Goal: Information Seeking & Learning: Understand process/instructions

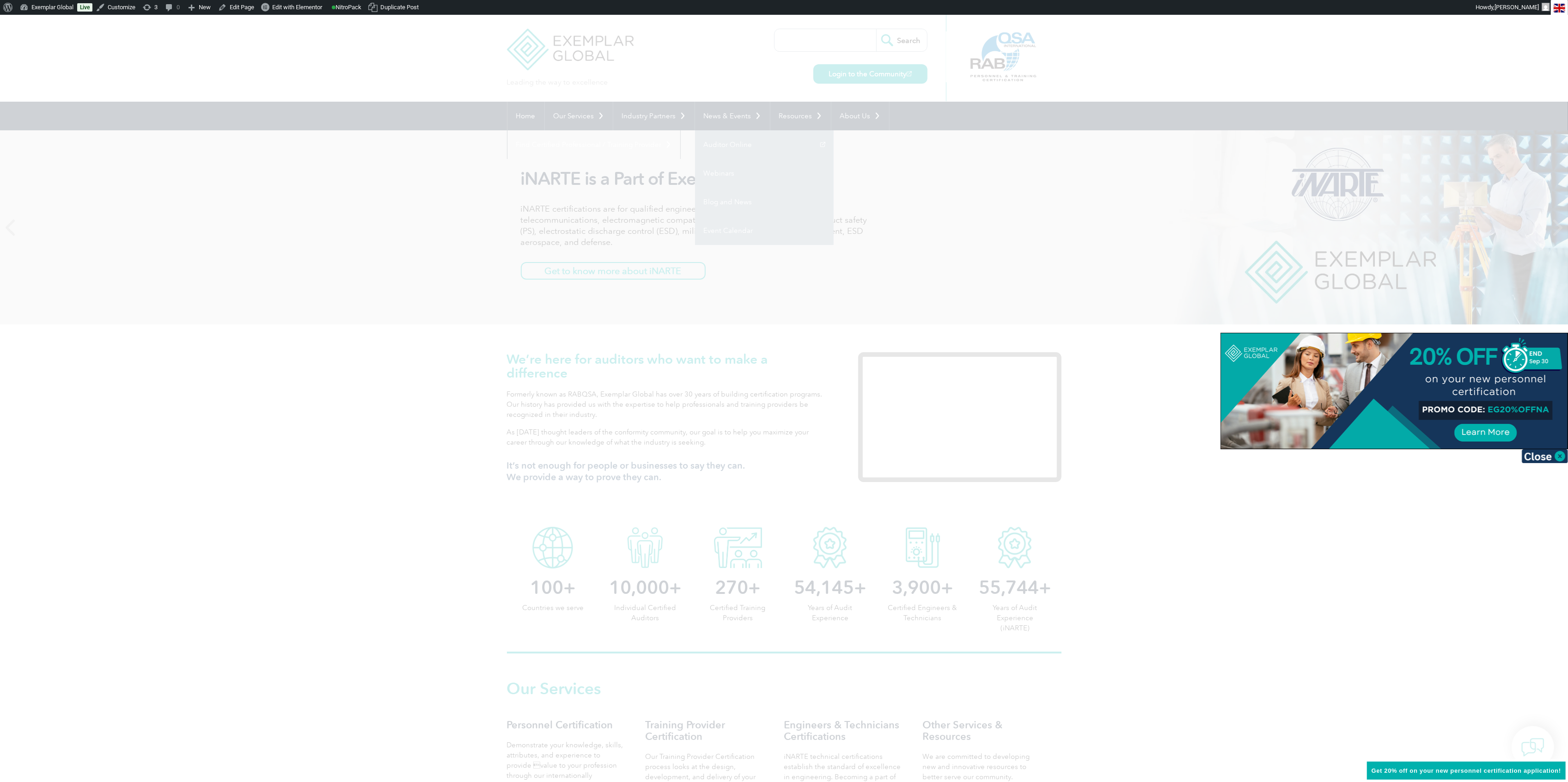
click at [1567, 465] on div at bounding box center [784, 391] width 1568 height 782
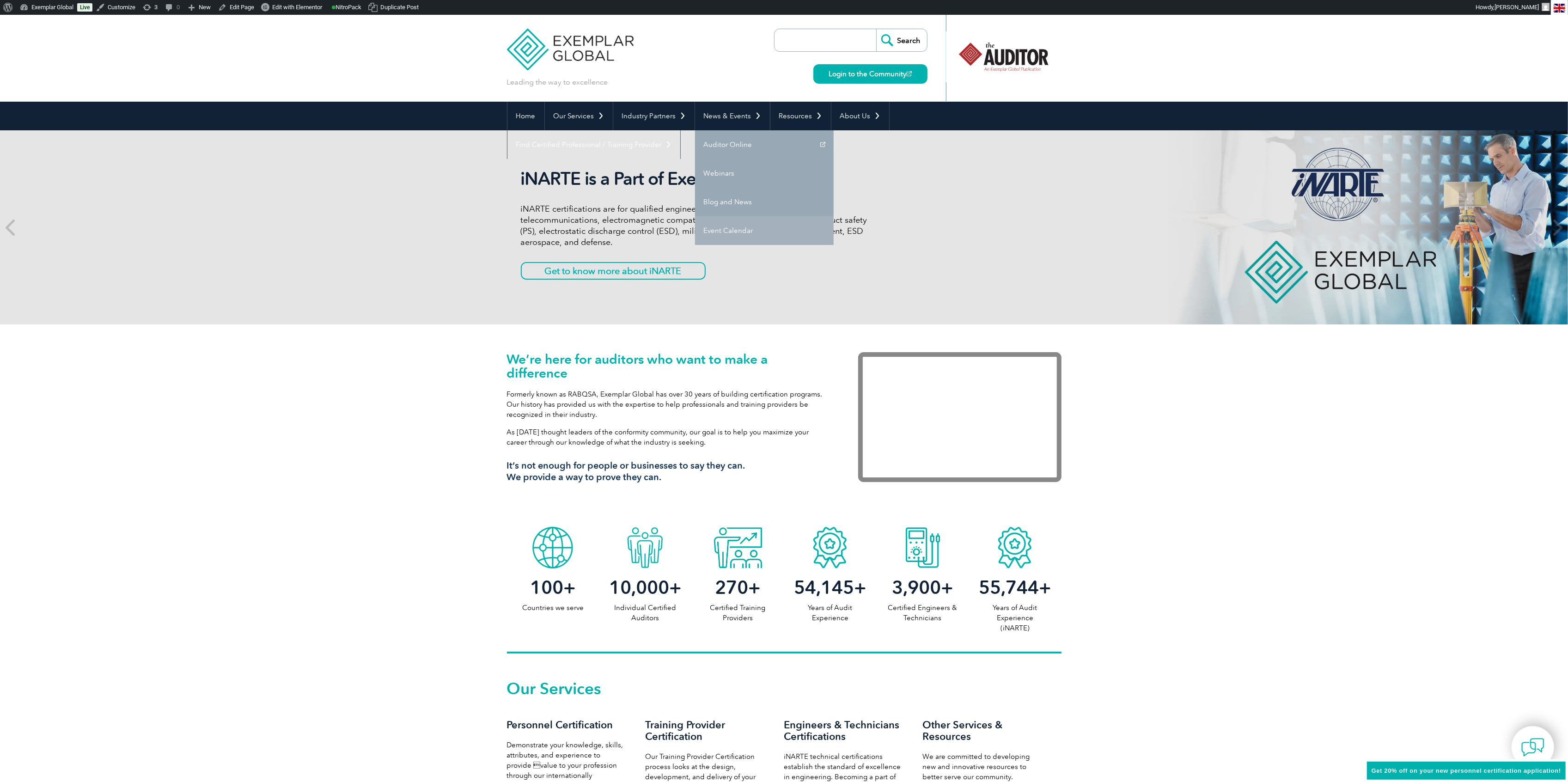
click at [734, 227] on link "Event Calendar" at bounding box center [764, 230] width 138 height 29
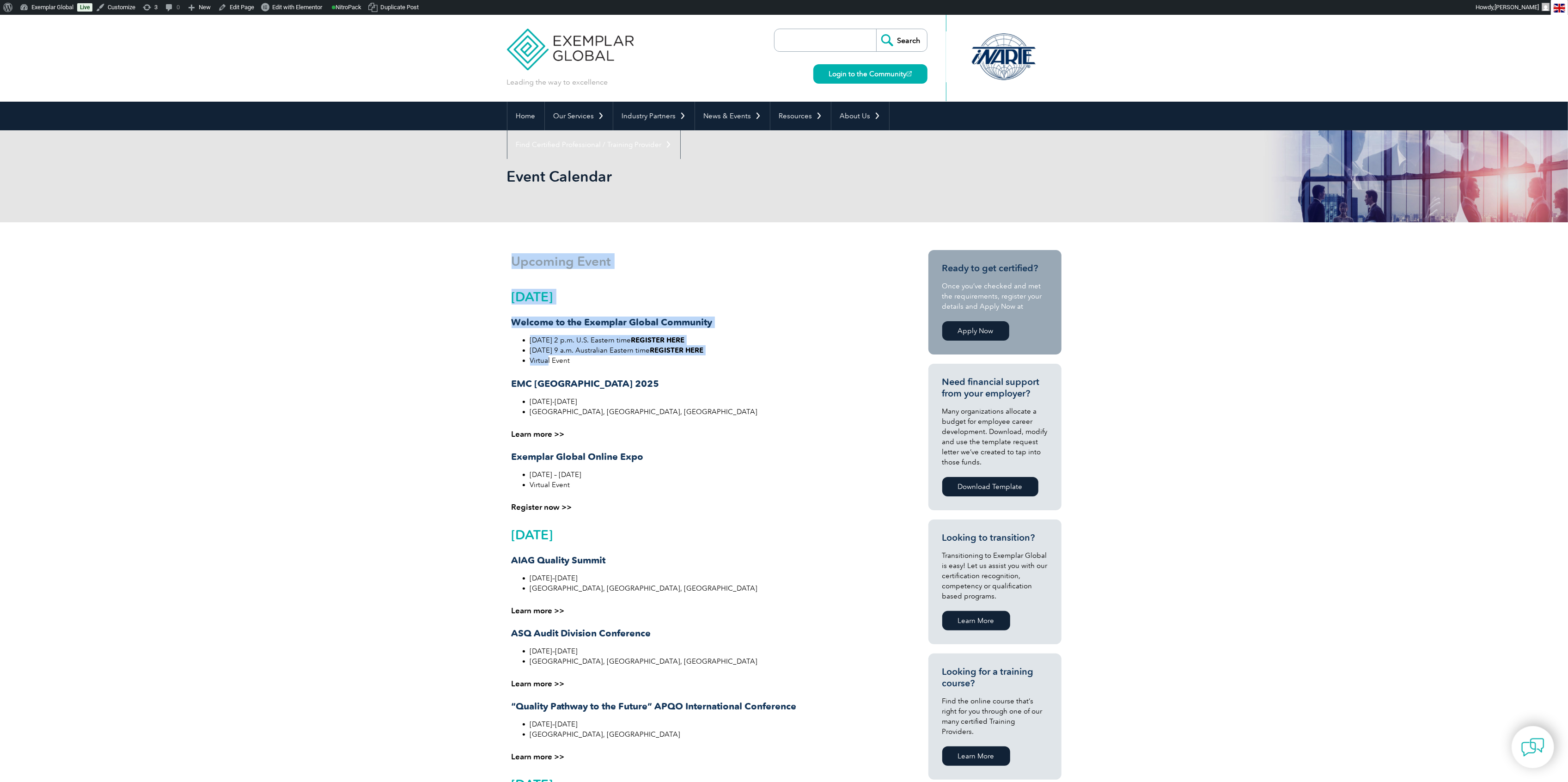
drag, startPoint x: 494, startPoint y: 318, endPoint x: 573, endPoint y: 358, distance: 88.5
click at [549, 361] on div "Upcoming Event September 2025 Welcome to the Exemplar Global Community Wednesda…" at bounding box center [784, 752] width 1568 height 1059
click at [742, 391] on div "September 2025 Welcome to the Exemplar Global Community Wednesday, September 10…" at bounding box center [700, 400] width 378 height 222
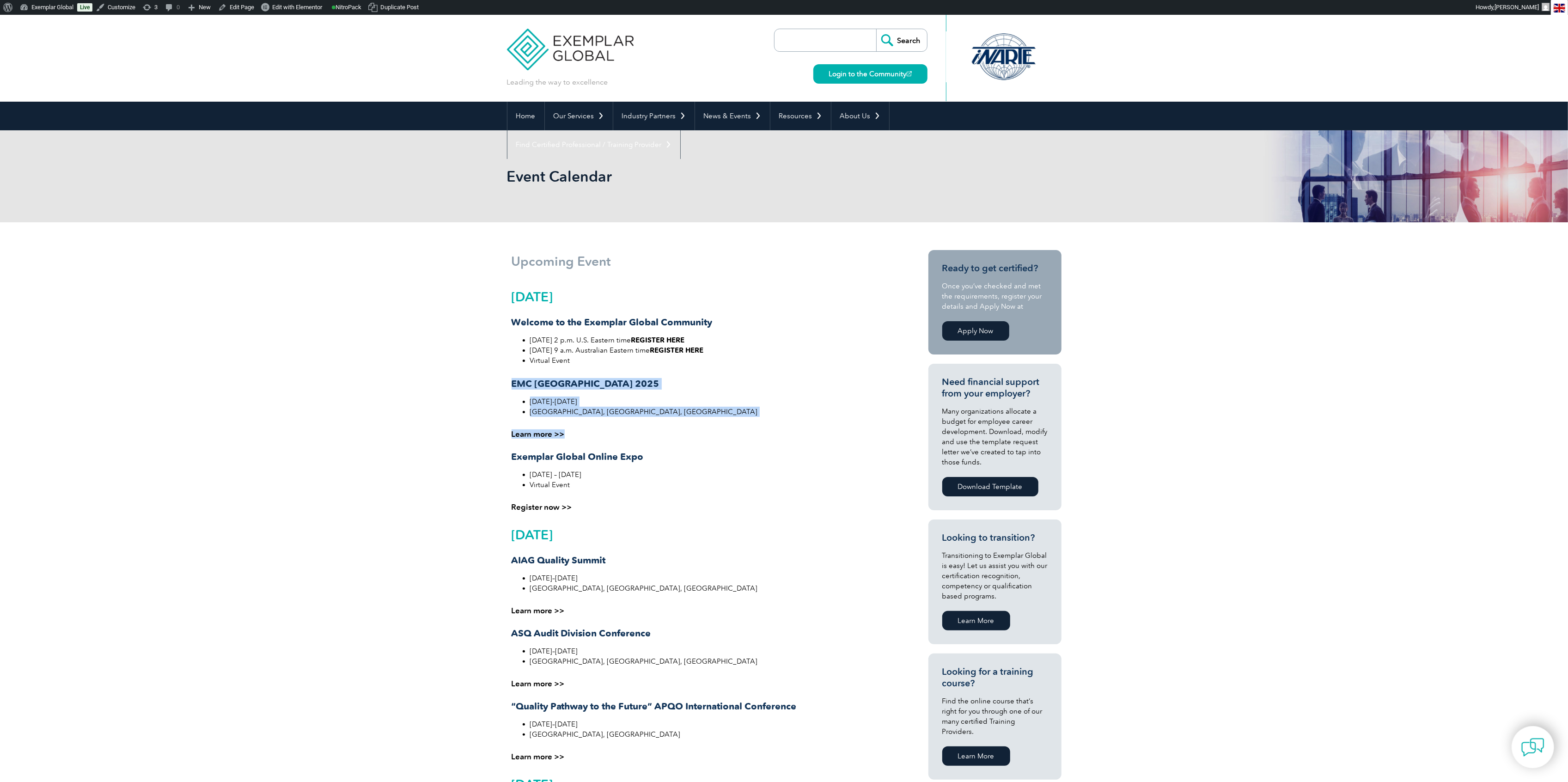
drag, startPoint x: 510, startPoint y: 384, endPoint x: 697, endPoint y: 419, distance: 190.2
click at [697, 419] on div "September 2025 Welcome to the Exemplar Global Community Wednesday, September 10…" at bounding box center [700, 400] width 378 height 222
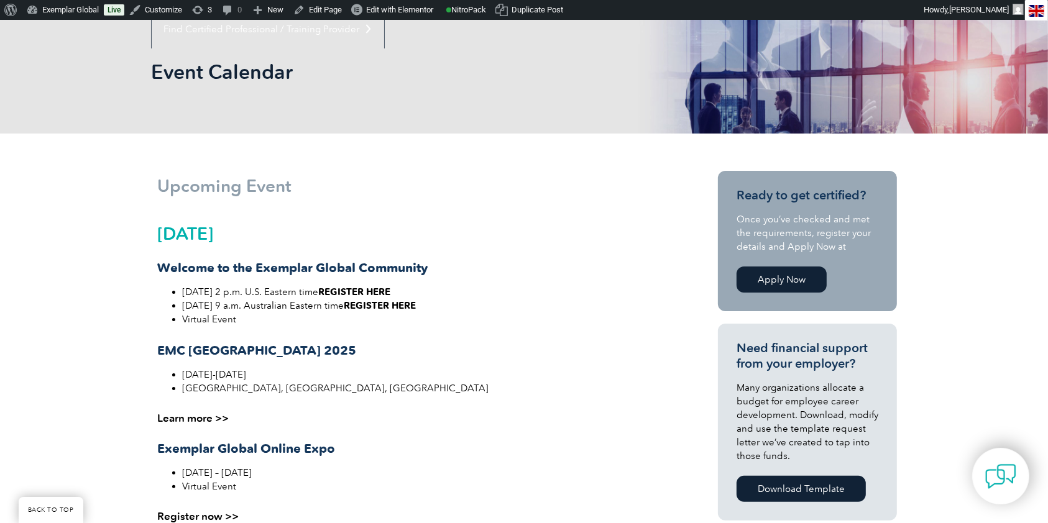
scroll to position [331, 0]
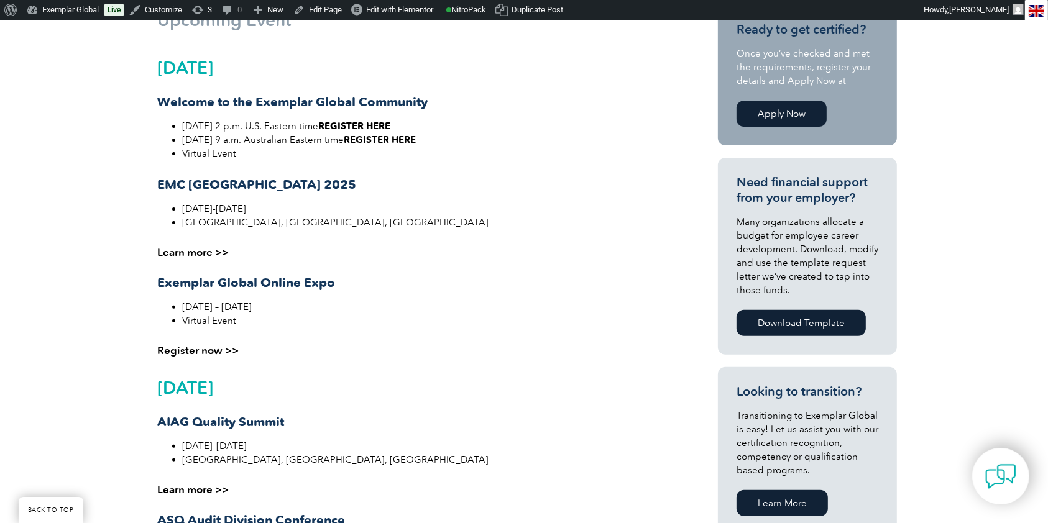
click at [231, 226] on li "Sorbonne University, Paris, France" at bounding box center [424, 223] width 484 height 14
drag, startPoint x: 154, startPoint y: 182, endPoint x: 308, endPoint y: 195, distance: 154.7
click at [308, 195] on div "September 2025 Welcome to the Exemplar Global Community Wednesday, September 10…" at bounding box center [411, 207] width 508 height 299
click at [178, 256] on link "Learn more >>" at bounding box center [192, 252] width 71 height 12
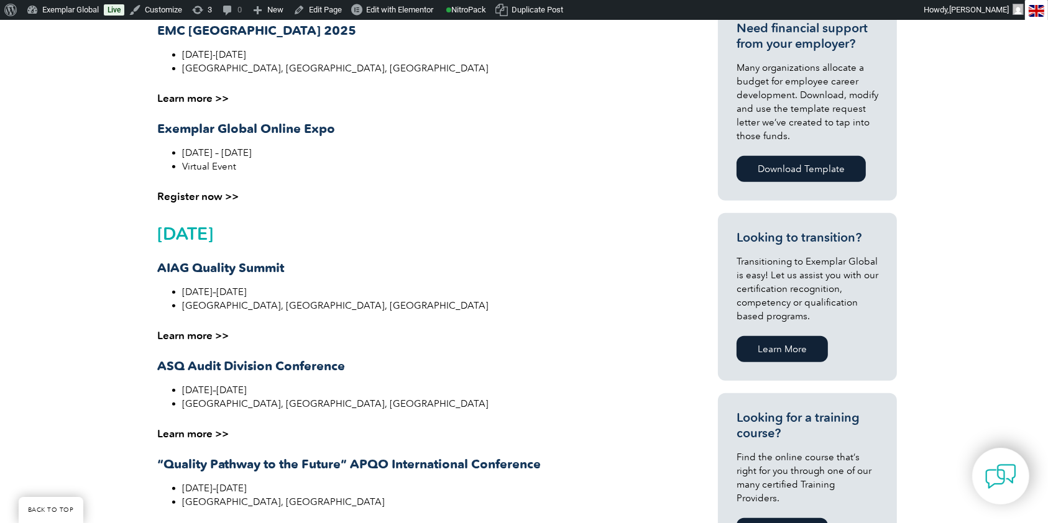
scroll to position [497, 0]
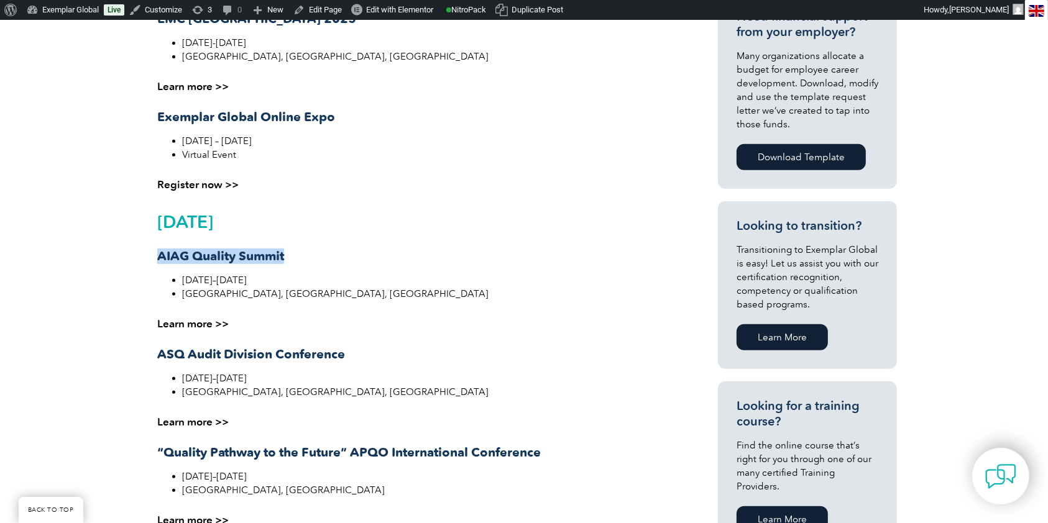
drag, startPoint x: 155, startPoint y: 261, endPoint x: 300, endPoint y: 248, distance: 145.4
click at [300, 248] on div "Upcoming Event September 2025 Welcome to the Exemplar Global Community Wednesda…" at bounding box center [412, 510] width 522 height 1342
copy strong "AIAG Quality Summit"
drag, startPoint x: 229, startPoint y: 305, endPoint x: 228, endPoint y: 312, distance: 7.6
click at [229, 305] on div "October 2025 AIAG Quality Summit October 1–2, 2025 Novi, MI, USA Learn more >> …" at bounding box center [411, 369] width 508 height 315
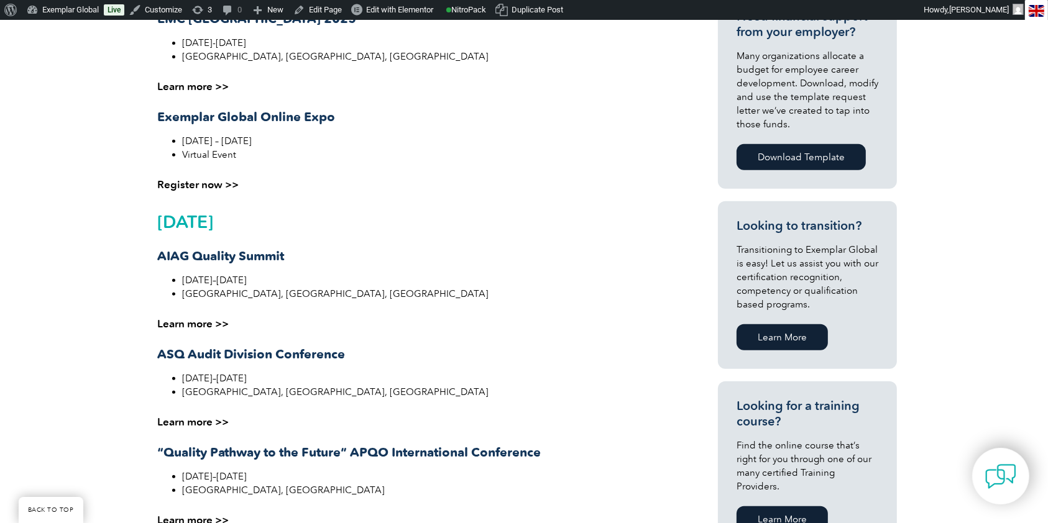
click at [226, 315] on div "October 2025 AIAG Quality Summit October 1–2, 2025 Novi, MI, USA Learn more >> …" at bounding box center [411, 369] width 508 height 315
click at [226, 325] on link "Learn more >>" at bounding box center [192, 324] width 71 height 12
click at [205, 323] on link "Learn more >>" at bounding box center [192, 324] width 71 height 12
click at [211, 421] on link "Learn more >>" at bounding box center [192, 422] width 71 height 12
click at [316, 349] on strong "ASQ Audit Division Conference" at bounding box center [251, 354] width 188 height 15
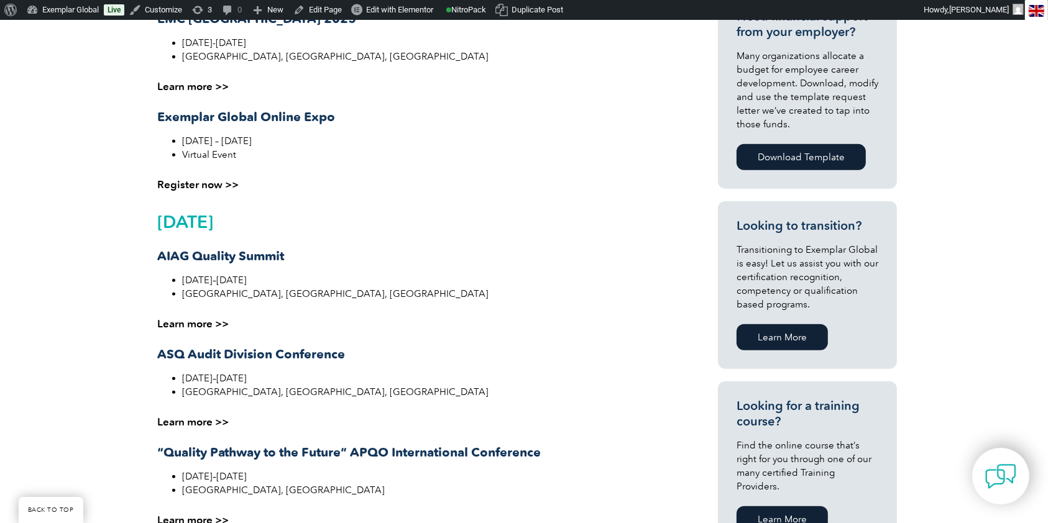
drag, startPoint x: 316, startPoint y: 351, endPoint x: 315, endPoint y: 366, distance: 14.4
click at [315, 364] on div "October 2025 AIAG Quality Summit October 1–2, 2025 Novi, MI, USA Learn more >> …" at bounding box center [411, 369] width 508 height 315
click at [313, 354] on strong "ASQ Audit Division Conference" at bounding box center [251, 354] width 188 height 15
click at [313, 357] on strong "ASQ Audit Division Conference" at bounding box center [251, 354] width 188 height 15
click at [313, 359] on strong "ASQ Audit Division Conference" at bounding box center [251, 354] width 188 height 15
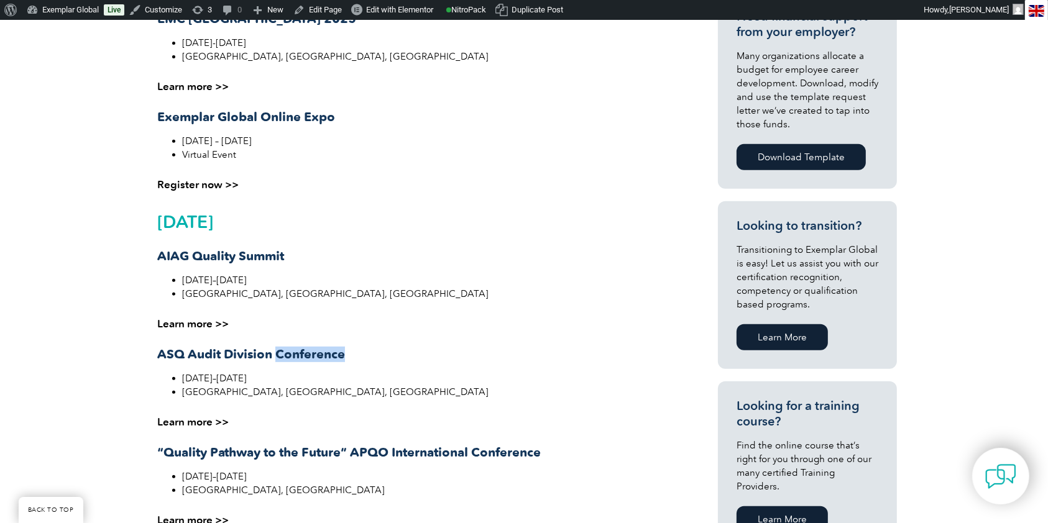
click at [313, 358] on strong "ASQ Audit Division Conference" at bounding box center [251, 354] width 188 height 15
click at [313, 357] on strong "ASQ Audit Division Conference" at bounding box center [251, 354] width 188 height 15
copy strong "ASQ Audit Division Conference"
click at [169, 387] on ul "October 7–10, 2025 Reno, NV, USA" at bounding box center [411, 385] width 508 height 27
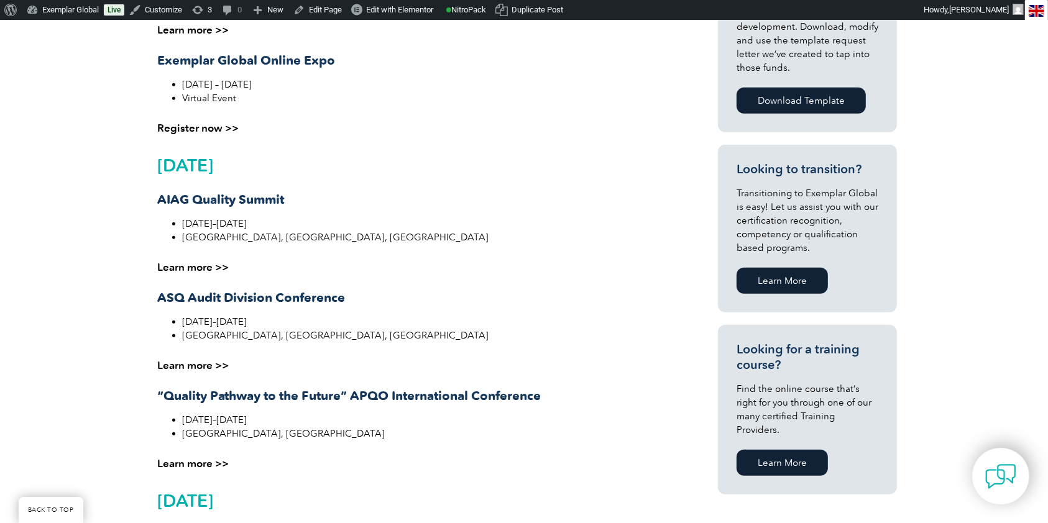
scroll to position [580, 0]
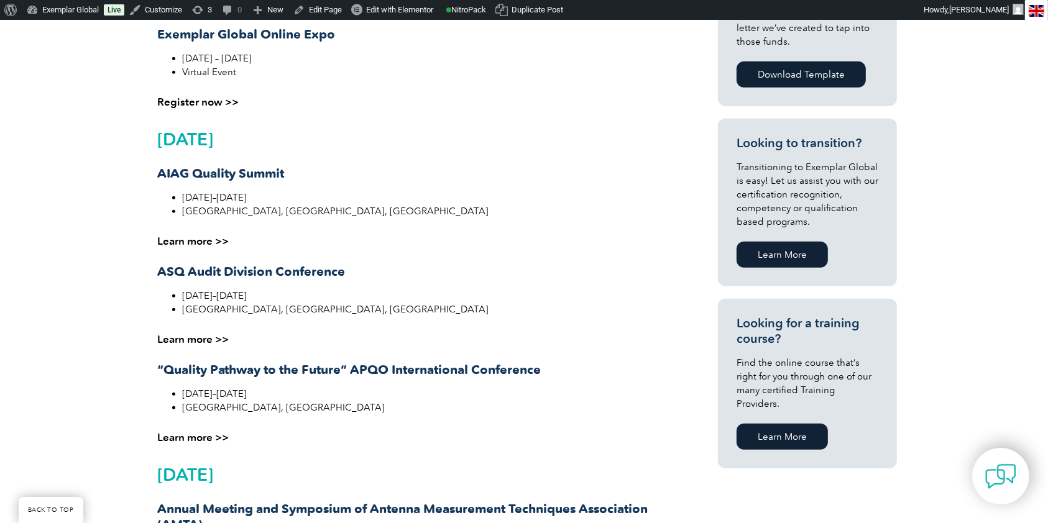
click at [281, 351] on div "October 2025 AIAG Quality Summit October 1–2, 2025 Novi, MI, USA Learn more >> …" at bounding box center [411, 286] width 508 height 315
click at [282, 357] on div "October 2025 AIAG Quality Summit October 1–2, 2025 Novi, MI, USA Learn more >> …" at bounding box center [411, 286] width 508 height 315
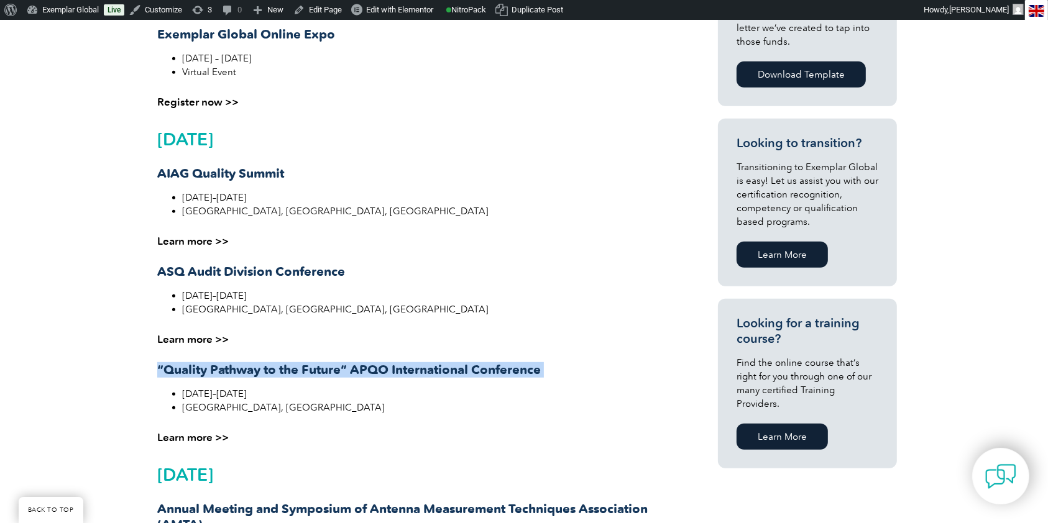
click at [282, 357] on div "October 2025 AIAG Quality Summit October 1–2, 2025 Novi, MI, USA Learn more >> …" at bounding box center [411, 286] width 508 height 315
copy strong "“Quality Pathway to the Future” APQO International Conference"
click at [205, 439] on link "Learn more >>" at bounding box center [192, 437] width 71 height 12
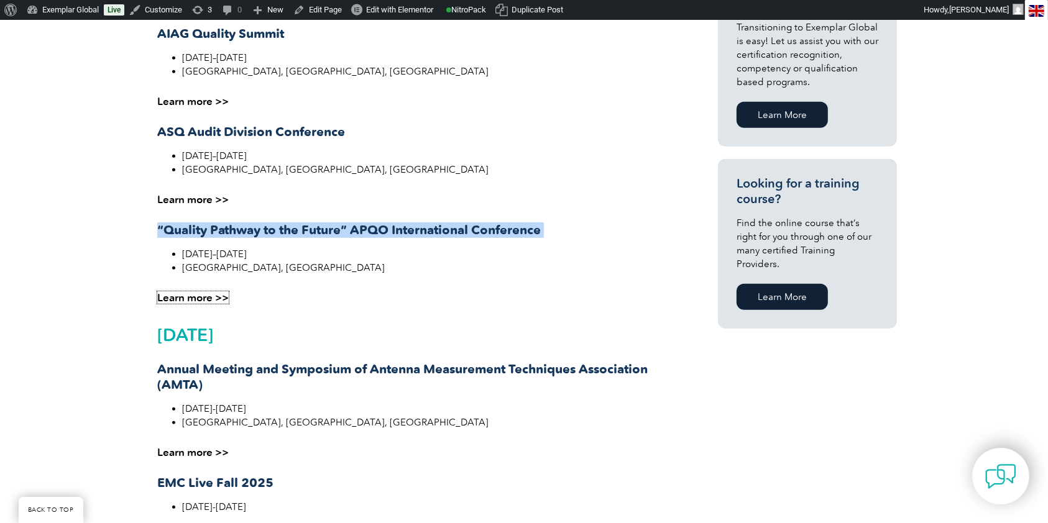
scroll to position [746, 0]
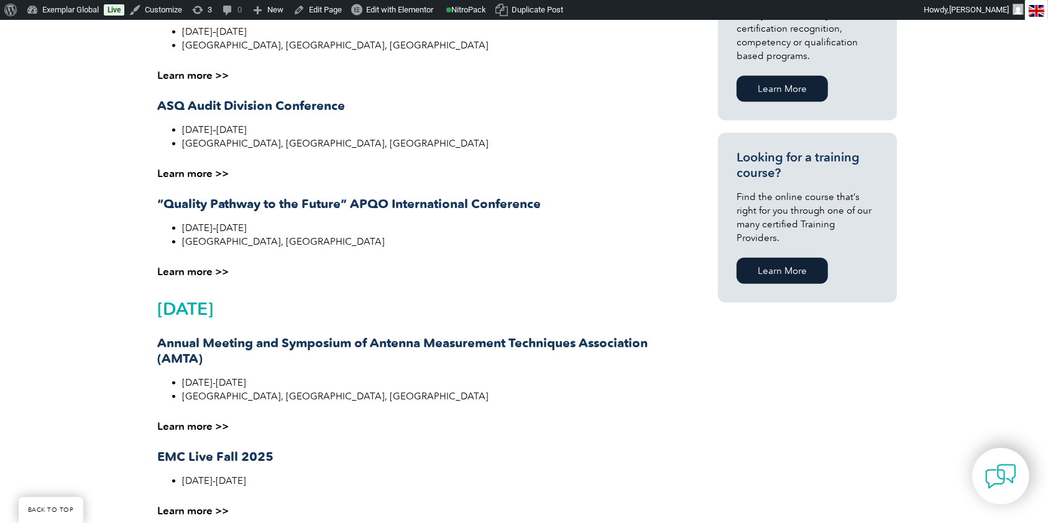
click at [200, 343] on strong "Annual Meeting and Symposium of Antenna Measurement Techniques Association (AMT…" at bounding box center [402, 351] width 490 height 30
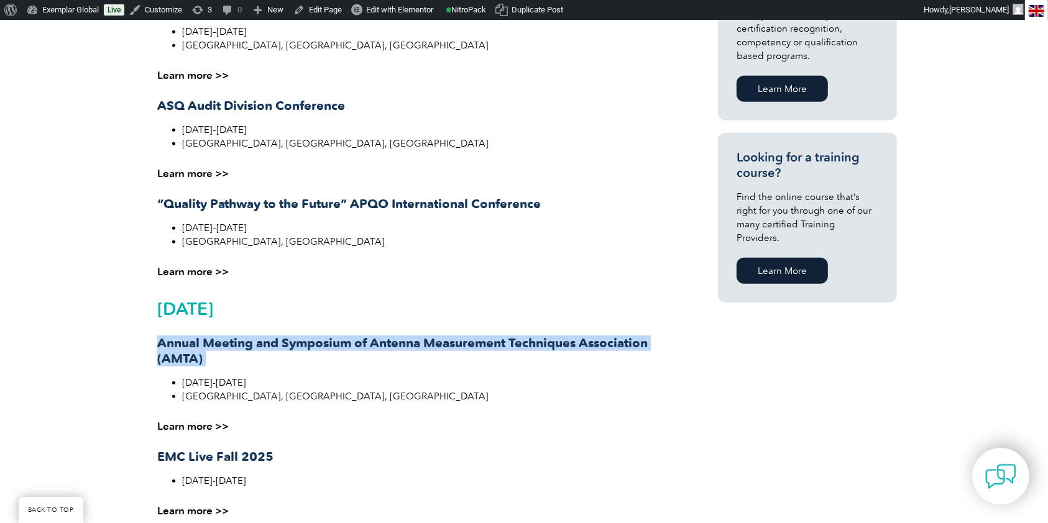
click at [200, 343] on strong "Annual Meeting and Symposium of Antenna Measurement Techniques Association (AMT…" at bounding box center [402, 351] width 490 height 30
copy div "Annual Meeting and Symposium of Antenna Measurement Techniques Association (AMT…"
click at [511, 356] on h3 "Annual Meeting and Symposium of Antenna Measurement Techniques Association (AMT…" at bounding box center [411, 351] width 508 height 31
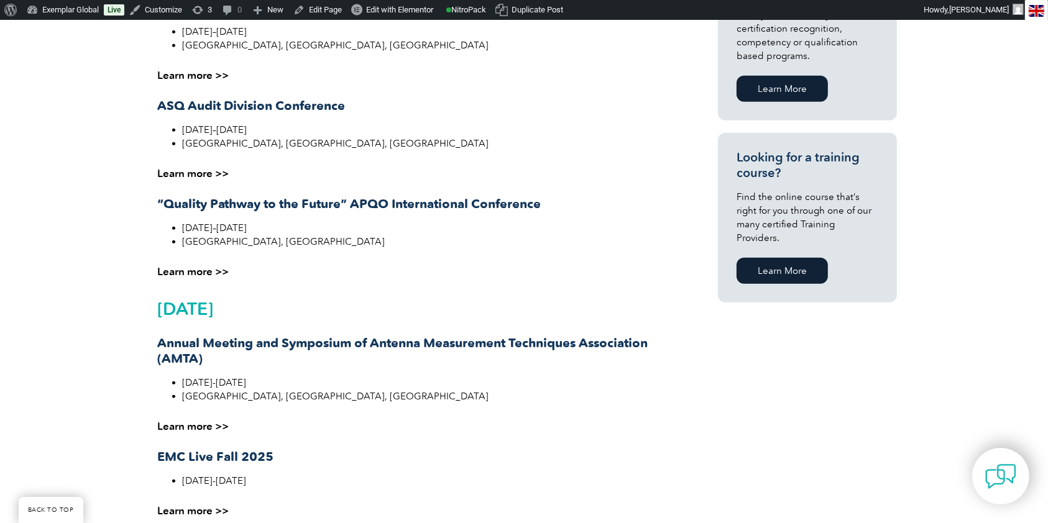
click at [229, 417] on div "November 2025 Annual Meeting and Symposium of Antenna Measurement Techniques As…" at bounding box center [411, 408] width 508 height 218
click at [218, 428] on link "Learn more >>" at bounding box center [192, 426] width 71 height 12
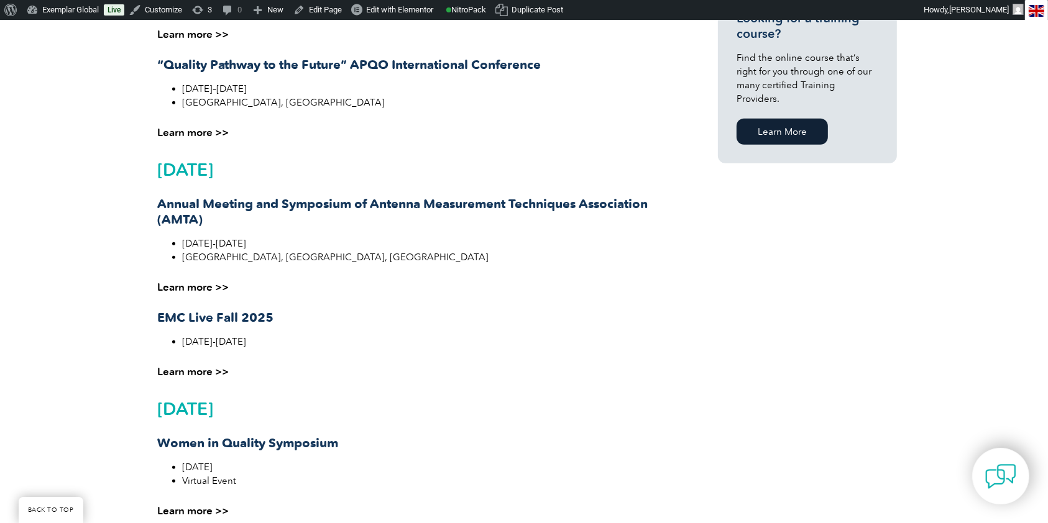
scroll to position [911, 0]
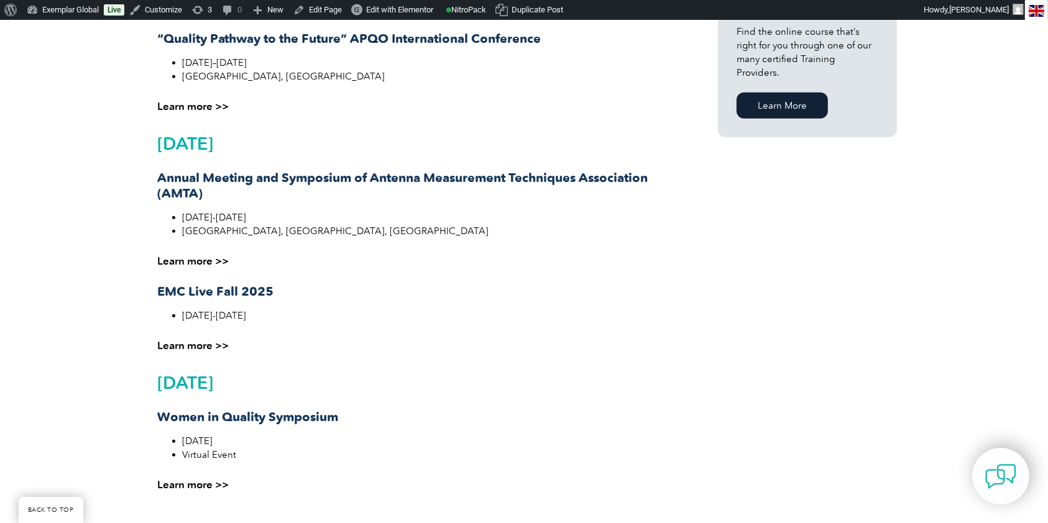
drag, startPoint x: 196, startPoint y: 288, endPoint x: 178, endPoint y: 271, distance: 24.6
click at [192, 284] on strong "EMC Live Fall 2025" at bounding box center [215, 291] width 116 height 15
click at [178, 271] on div "November 2025 Annual Meeting and Symposium of Antenna Measurement Techniques As…" at bounding box center [411, 243] width 508 height 218
click at [186, 303] on div "November 2025 Annual Meeting and Symposium of Antenna Measurement Techniques As…" at bounding box center [411, 243] width 508 height 218
click at [186, 305] on div "November 2025 Annual Meeting and Symposium of Antenna Measurement Techniques As…" at bounding box center [411, 243] width 508 height 218
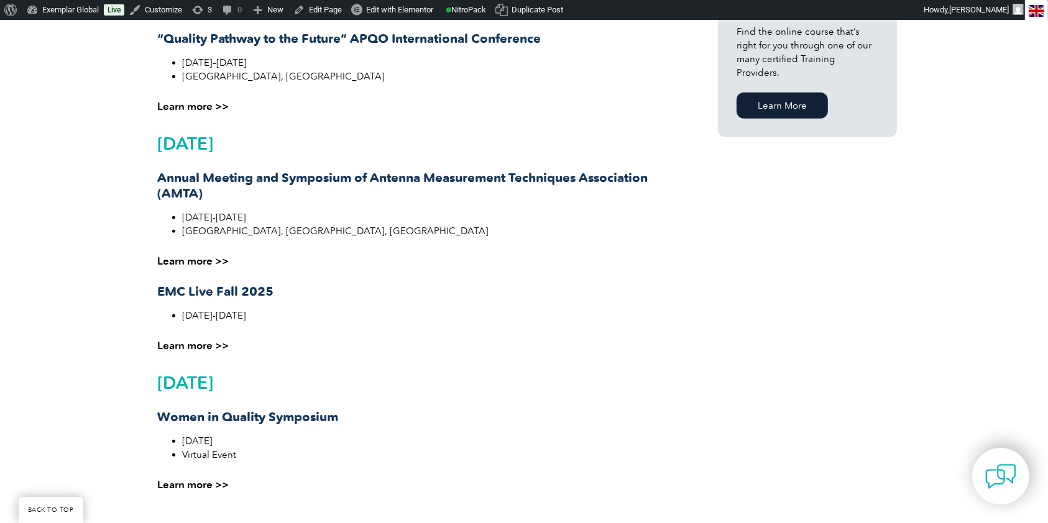
click at [182, 301] on div "November 2025 Annual Meeting and Symposium of Antenna Measurement Techniques As…" at bounding box center [411, 243] width 508 height 218
click at [177, 296] on strong "EMC Live Fall 2025" at bounding box center [215, 291] width 116 height 15
copy div "EMC Live Fall 2025"
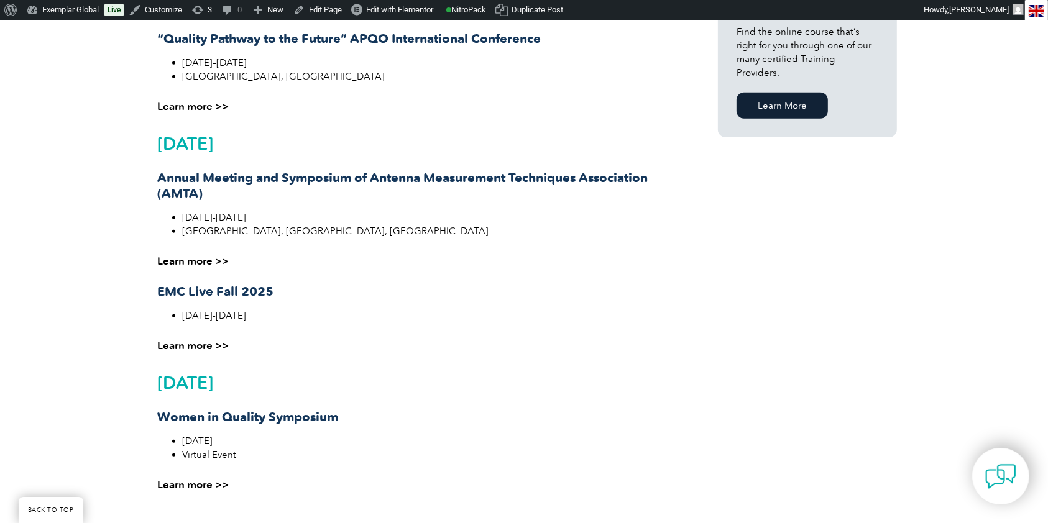
click at [202, 335] on div "November 2025 Annual Meeting and Symposium of Antenna Measurement Techniques As…" at bounding box center [411, 243] width 508 height 218
click at [204, 341] on link "Learn more >>" at bounding box center [192, 345] width 71 height 12
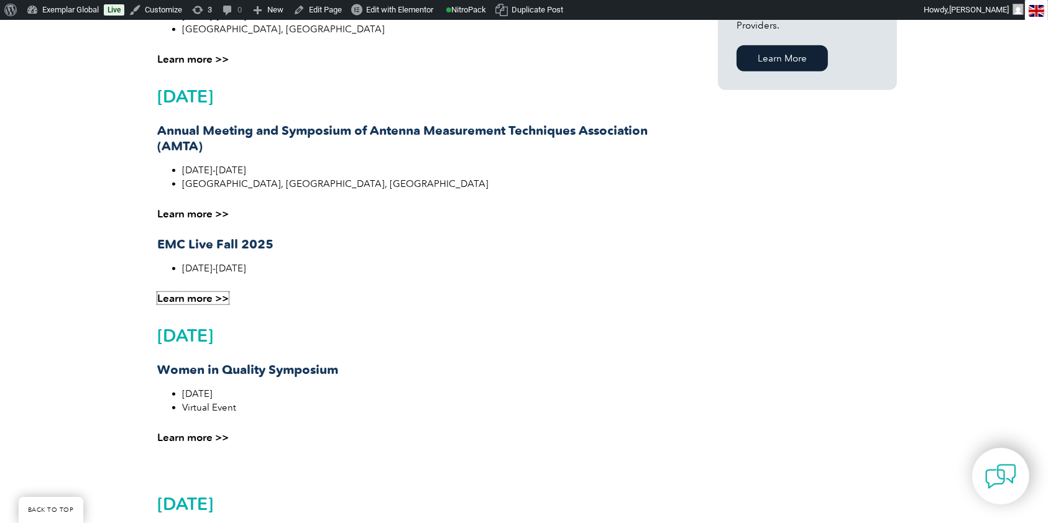
scroll to position [995, 0]
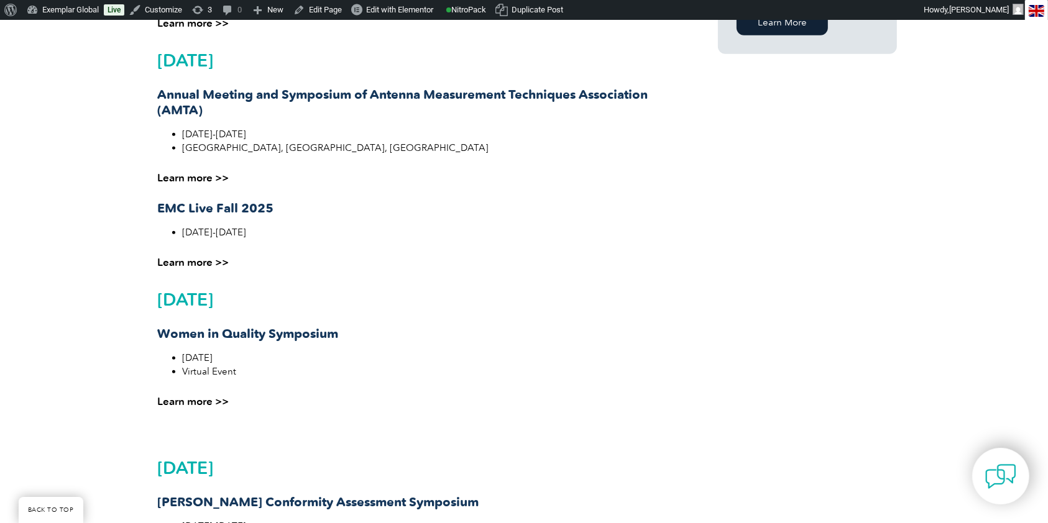
click at [248, 337] on strong "Women in Quality Symposium" at bounding box center [247, 333] width 181 height 15
click at [247, 339] on strong "Women in Quality Symposium" at bounding box center [247, 333] width 181 height 15
copy strong "Women in Quality Symposium"
click at [214, 339] on strong "Women in Quality Symposium" at bounding box center [247, 333] width 181 height 15
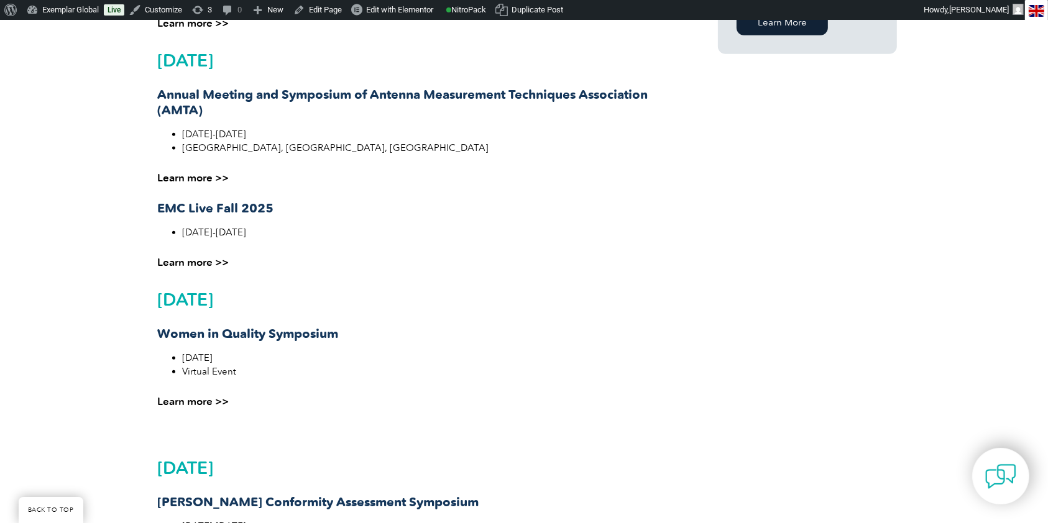
click at [219, 392] on div "December 2025 Women in Quality Symposium December 4, 2025 Virtual Event Learn m…" at bounding box center [411, 363] width 508 height 147
click at [218, 397] on link "Learn more >>" at bounding box center [192, 401] width 71 height 12
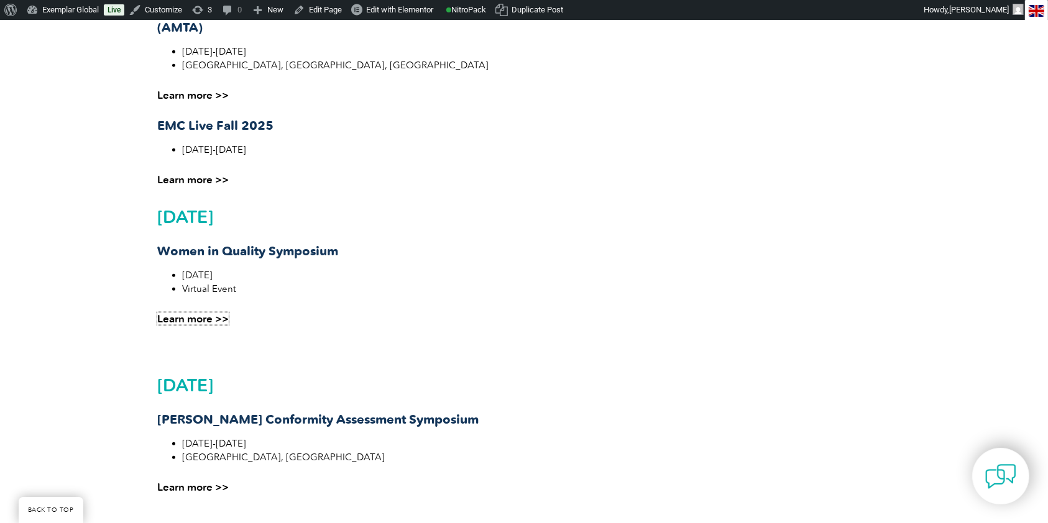
scroll to position [1243, 0]
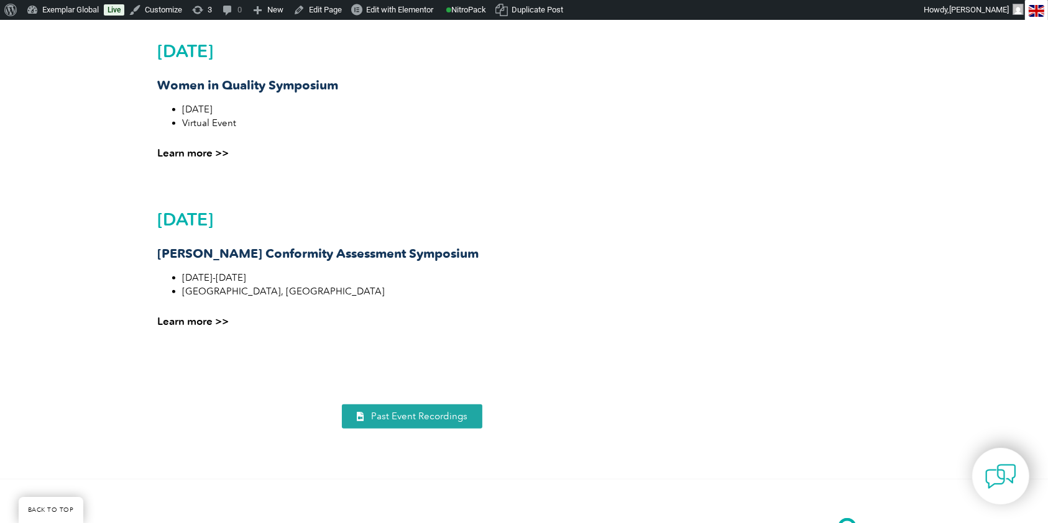
click at [296, 246] on strong "ANAB Conformity Assessment" at bounding box center [281, 253] width 249 height 15
click at [295, 246] on strong "ANAB Conformity Assessment" at bounding box center [281, 253] width 249 height 15
click at [295, 247] on strong "ANAB Conformity Assessment" at bounding box center [281, 253] width 249 height 15
click at [295, 248] on strong "ANAB Conformity Assessment" at bounding box center [281, 253] width 249 height 15
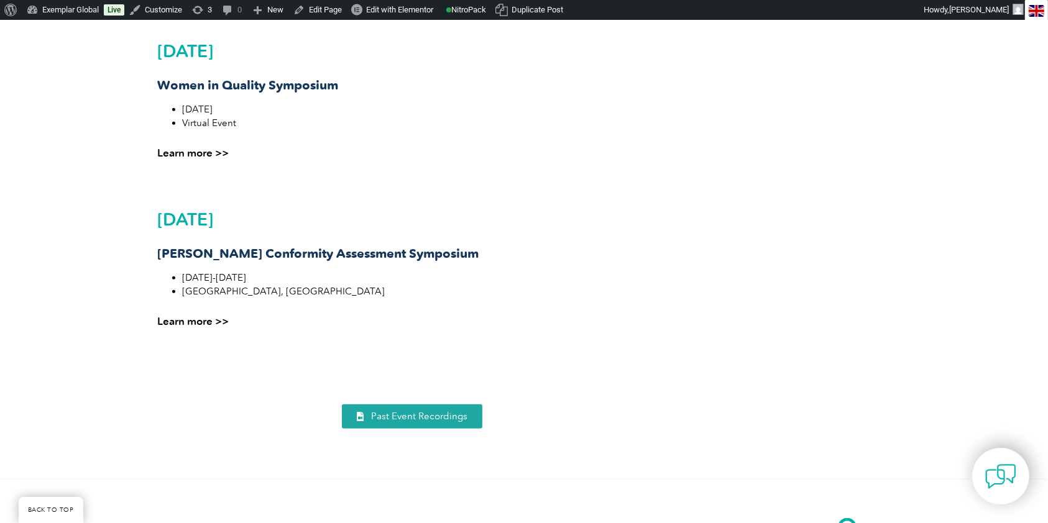
drag, startPoint x: 198, startPoint y: 310, endPoint x: 203, endPoint y: 316, distance: 7.5
click at [199, 310] on div "January 2026 ANAB Conformity Assessment Symposium January 19-20, 2026 Orlando, …" at bounding box center [411, 282] width 508 height 147
click at [205, 318] on link "Learn more >>" at bounding box center [192, 321] width 71 height 12
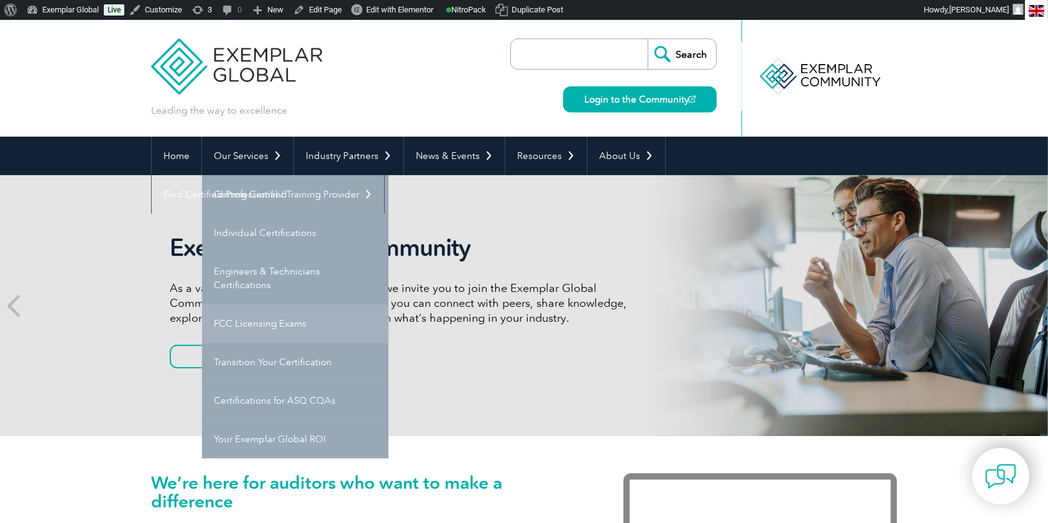
click at [280, 326] on link "FCC Licensing Exams" at bounding box center [295, 324] width 186 height 39
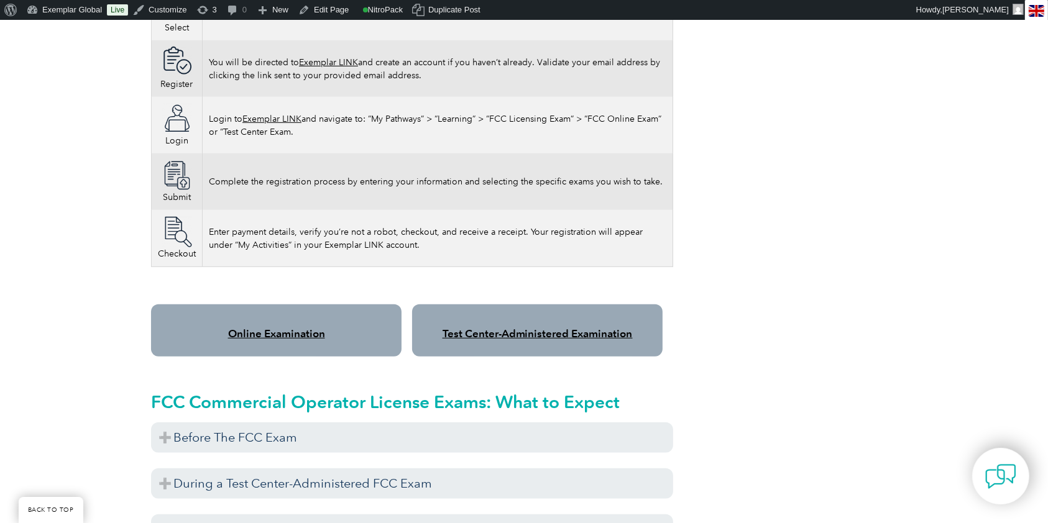
scroll to position [995, 0]
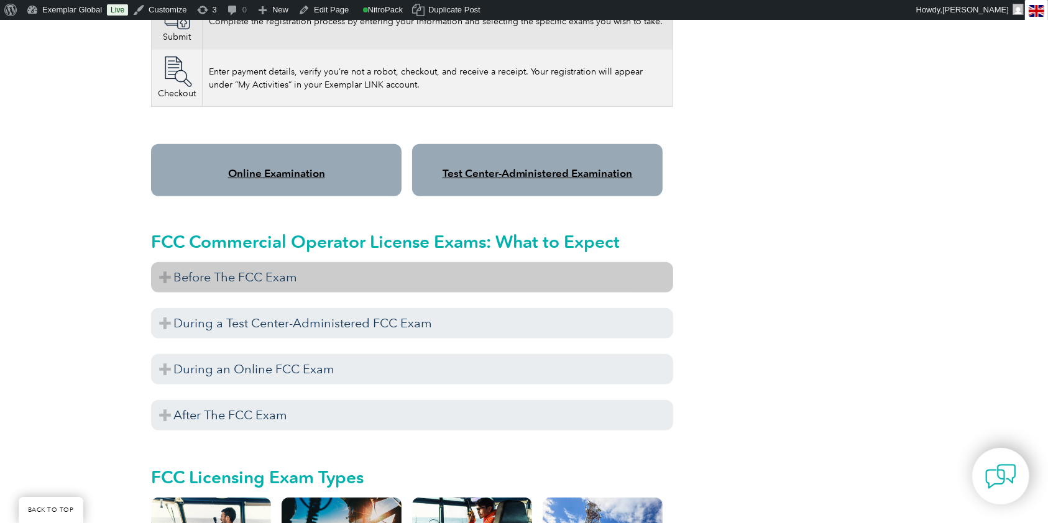
click at [236, 269] on h3 "Before The FCC Exam" at bounding box center [412, 277] width 522 height 30
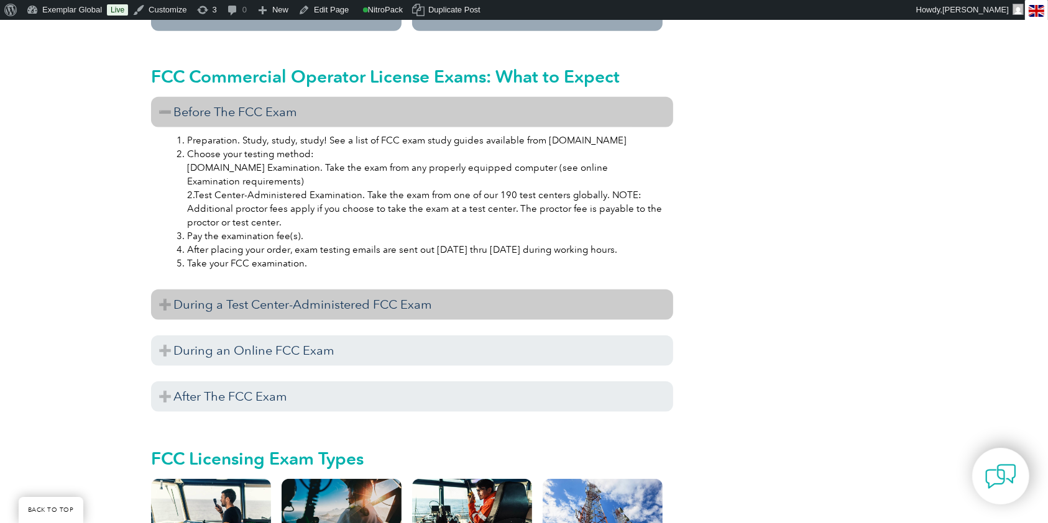
click at [223, 290] on h3 "During a Test Center-Administered FCC Exam" at bounding box center [412, 305] width 522 height 30
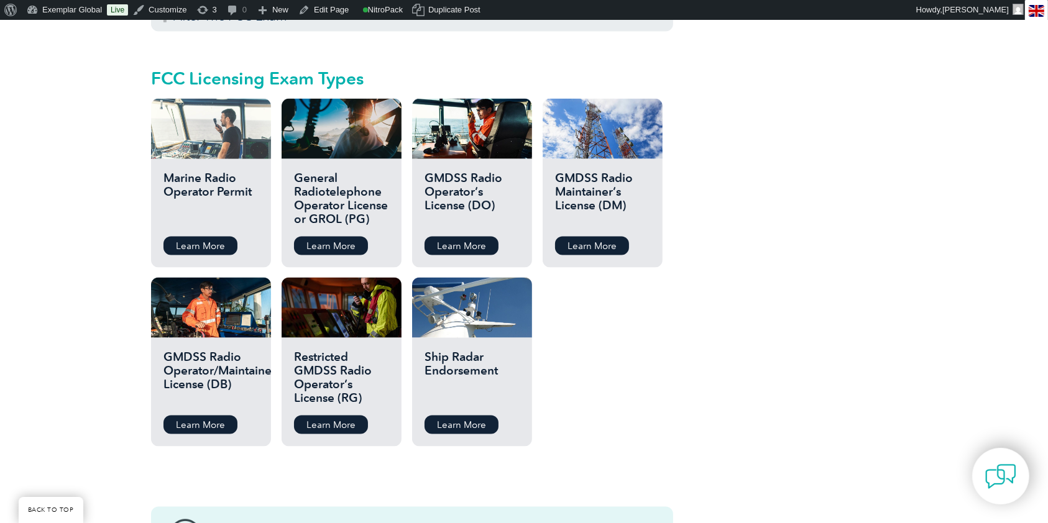
scroll to position [1575, 0]
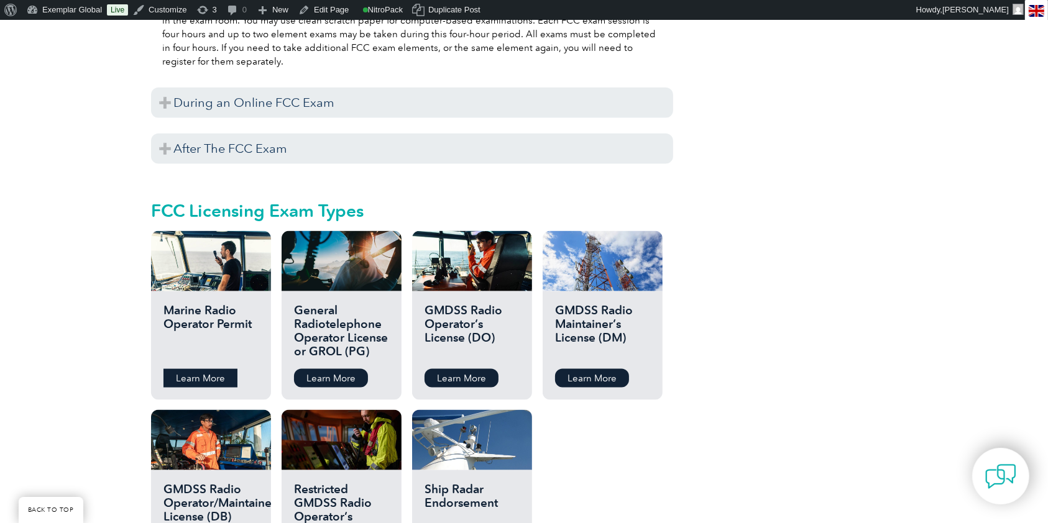
click at [217, 369] on link "Learn More" at bounding box center [200, 378] width 74 height 19
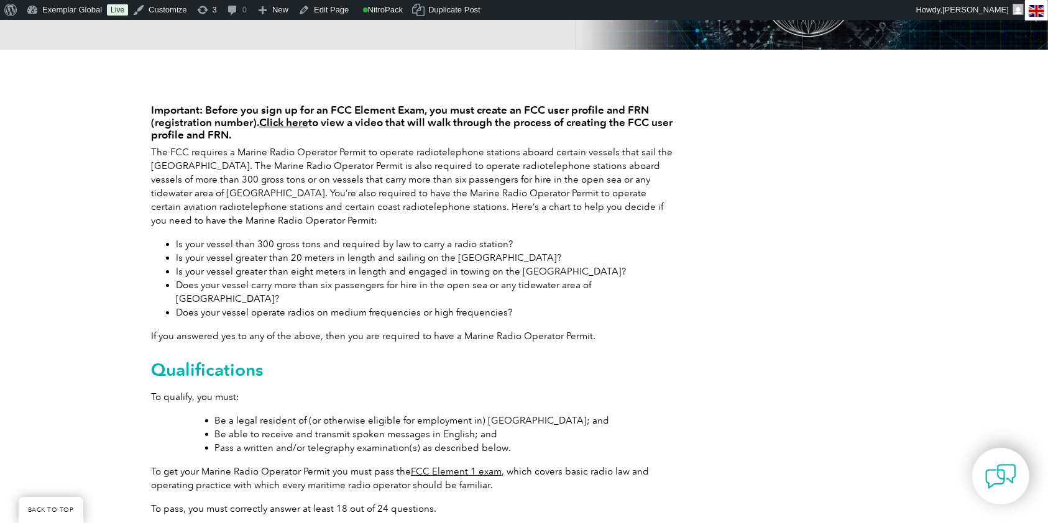
scroll to position [249, 0]
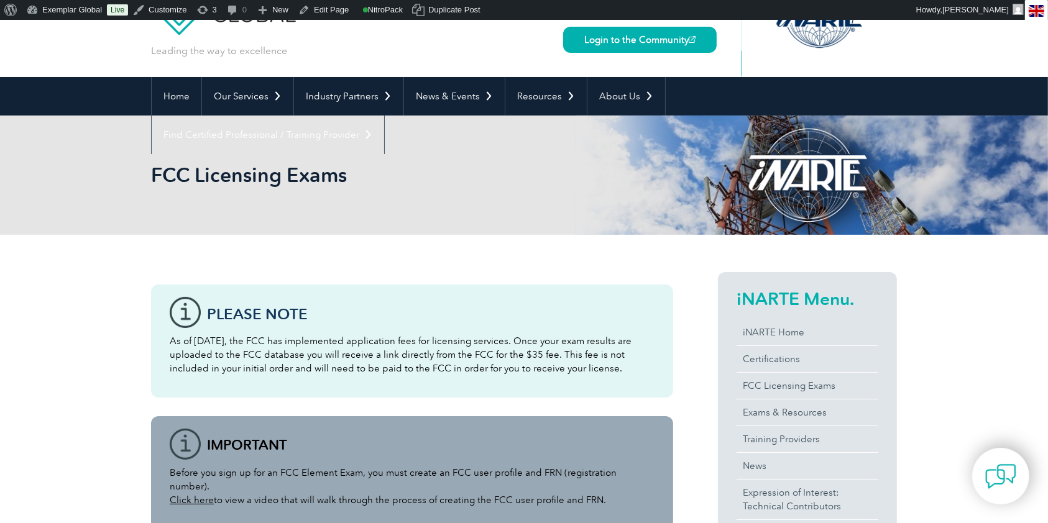
scroll to position [83, 0]
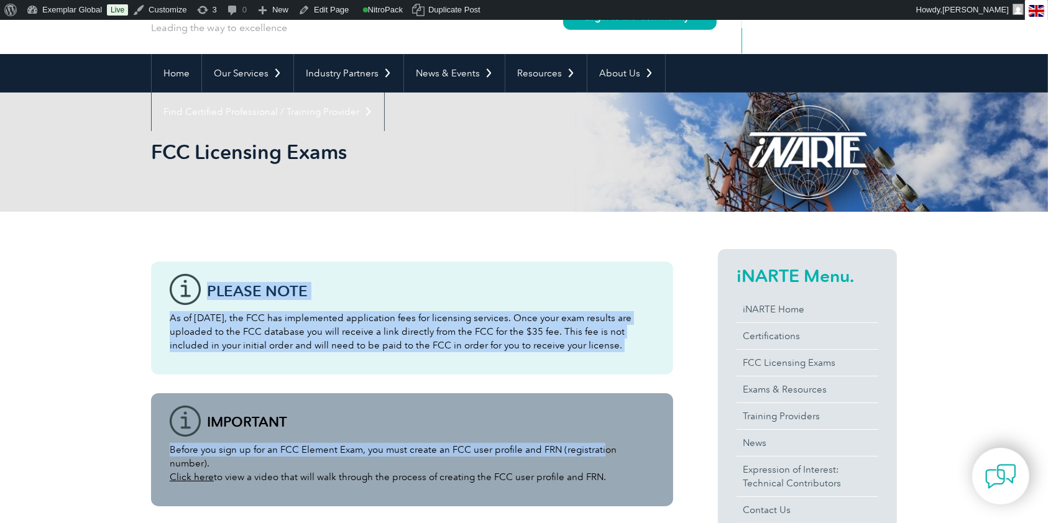
drag, startPoint x: 147, startPoint y: 147, endPoint x: 597, endPoint y: 429, distance: 531.2
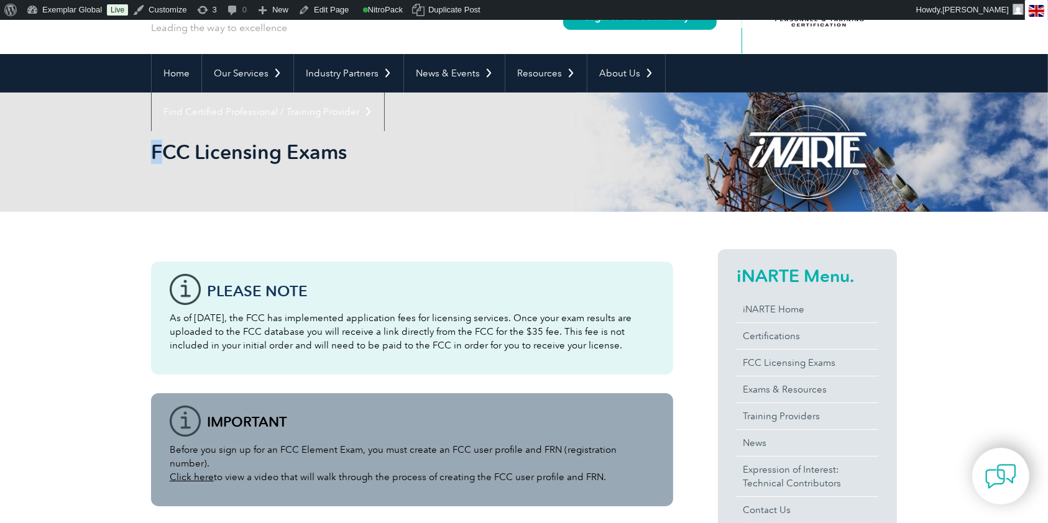
drag, startPoint x: 150, startPoint y: 160, endPoint x: 163, endPoint y: 159, distance: 13.1
click at [163, 159] on h2 "FCC Licensing Exams" at bounding box center [412, 152] width 522 height 20
click at [119, 132] on div "FCC Licensing Exams" at bounding box center [524, 152] width 1048 height 119
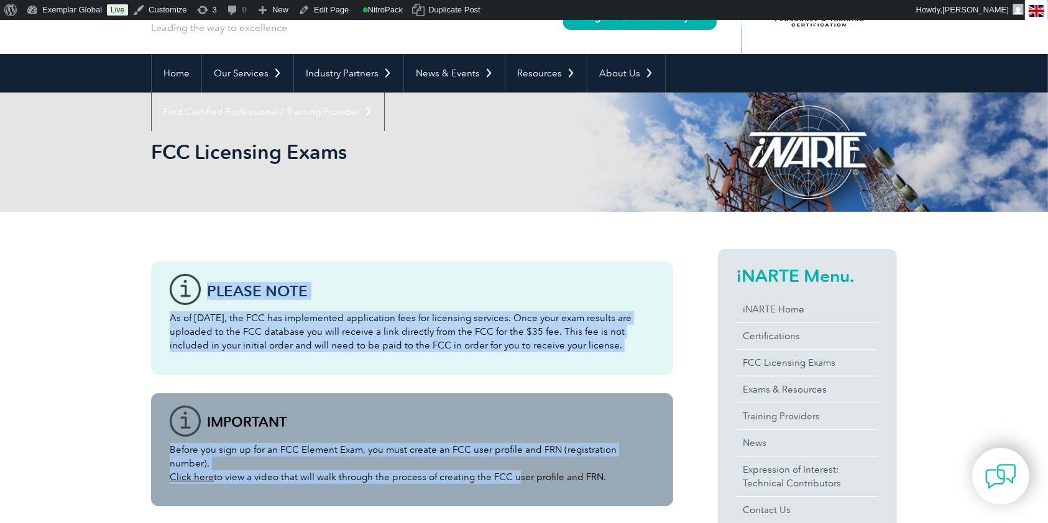
drag, startPoint x: 405, startPoint y: 197, endPoint x: 263, endPoint y: 265, distance: 157.1
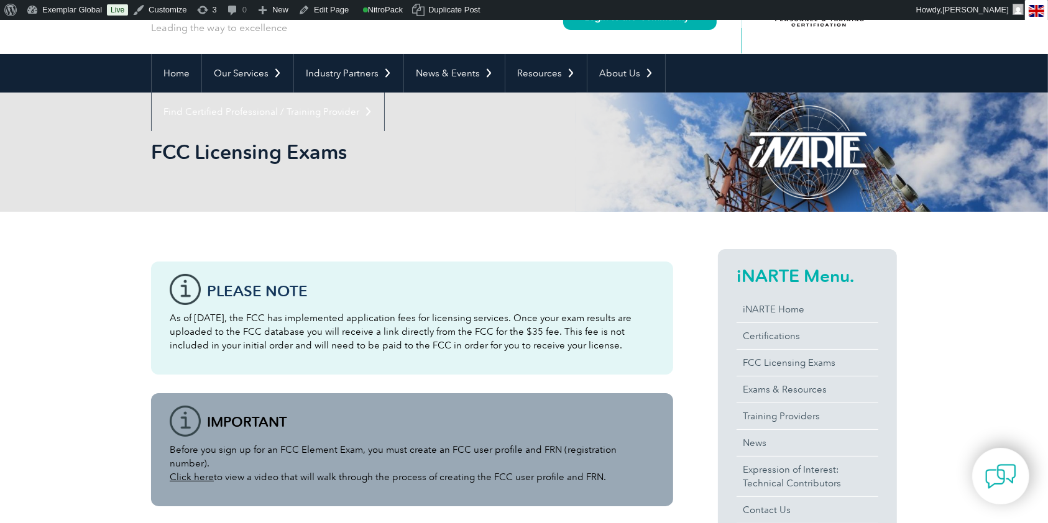
click at [161, 174] on div "FCC Licensing Exams" at bounding box center [524, 152] width 746 height 119
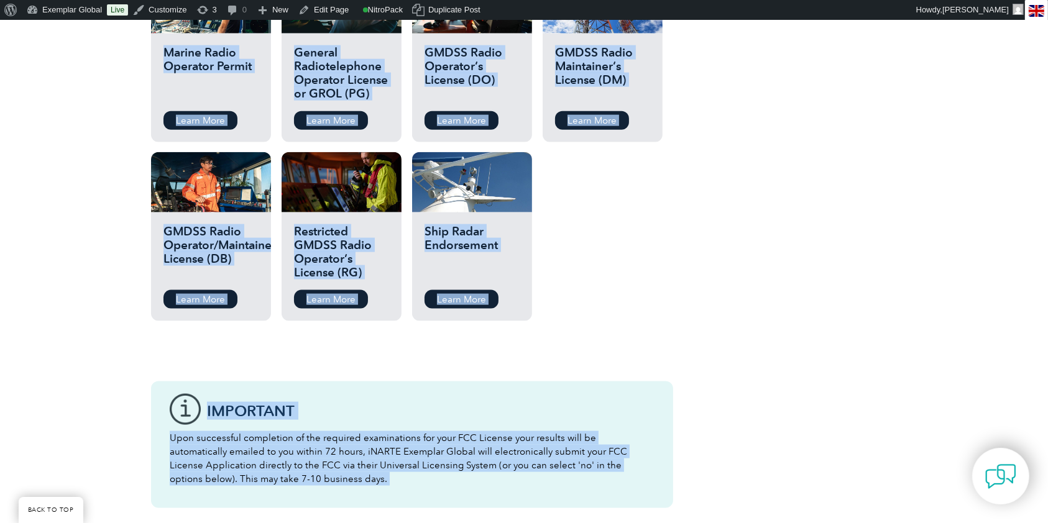
scroll to position [1797, 0]
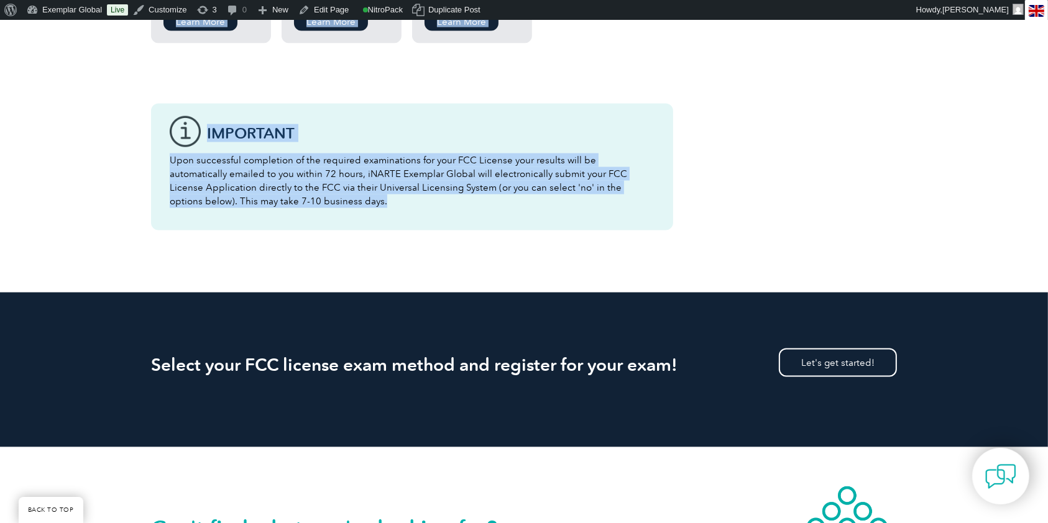
drag, startPoint x: 149, startPoint y: 149, endPoint x: 517, endPoint y: 214, distance: 373.7
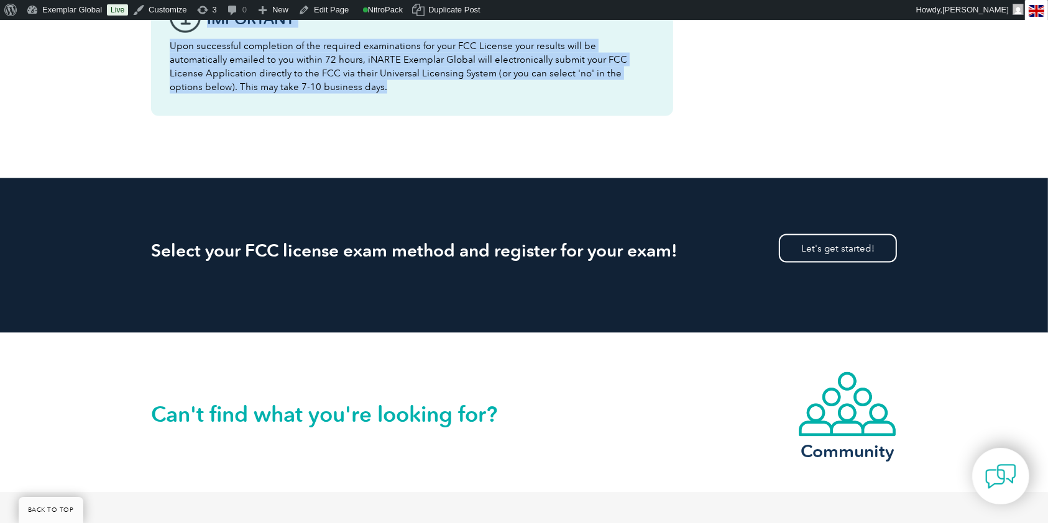
scroll to position [1880, 0]
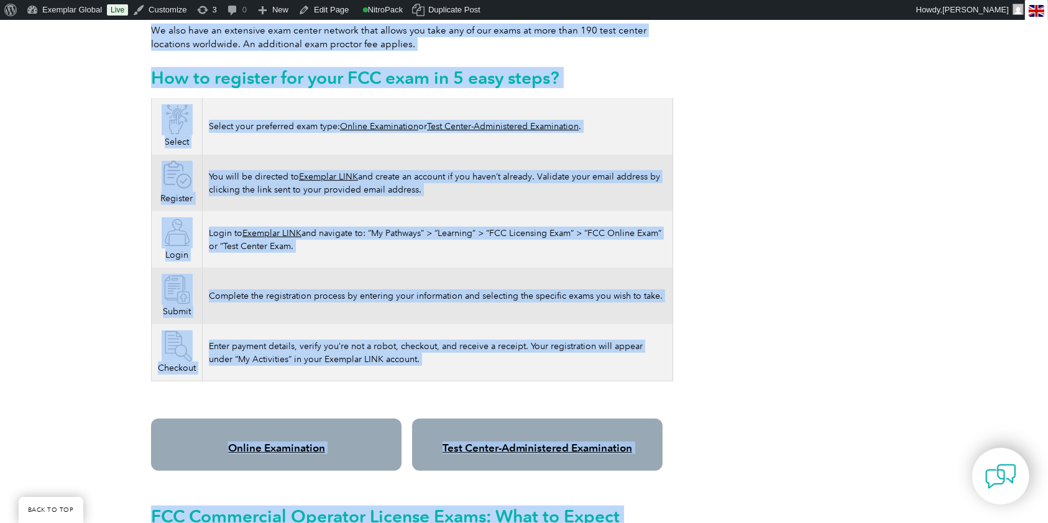
click at [96, 211] on div "Please note As of April 19, 2022, the FCC has implemented application fees for …" at bounding box center [524, 472] width 1048 height 1795
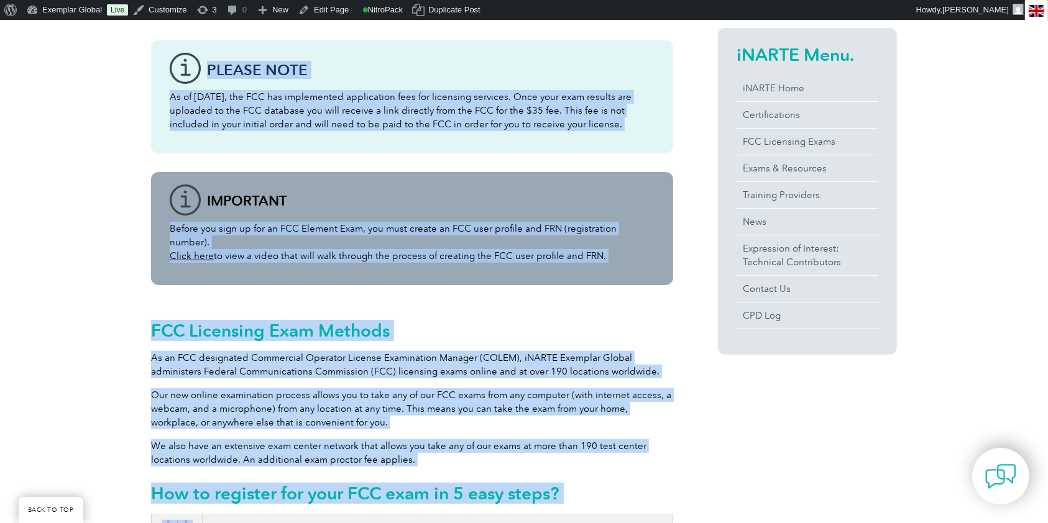
scroll to position [57, 0]
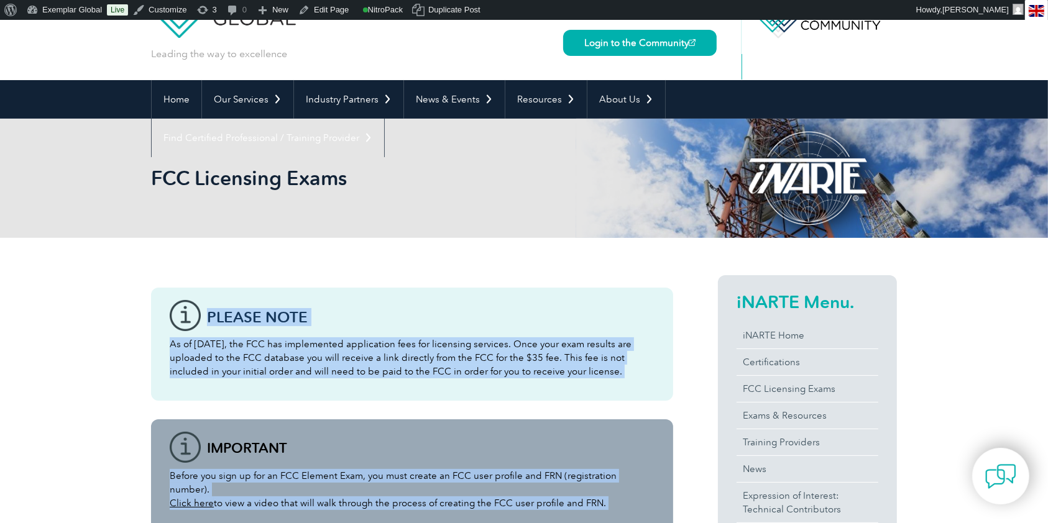
drag, startPoint x: 161, startPoint y: 270, endPoint x: 182, endPoint y: 191, distance: 81.7
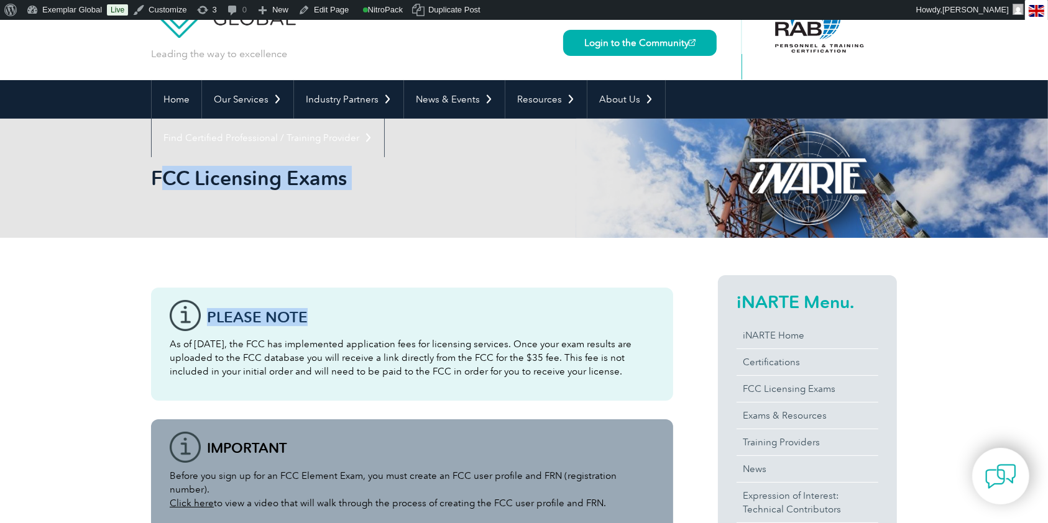
drag, startPoint x: 160, startPoint y: 172, endPoint x: 211, endPoint y: 214, distance: 67.1
click at [109, 134] on div "FCC Licensing Exams" at bounding box center [524, 178] width 1048 height 119
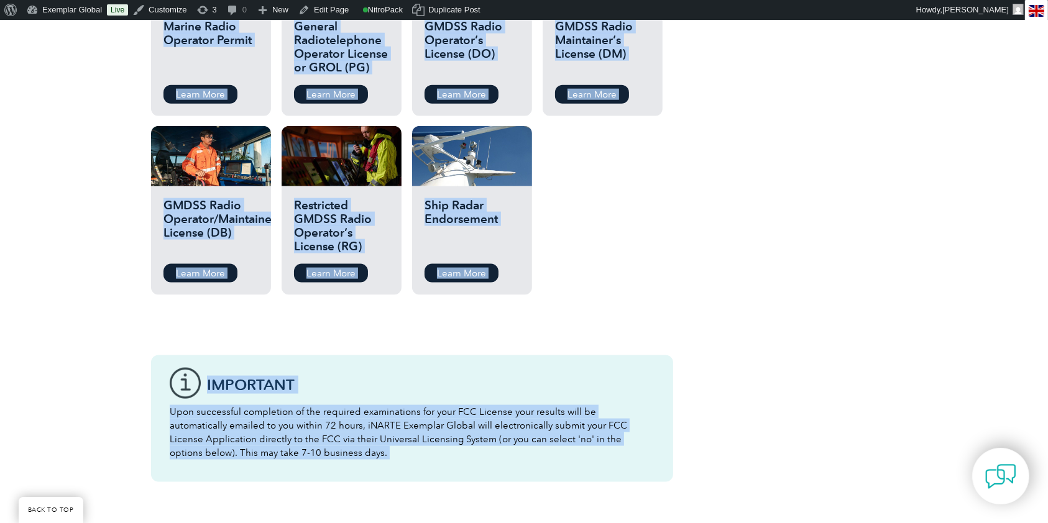
scroll to position [1563, 0]
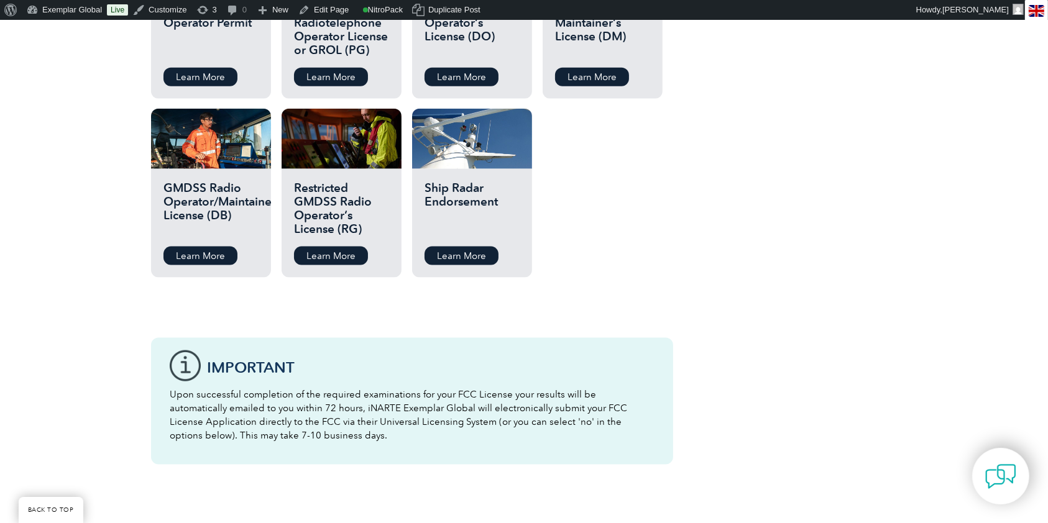
drag, startPoint x: 153, startPoint y: 177, endPoint x: 572, endPoint y: 461, distance: 505.9
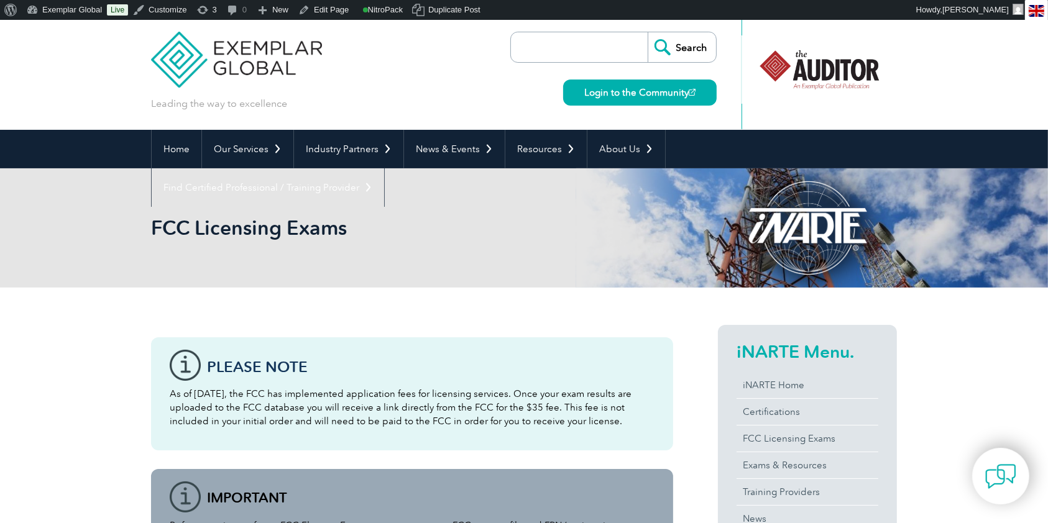
scroll to position [0, 0]
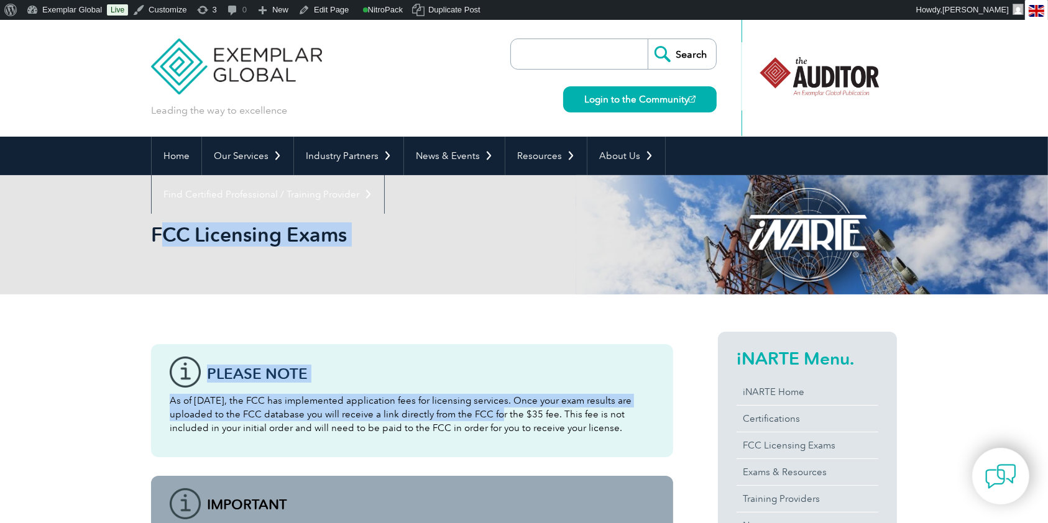
drag, startPoint x: 162, startPoint y: 264, endPoint x: 602, endPoint y: 352, distance: 448.9
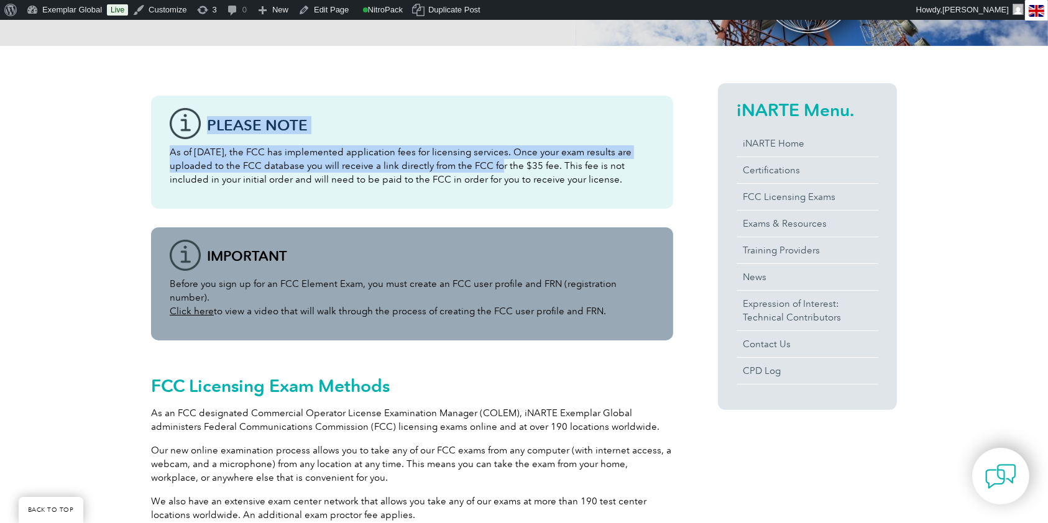
click at [351, 170] on p "As of [DATE], the FCC has implemented application fees for licensing services. …" at bounding box center [412, 165] width 485 height 41
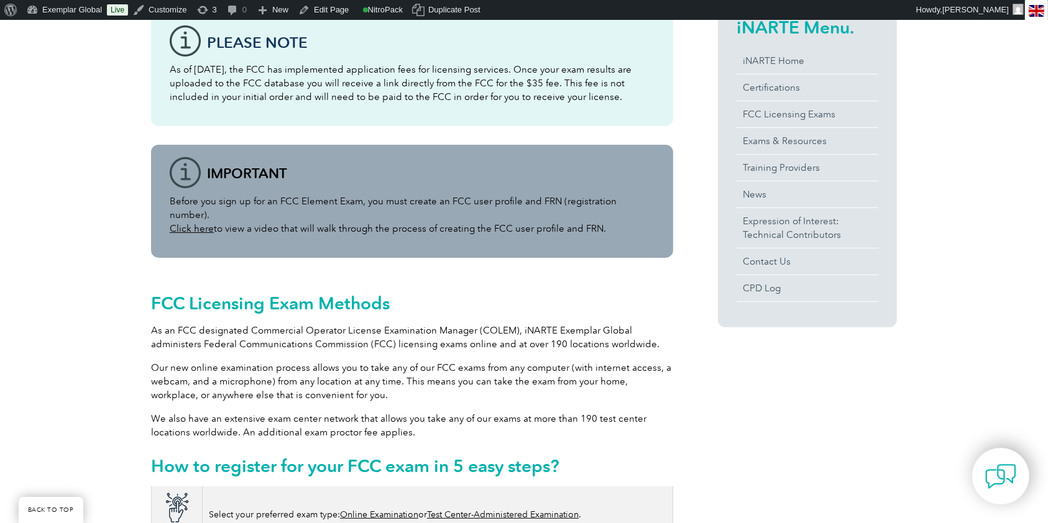
scroll to position [165, 0]
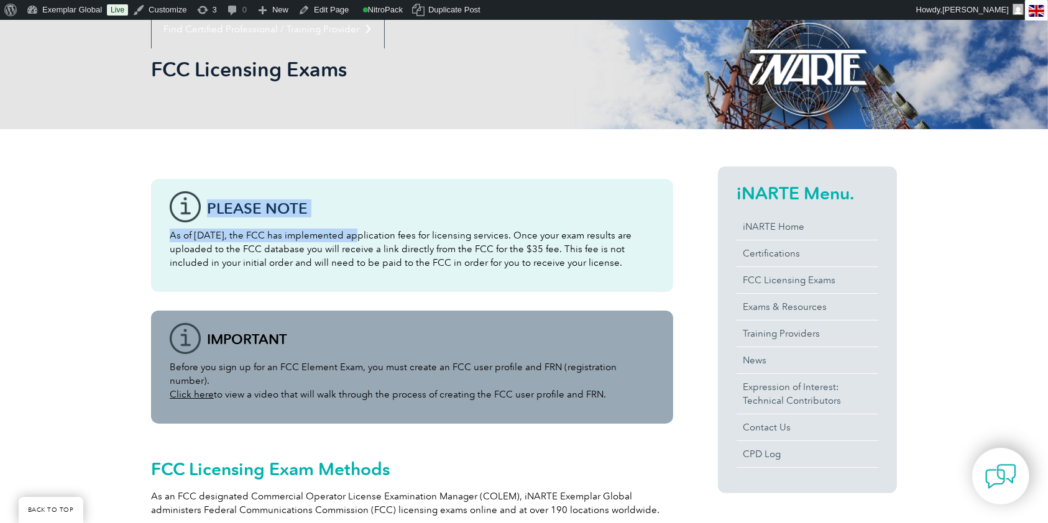
drag, startPoint x: 183, startPoint y: 204, endPoint x: 536, endPoint y: 237, distance: 354.7
click at [347, 232] on div "Please note As of April 19, 2022, the FCC has implemented application fees for …" at bounding box center [412, 235] width 522 height 113
click at [321, 260] on p "As of [DATE], the FCC has implemented application fees for licensing services. …" at bounding box center [412, 249] width 485 height 41
click at [344, 241] on p "As of [DATE], the FCC has implemented application fees for licensing services. …" at bounding box center [412, 249] width 485 height 41
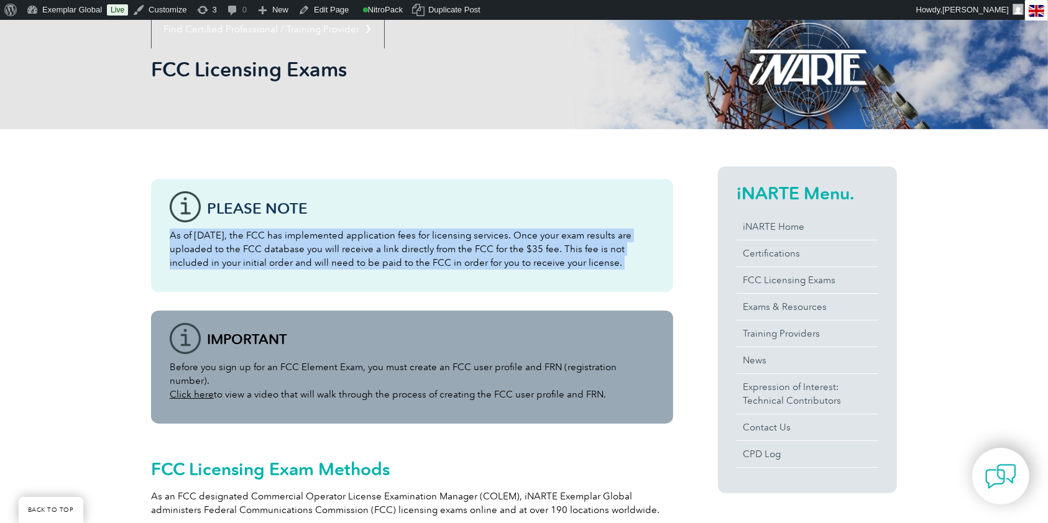
click at [344, 241] on p "As of [DATE], the FCC has implemented application fees for licensing services. …" at bounding box center [412, 249] width 485 height 41
copy div "As of [DATE], the FCC has implemented application fees for licensing services. …"
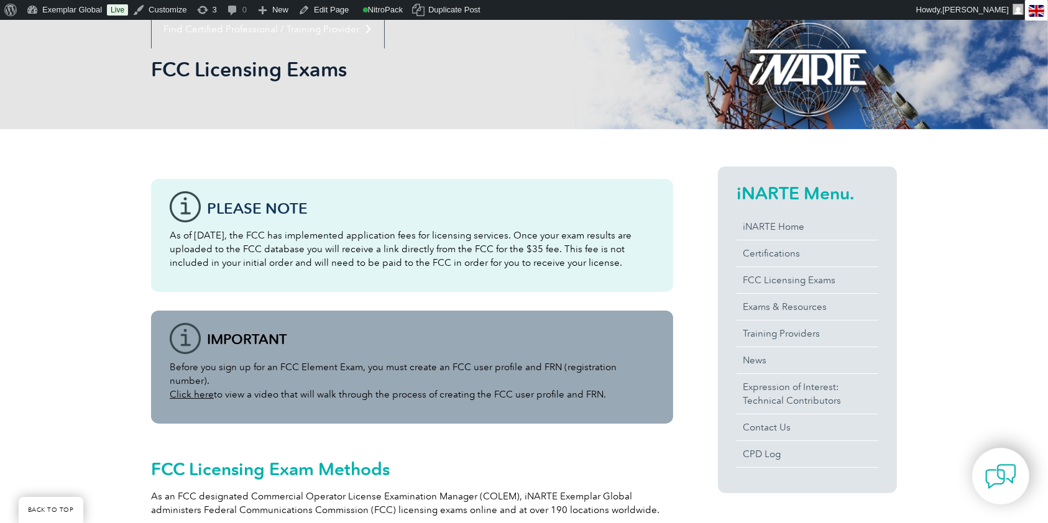
click at [228, 216] on h3 "Please note" at bounding box center [431, 209] width 448 height 16
click at [222, 212] on h3 "Please note" at bounding box center [431, 209] width 448 height 16
click at [229, 328] on div "Before you sign up for an FCC Element Exam, you must create an FCC user profile…" at bounding box center [412, 367] width 522 height 113
drag, startPoint x: 164, startPoint y: 363, endPoint x: 644, endPoint y: 382, distance: 480.3
click at [644, 382] on div "Before you sign up for an FCC Element Exam, you must create an FCC user profile…" at bounding box center [412, 367] width 522 height 113
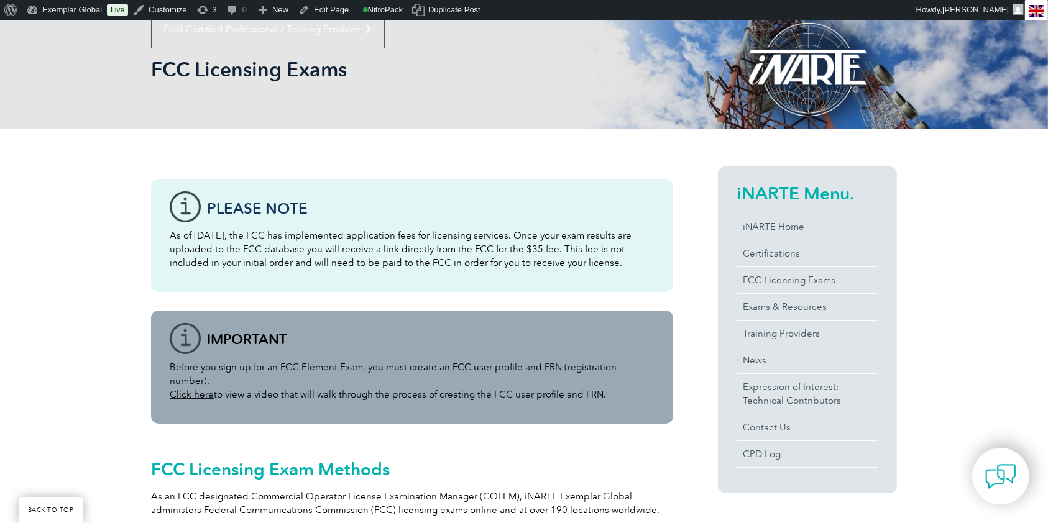
copy p "Before you sign up for an FCC Element Exam, you must create an FCC user profile…"
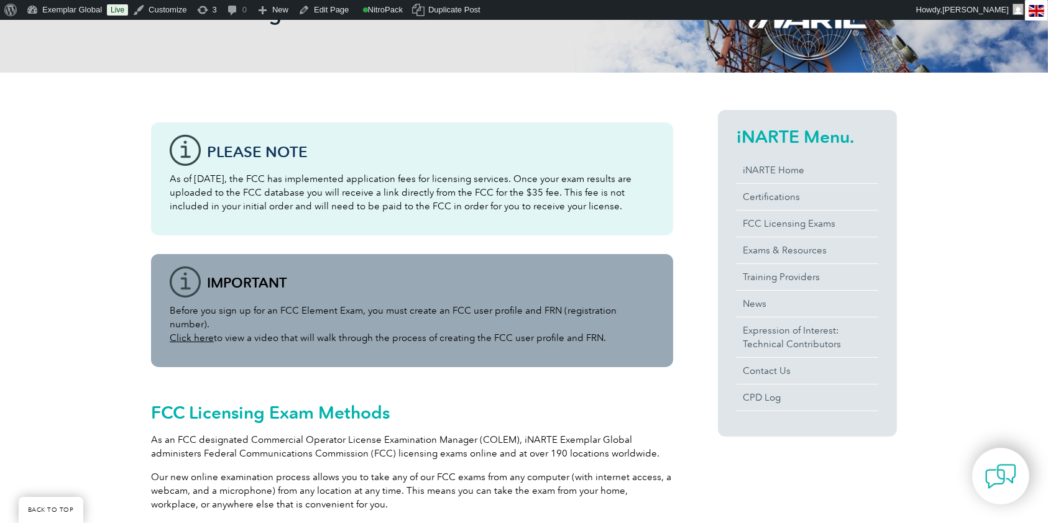
scroll to position [249, 0]
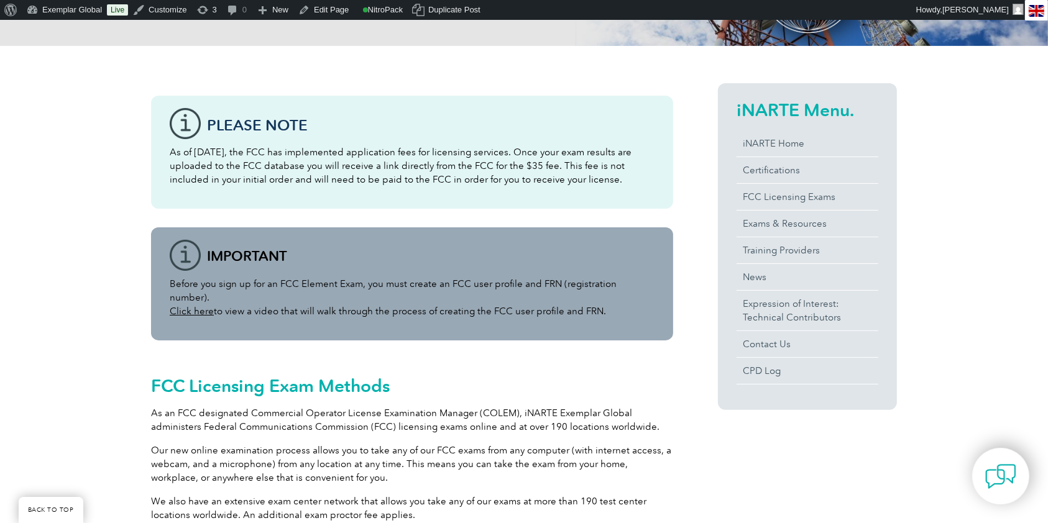
click at [535, 298] on p "Before you sign up for an FCC Element Exam, you must create an FCC user profile…" at bounding box center [412, 297] width 485 height 41
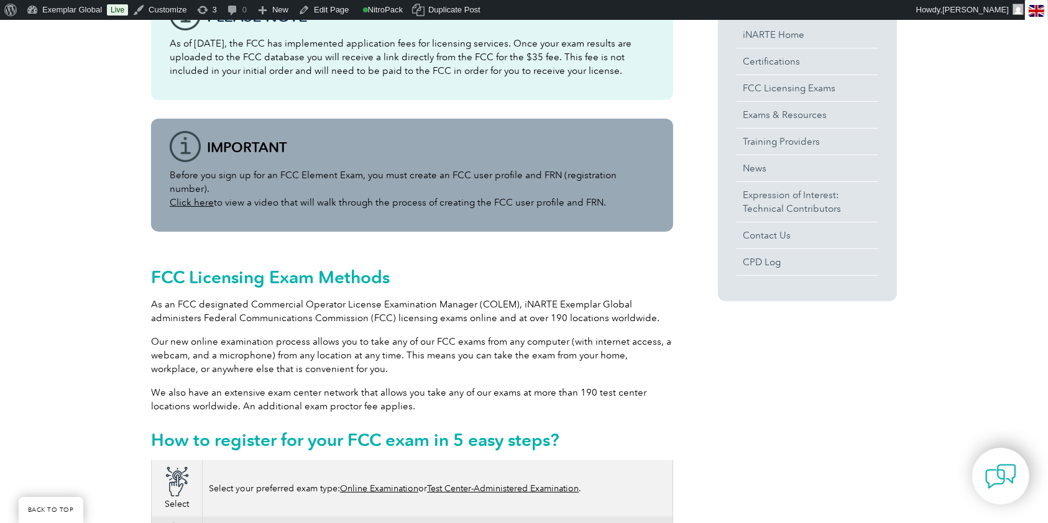
scroll to position [331, 0]
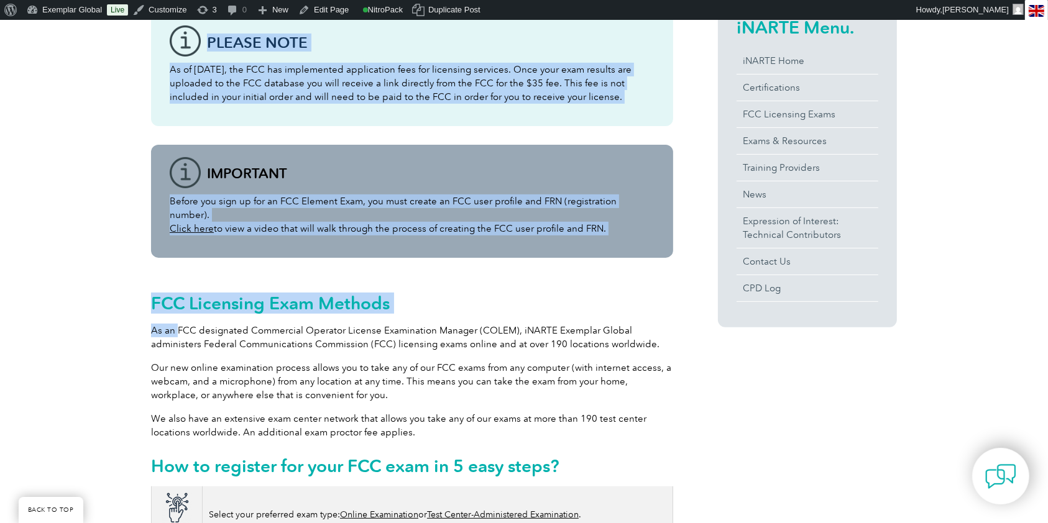
drag, startPoint x: 149, startPoint y: 308, endPoint x: 177, endPoint y: 306, distance: 28.0
click at [167, 296] on h2 "FCC Licensing Exam Methods" at bounding box center [412, 303] width 522 height 20
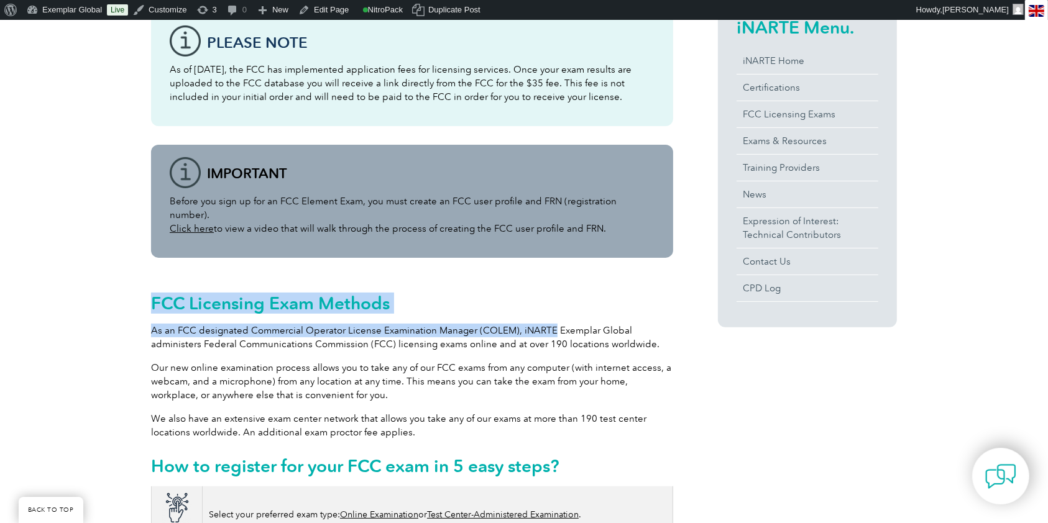
drag, startPoint x: 184, startPoint y: 301, endPoint x: 518, endPoint y: 323, distance: 335.1
click at [537, 319] on div "FCC Licensing Exam Methods As an FCC designated Commercial Operator License Exa…" at bounding box center [412, 382] width 522 height 210
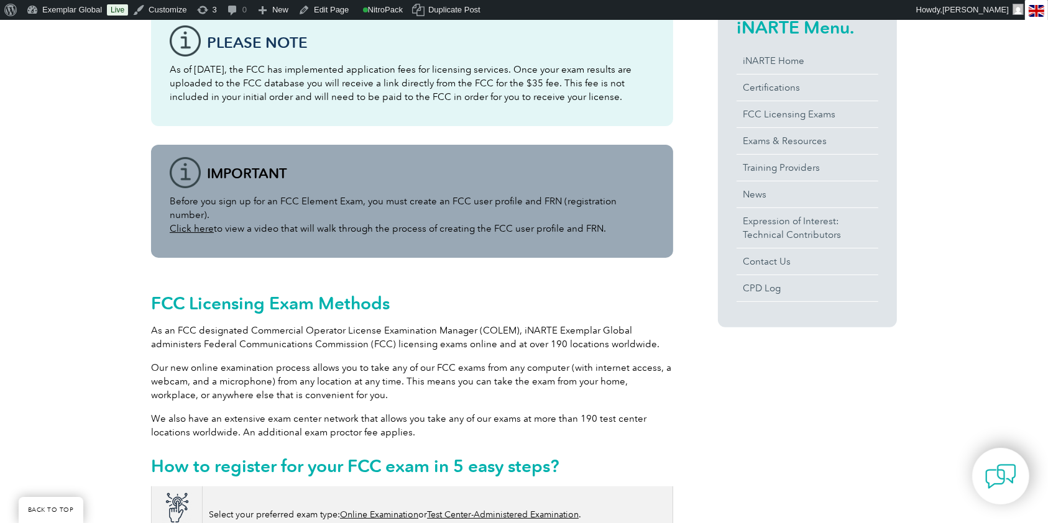
click at [283, 346] on div "FCC Licensing Exam Methods As an FCC designated Commercial Operator License Exa…" at bounding box center [412, 382] width 522 height 210
click at [239, 326] on p "As an FCC designated Commercial Operator License Examination Manager (COLEM), i…" at bounding box center [412, 337] width 522 height 27
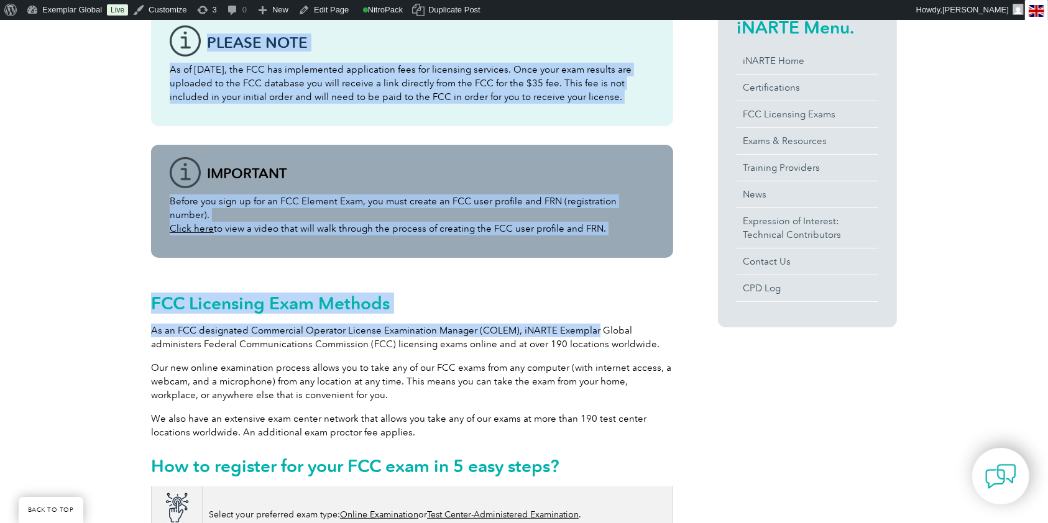
drag, startPoint x: 193, startPoint y: 320, endPoint x: 592, endPoint y: 310, distance: 399.8
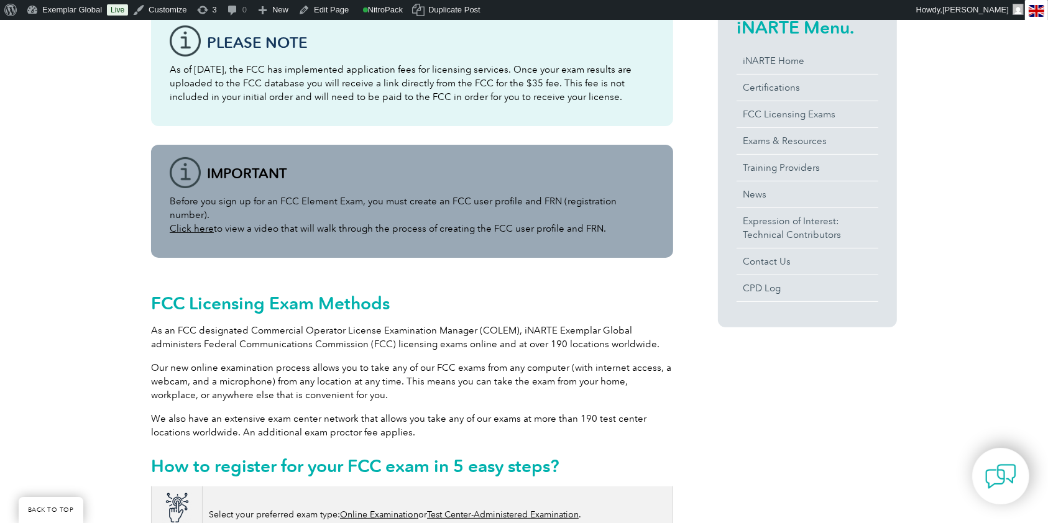
click at [594, 324] on p "As an FCC designated Commercial Operator License Examination Manager (COLEM), i…" at bounding box center [412, 337] width 522 height 27
click at [278, 329] on p "As an FCC designated Commercial Operator License Examination Manager (COLEM), i…" at bounding box center [412, 337] width 522 height 27
drag, startPoint x: 159, startPoint y: 293, endPoint x: 442, endPoint y: 284, distance: 283.0
click at [446, 293] on h2 "FCC Licensing Exam Methods" at bounding box center [412, 303] width 522 height 20
click at [442, 293] on h2 "FCC Licensing Exam Methods" at bounding box center [412, 303] width 522 height 20
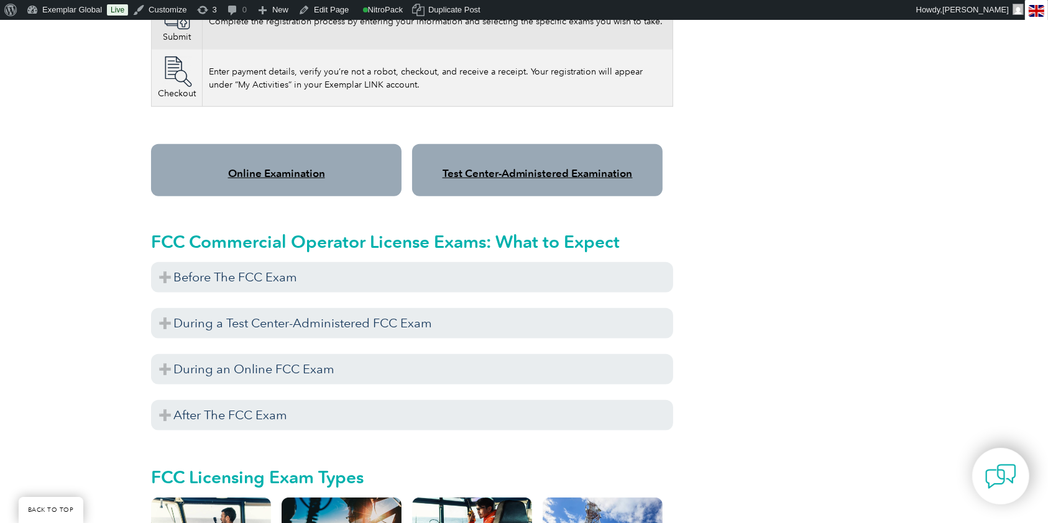
scroll to position [911, 0]
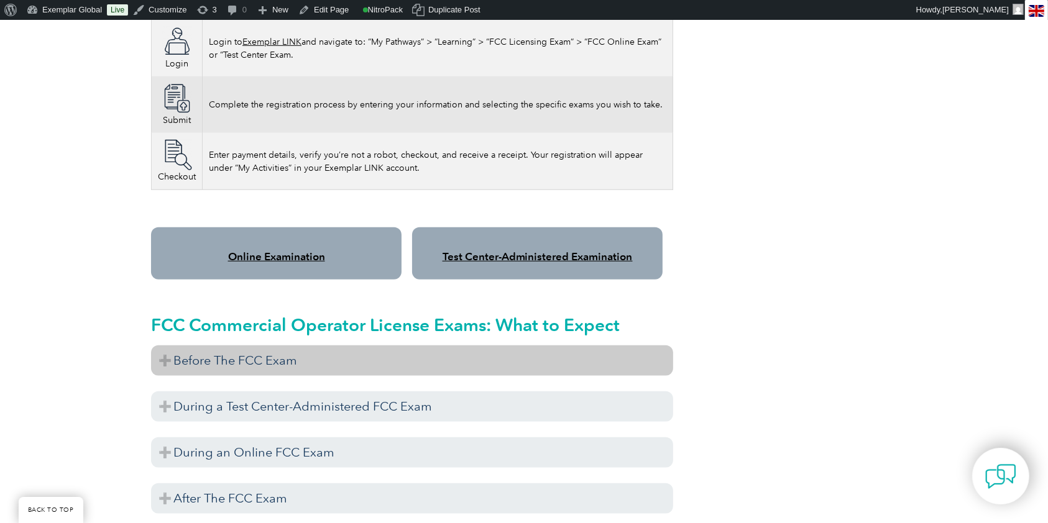
click at [304, 346] on h3 "Before The FCC Exam" at bounding box center [412, 361] width 522 height 30
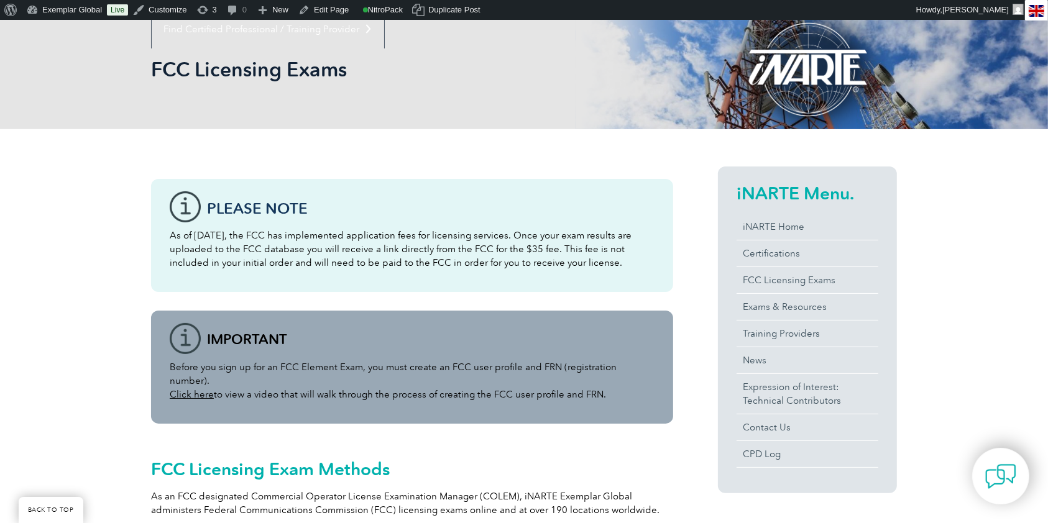
scroll to position [0, 0]
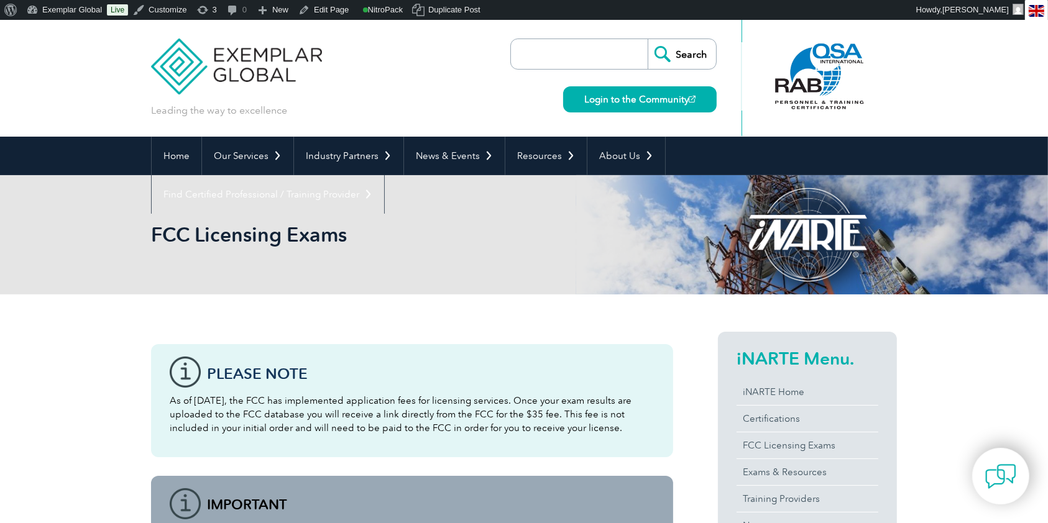
drag, startPoint x: 168, startPoint y: 367, endPoint x: 612, endPoint y: 436, distance: 448.6
click at [609, 435] on div "Please note As of April 19, 2022, the FCC has implemented application fees for …" at bounding box center [412, 400] width 522 height 113
click at [614, 438] on div "Please note As of April 19, 2022, the FCC has implemented application fees for …" at bounding box center [412, 400] width 522 height 113
click at [513, 419] on p "As of [DATE], the FCC has implemented application fees for licensing services. …" at bounding box center [412, 414] width 485 height 41
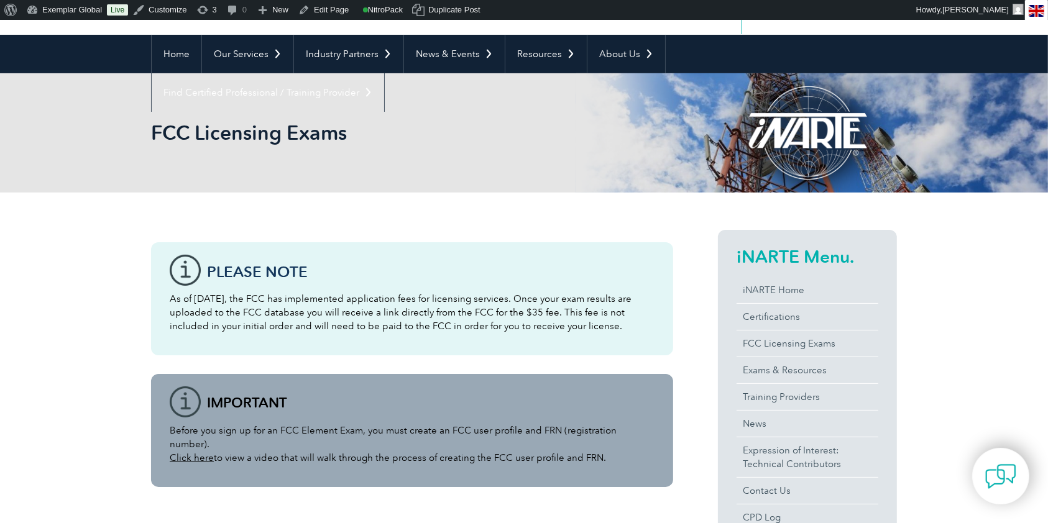
scroll to position [165, 0]
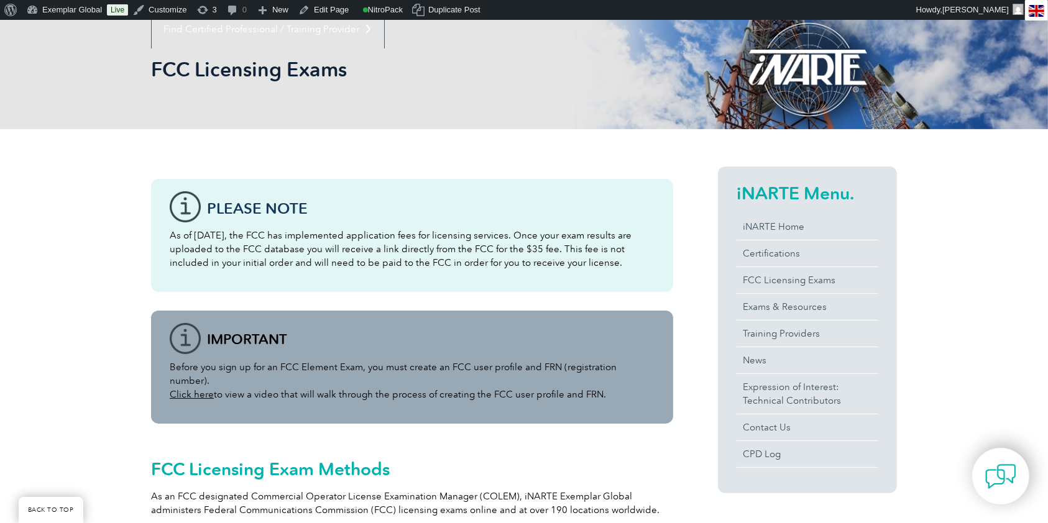
drag, startPoint x: 398, startPoint y: 260, endPoint x: 354, endPoint y: 251, distance: 45.1
click at [398, 260] on p "As of [DATE], the FCC has implemented application fees for licensing services. …" at bounding box center [412, 249] width 485 height 41
drag, startPoint x: 204, startPoint y: 204, endPoint x: 633, endPoint y: 264, distance: 433.0
click at [624, 269] on div "Please note As of April 19, 2022, the FCC has implemented application fees for …" at bounding box center [412, 235] width 522 height 113
copy div "Please note As of April 19, 2022, the FCC has implemented application fees for …"
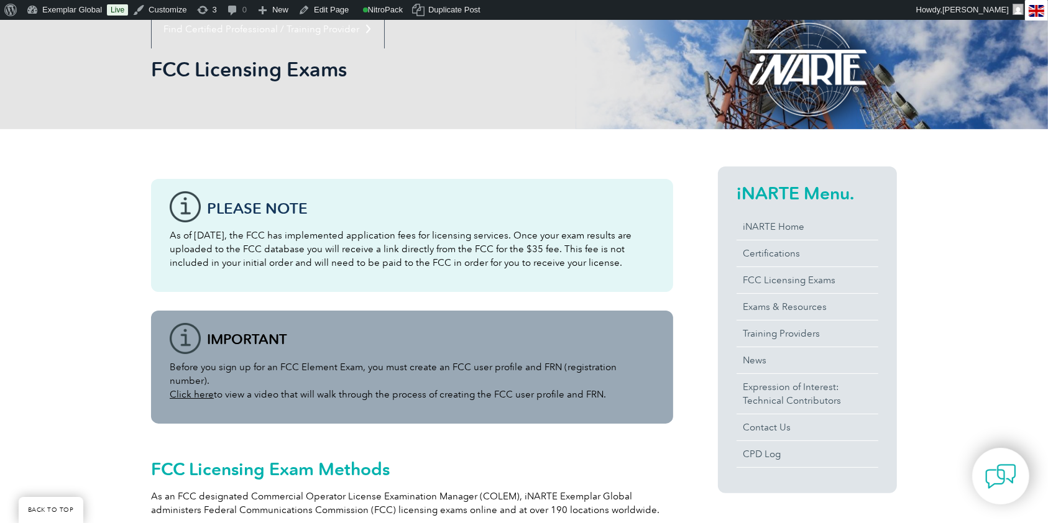
click at [246, 346] on div "Before you sign up for an FCC Element Exam, you must create an FCC user profile…" at bounding box center [412, 367] width 522 height 113
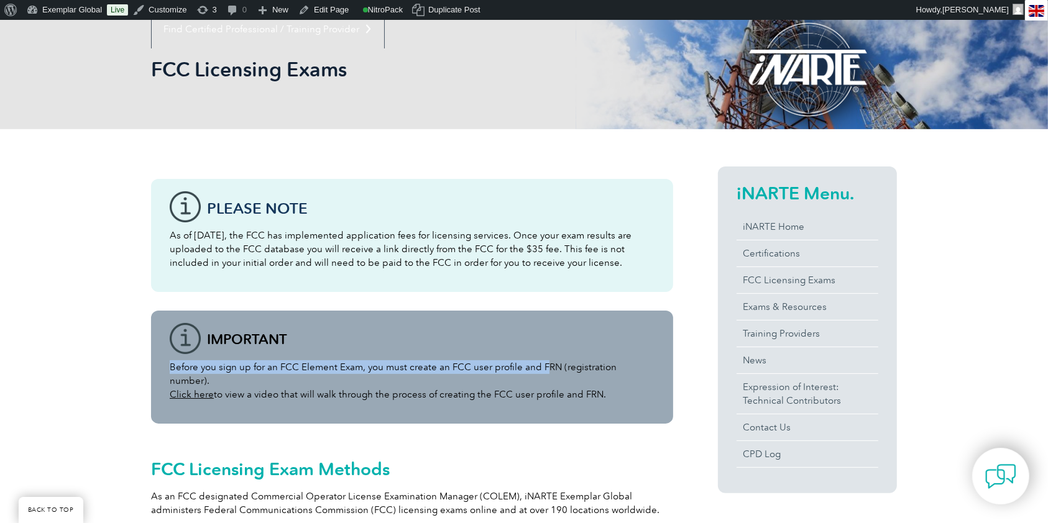
drag, startPoint x: 209, startPoint y: 336, endPoint x: 541, endPoint y: 362, distance: 333.0
click at [541, 362] on div "Before you sign up for an FCC Element Exam, you must create an FCC user profile…" at bounding box center [412, 367] width 522 height 113
click at [541, 362] on p "Before you sign up for an FCC Element Exam, you must create an FCC user profile…" at bounding box center [412, 381] width 485 height 41
drag, startPoint x: 623, startPoint y: 372, endPoint x: 225, endPoint y: 318, distance: 401.5
click at [225, 318] on div "Before you sign up for an FCC Element Exam, you must create an FCC user profile…" at bounding box center [412, 367] width 522 height 113
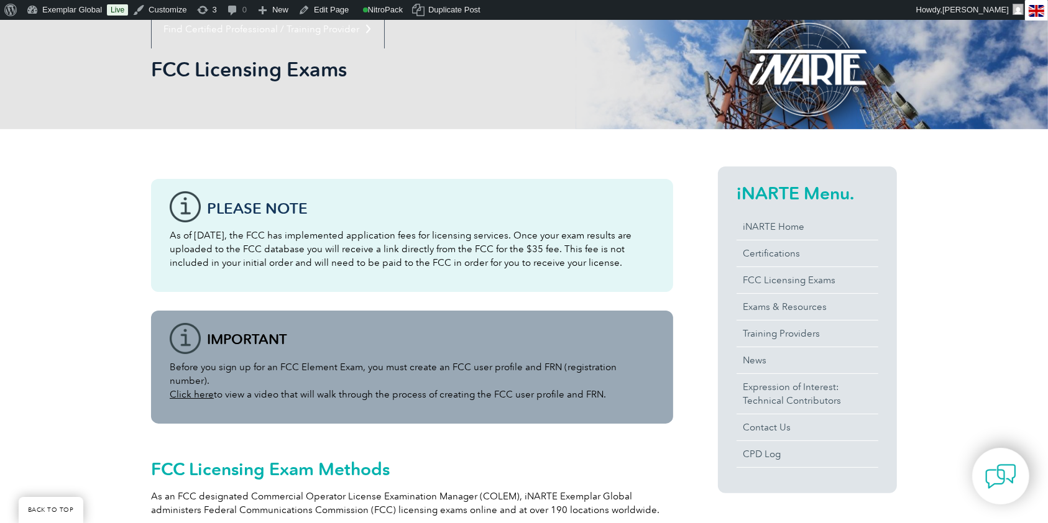
click at [219, 337] on div "Before you sign up for an FCC Element Exam, you must create an FCC user profile…" at bounding box center [412, 367] width 522 height 113
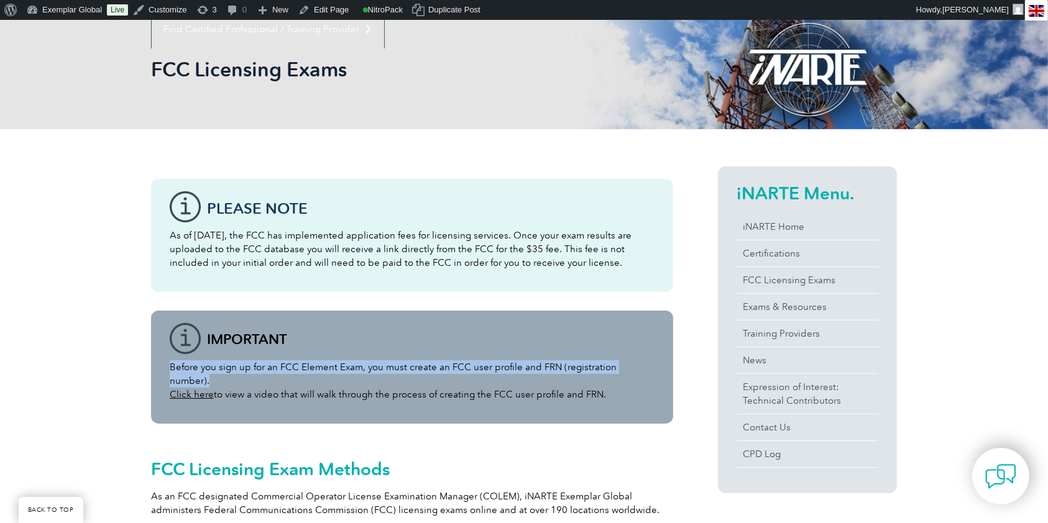
drag, startPoint x: 208, startPoint y: 336, endPoint x: 671, endPoint y: 370, distance: 465.0
click at [671, 370] on div "Before you sign up for an FCC Element Exam, you must create an FCC user profile…" at bounding box center [412, 367] width 522 height 113
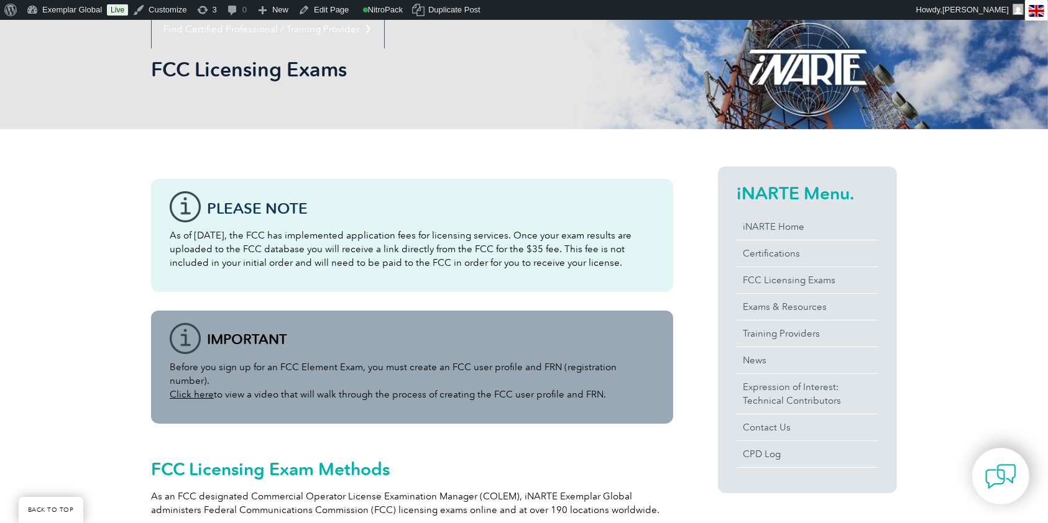
click at [607, 382] on p "Before you sign up for an FCC Element Exam, you must create an FCC user profile…" at bounding box center [412, 381] width 485 height 41
drag, startPoint x: 572, startPoint y: 378, endPoint x: 173, endPoint y: 325, distance: 402.6
click at [173, 325] on div "Before you sign up for an FCC Element Exam, you must create an FCC user profile…" at bounding box center [412, 367] width 522 height 113
copy p "Before you sign up for an FCC Element Exam, you must create an FCC user profile…"
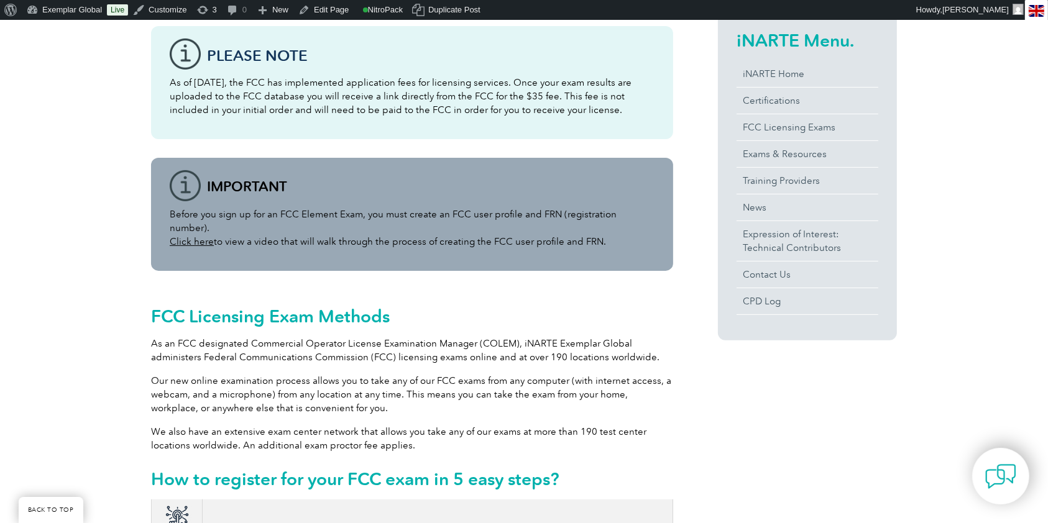
scroll to position [331, 0]
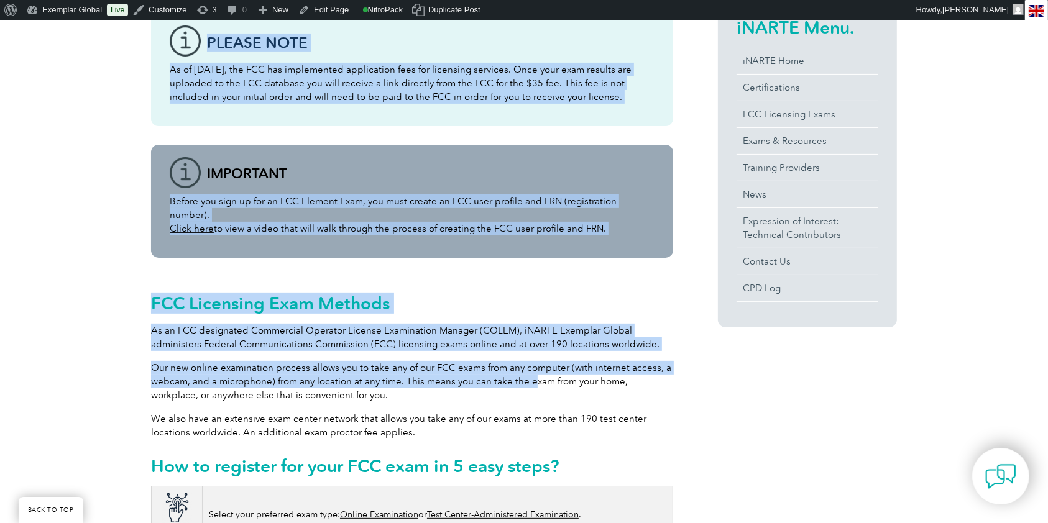
drag, startPoint x: 136, startPoint y: 286, endPoint x: 536, endPoint y: 370, distance: 409.0
click at [537, 370] on p "Our new online examination process allows you to take any of our FCC exams from…" at bounding box center [412, 381] width 522 height 41
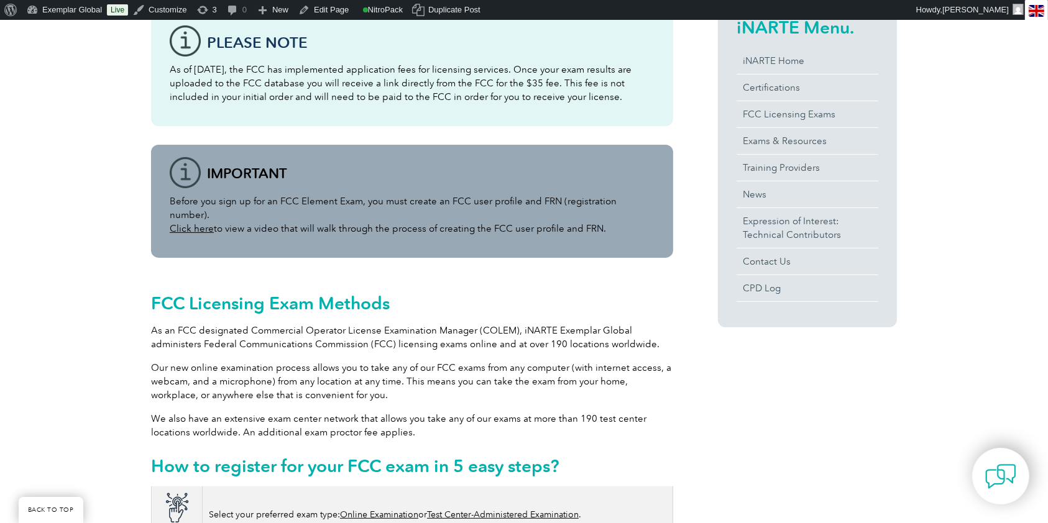
click at [553, 414] on p "We also have an extensive exam center network that allows you take any of our e…" at bounding box center [412, 425] width 522 height 27
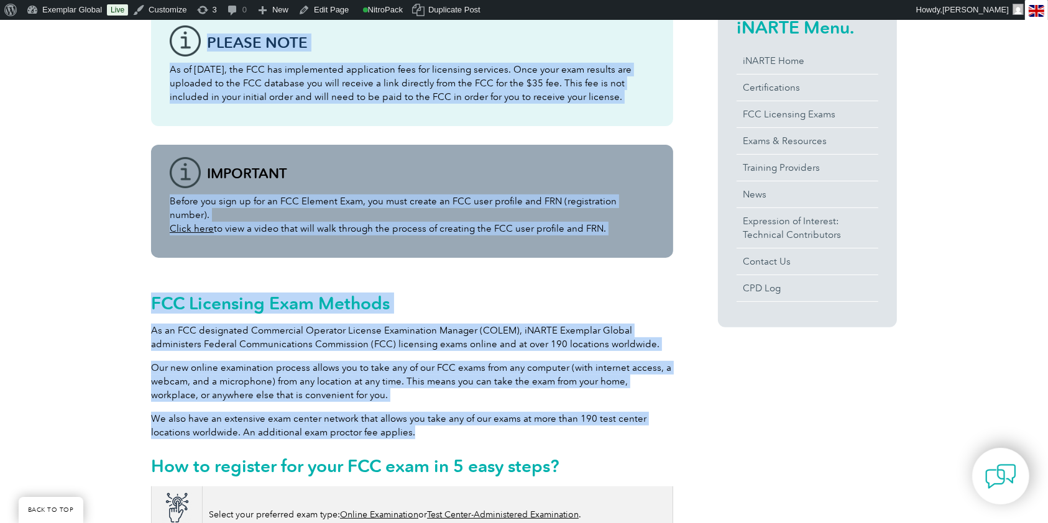
drag, startPoint x: 362, startPoint y: 412, endPoint x: 149, endPoint y: 286, distance: 247.8
copy div "Please note As of April 19, 2022, the FCC has implemented application fees for …"
click at [162, 301] on div "FCC Licensing Exam Methods As an FCC designated Commercial Operator License Exa…" at bounding box center [412, 382] width 522 height 210
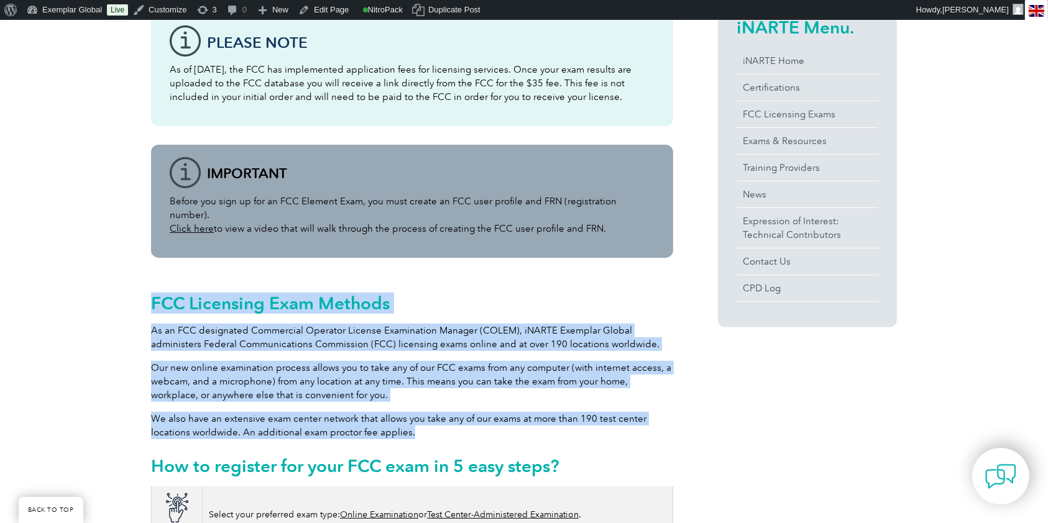
drag, startPoint x: 152, startPoint y: 290, endPoint x: 422, endPoint y: 415, distance: 297.6
click at [422, 415] on div "FCC Licensing Exam Methods As an FCC designated Commercial Operator License Exa…" at bounding box center [412, 382] width 522 height 210
copy div "FCC Licensing Exam Methods As an FCC designated Commercial Operator License Exa…"
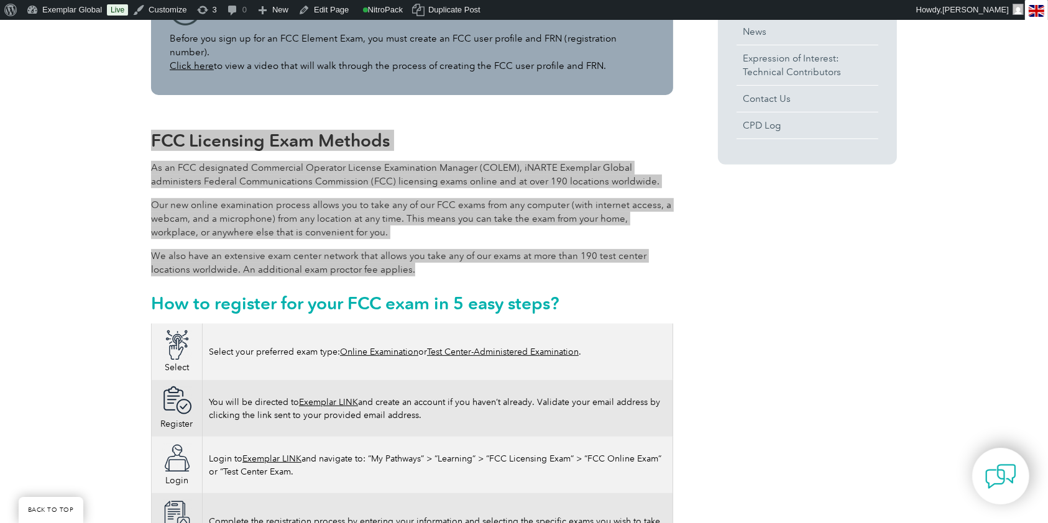
scroll to position [497, 0]
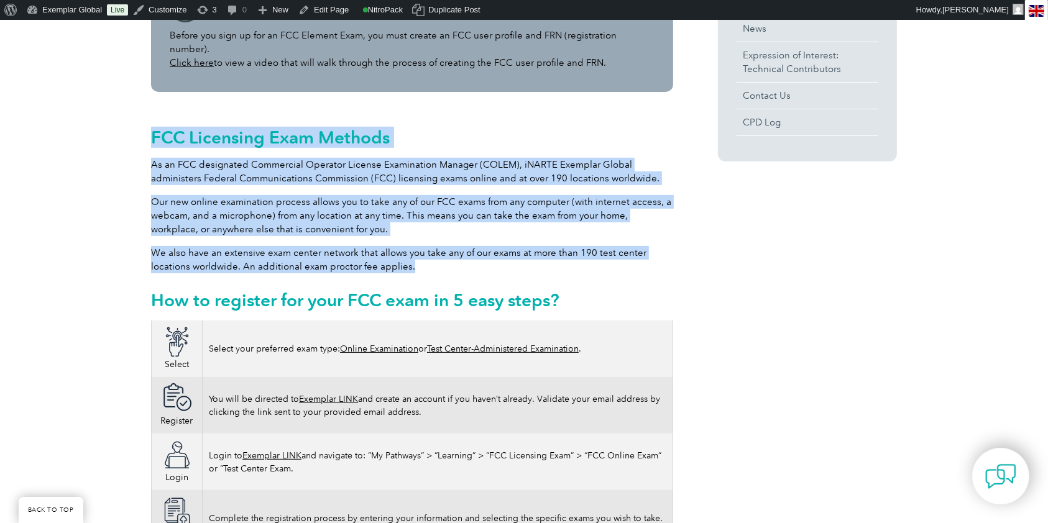
click at [184, 327] on img at bounding box center [177, 342] width 31 height 31
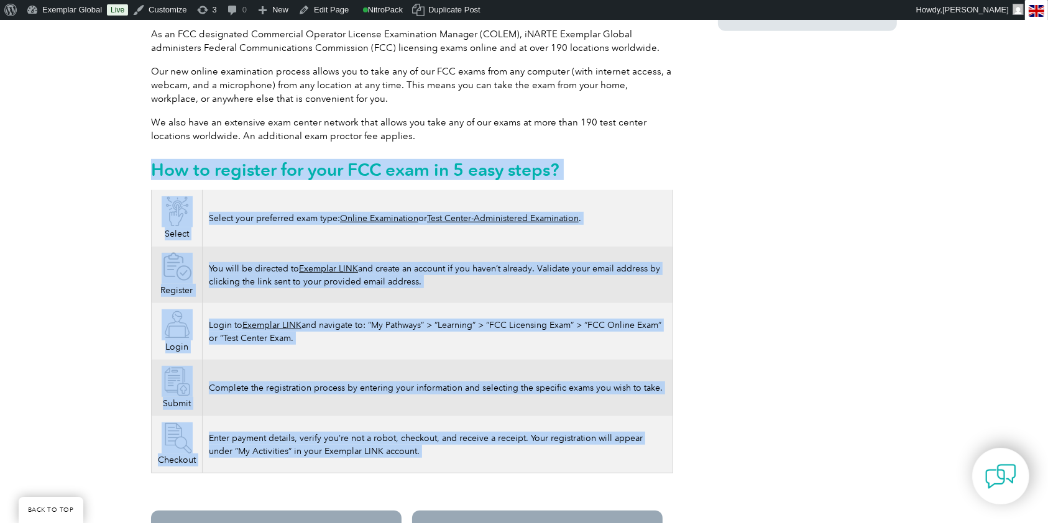
scroll to position [708, 0]
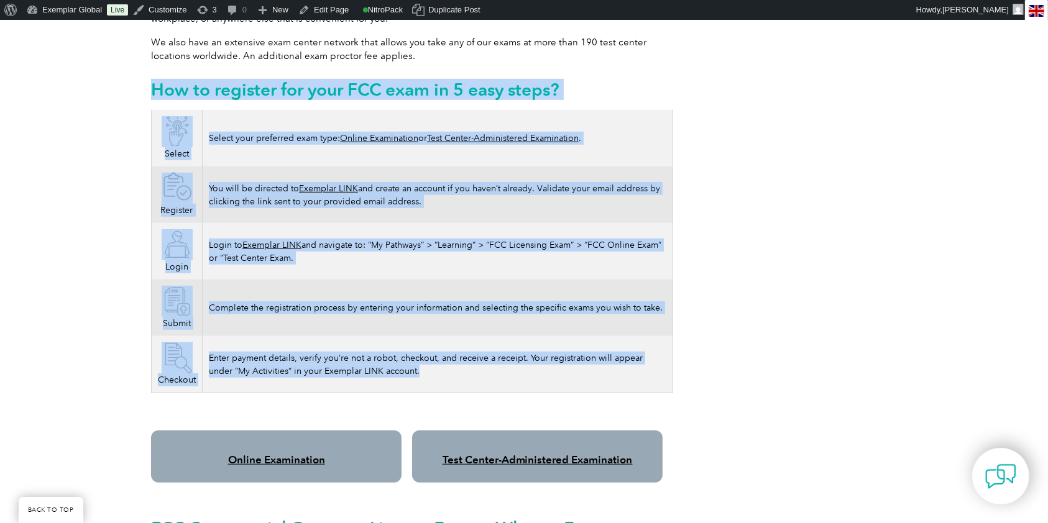
drag, startPoint x: 152, startPoint y: 295, endPoint x: 429, endPoint y: 372, distance: 287.0
copy div "How to register for your FCC exam in 5 easy steps? Select Select your preferred…"
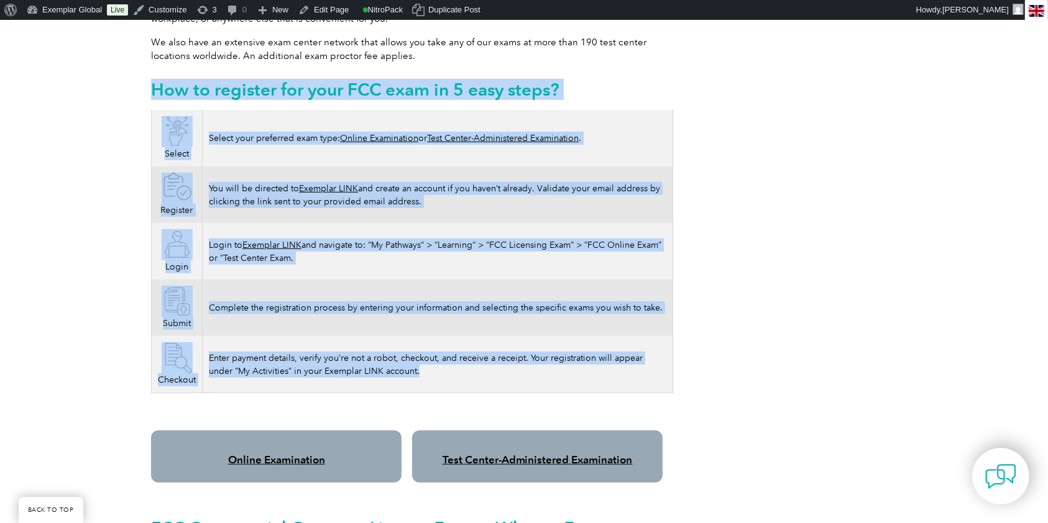
drag, startPoint x: 154, startPoint y: 68, endPoint x: 465, endPoint y: 362, distance: 428.3
copy div "How to register for your FCC exam in 5 easy steps? Select Select your preferred…"
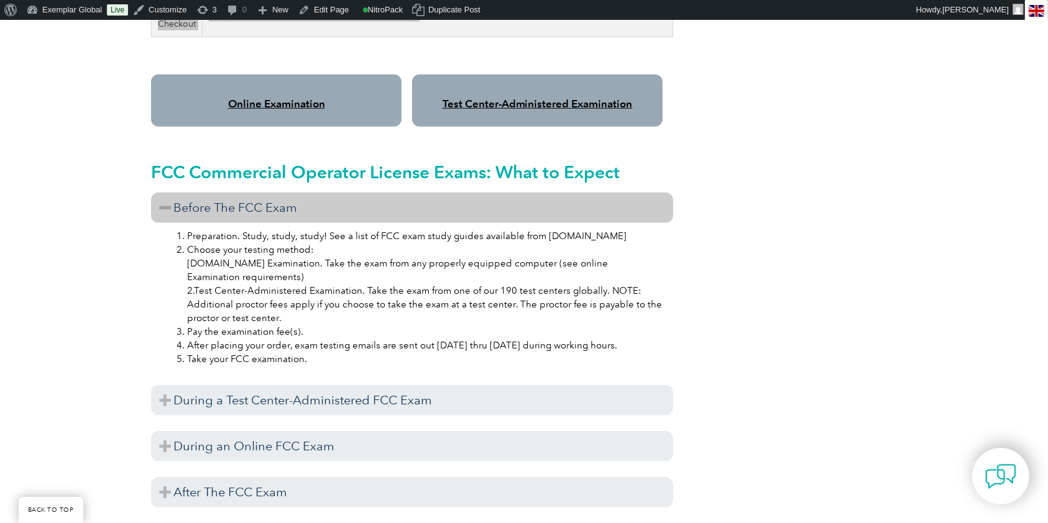
scroll to position [1039, 0]
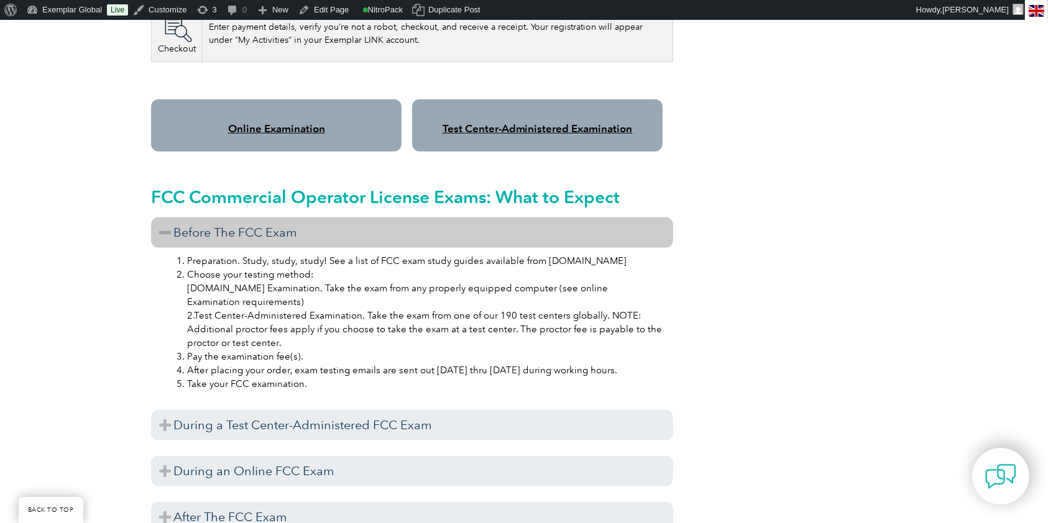
click at [169, 221] on h3 "Before The FCC Exam" at bounding box center [412, 233] width 522 height 30
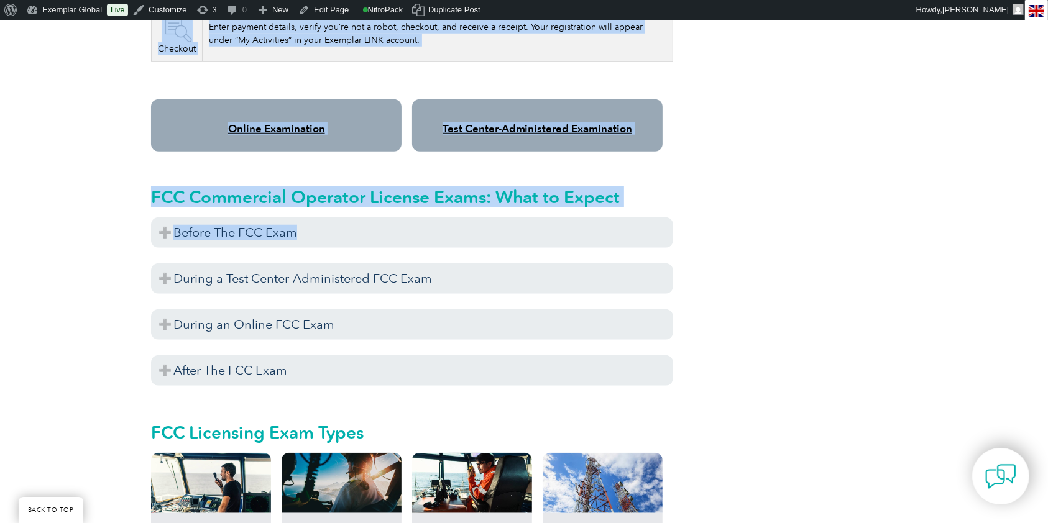
drag, startPoint x: 163, startPoint y: 186, endPoint x: 618, endPoint y: 195, distance: 455.1
click at [618, 195] on div "Please note As of April 19, 2022, the FCC has implemented application fees for …" at bounding box center [524, 152] width 1048 height 1795
drag, startPoint x: 618, startPoint y: 195, endPoint x: 611, endPoint y: 199, distance: 7.8
click at [617, 196] on div "FCC Commercial Operator License Exams: What to Expect Before The FCC Exam Prepa…" at bounding box center [412, 281] width 522 height 222
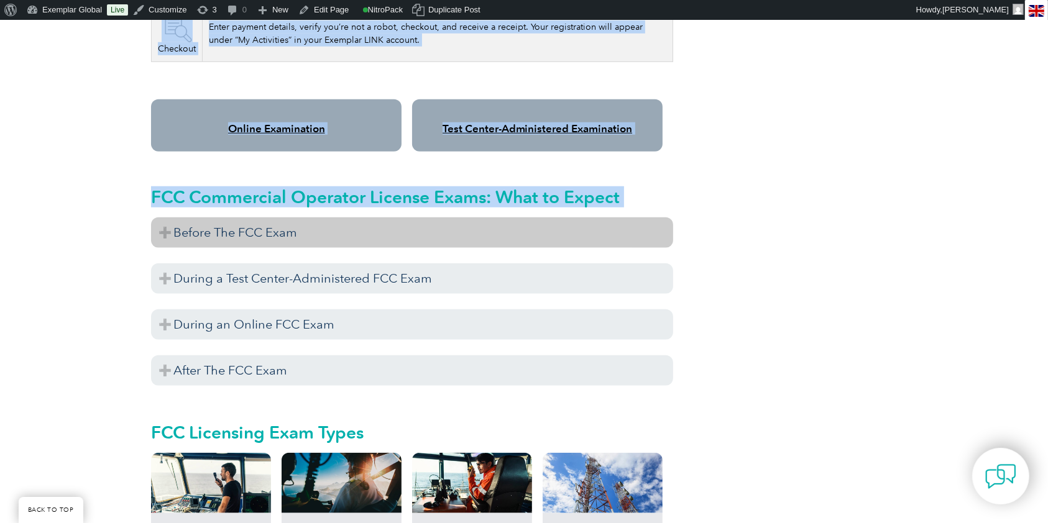
click at [150, 219] on div "Please note As of April 19, 2022, the FCC has implemented application fees for …" at bounding box center [524, 152] width 1048 height 1795
click at [160, 218] on h3 "Before The FCC Exam" at bounding box center [412, 233] width 522 height 30
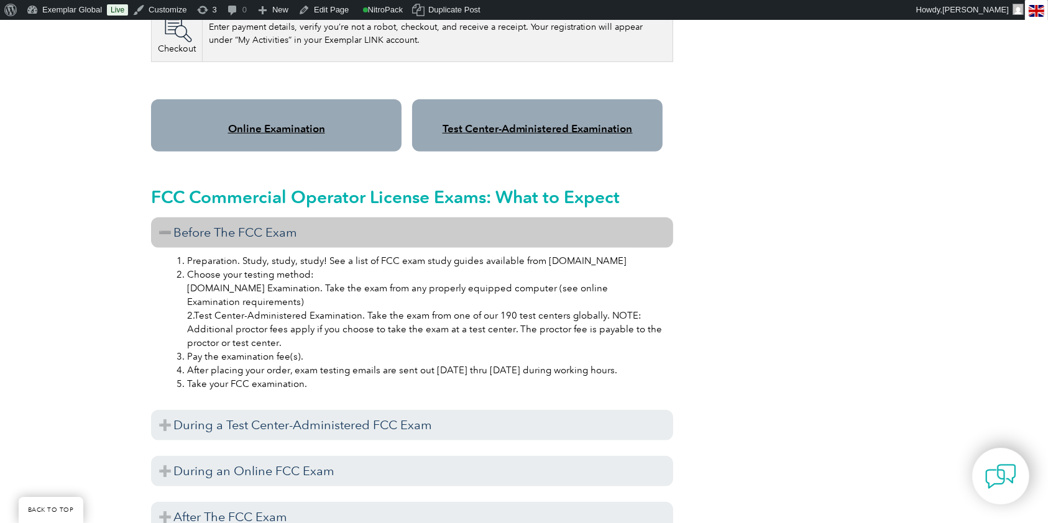
click at [175, 434] on div "FCC Commercial Operator License Exams: What to Expect Before The FCC Exam Prepa…" at bounding box center [412, 354] width 522 height 369
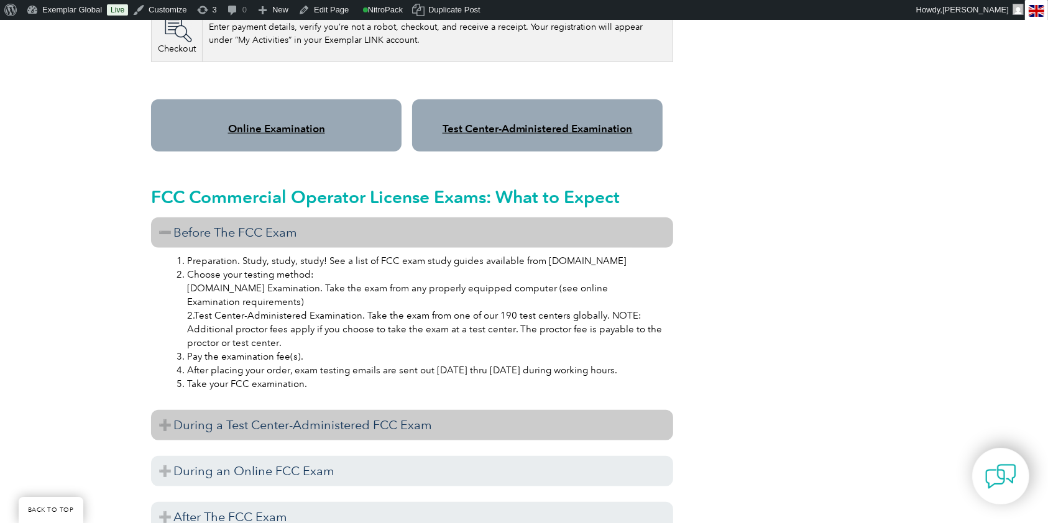
click at [175, 420] on h3 "During a Test Center-Administered FCC Exam" at bounding box center [412, 425] width 522 height 30
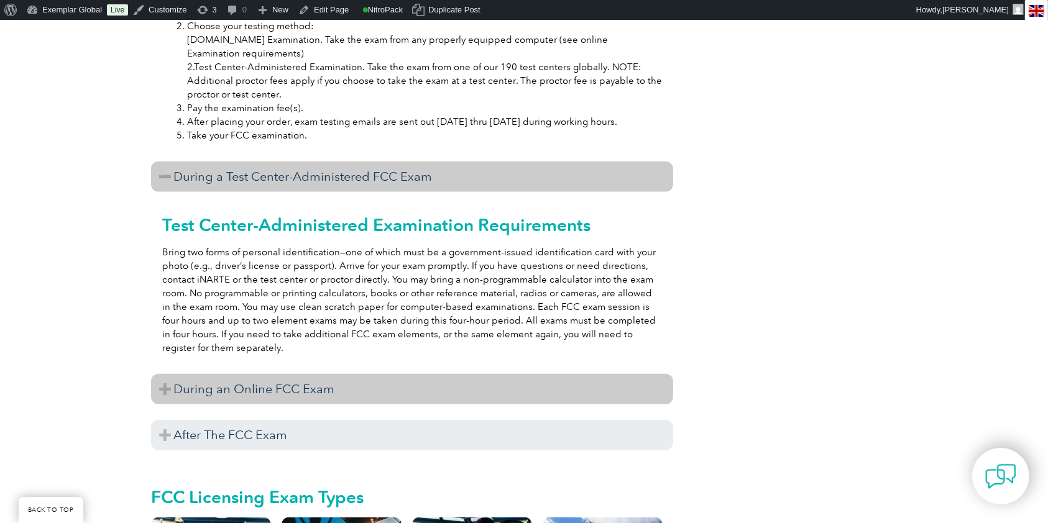
click at [180, 374] on h3 "During an Online FCC Exam" at bounding box center [412, 389] width 522 height 30
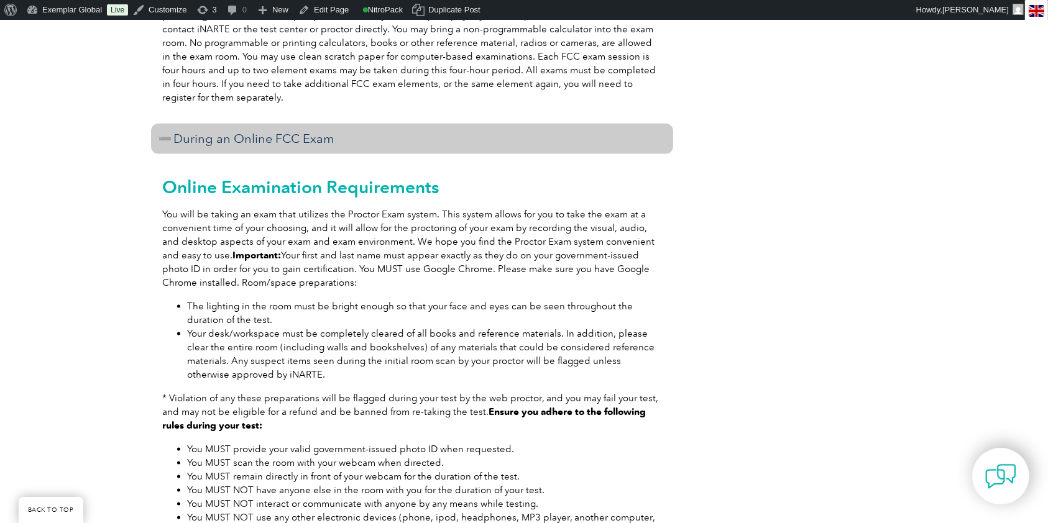
scroll to position [1703, 0]
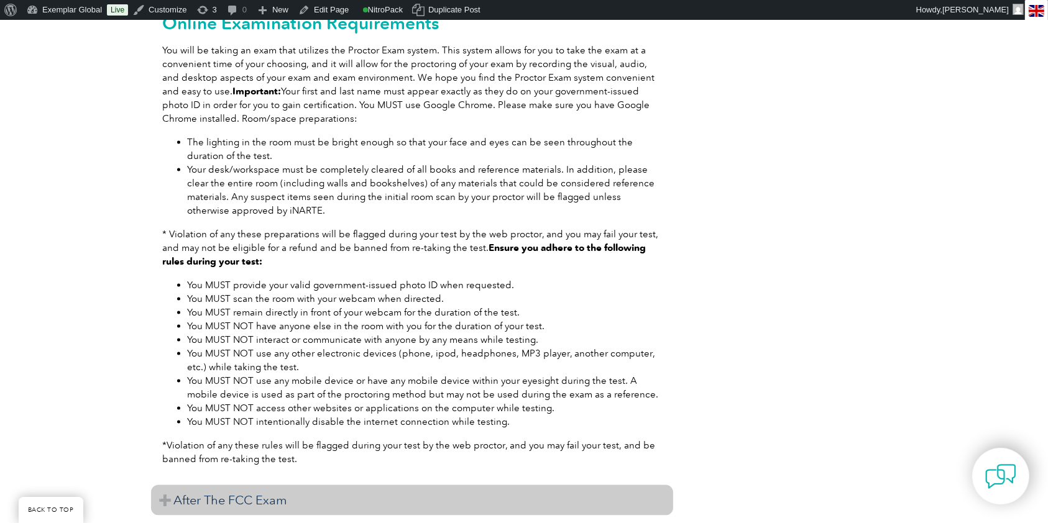
drag, startPoint x: 197, startPoint y: 469, endPoint x: 200, endPoint y: 475, distance: 6.7
click at [198, 469] on div "FCC Commercial Operator License Exams: What to Expect Before The FCC Exam Prepa…" at bounding box center [412, 14] width 522 height 1015
click at [200, 485] on h3 "After The FCC Exam" at bounding box center [412, 500] width 522 height 30
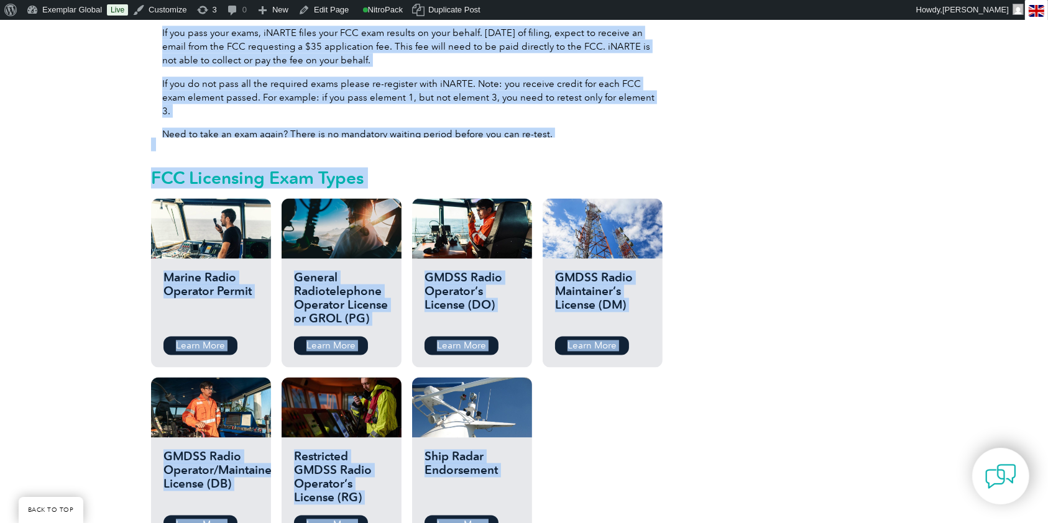
scroll to position [2271, 0]
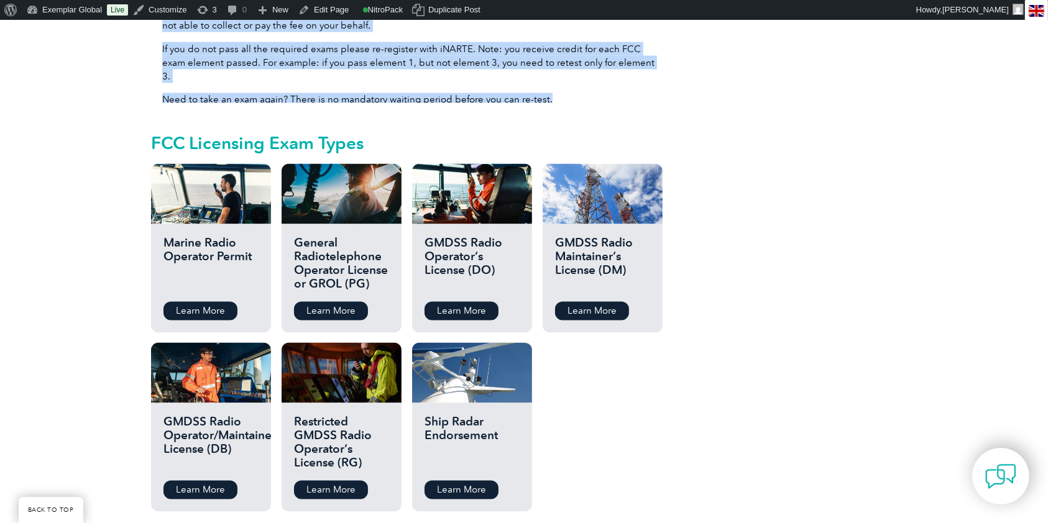
drag, startPoint x: 150, startPoint y: 92, endPoint x: 602, endPoint y: 79, distance: 452.1
copy div "Please note As of April 19, 2022, the FCC has implemented application fees for …"
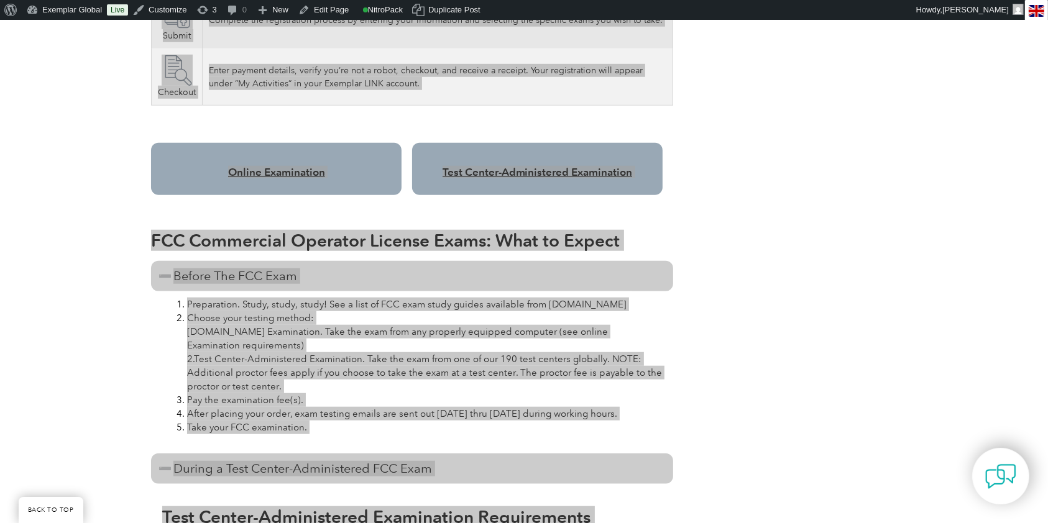
scroll to position [945, 0]
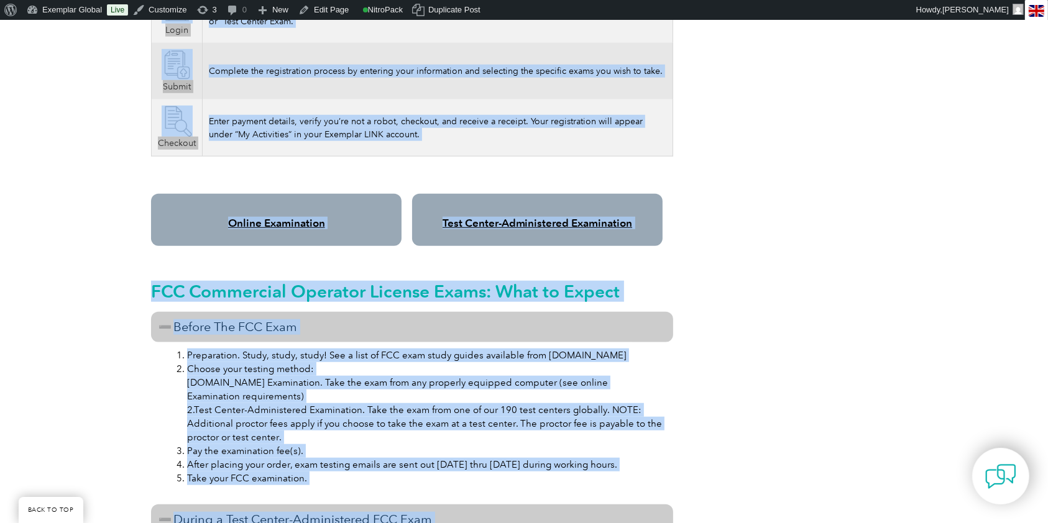
drag, startPoint x: 257, startPoint y: 370, endPoint x: 244, endPoint y: 364, distance: 14.5
click at [257, 370] on li "Choose your testing method: 1.Online Examination. Take the exam from any proper…" at bounding box center [424, 403] width 475 height 82
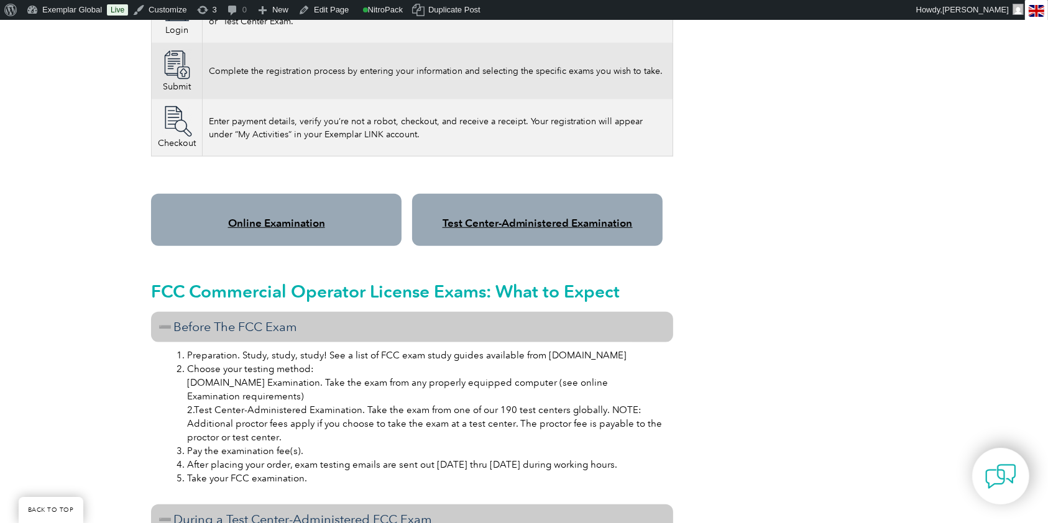
drag, startPoint x: 228, startPoint y: 357, endPoint x: 205, endPoint y: 311, distance: 51.4
click at [228, 362] on li "Choose your testing method: 1.Online Examination. Take the exam from any proper…" at bounding box center [424, 403] width 475 height 82
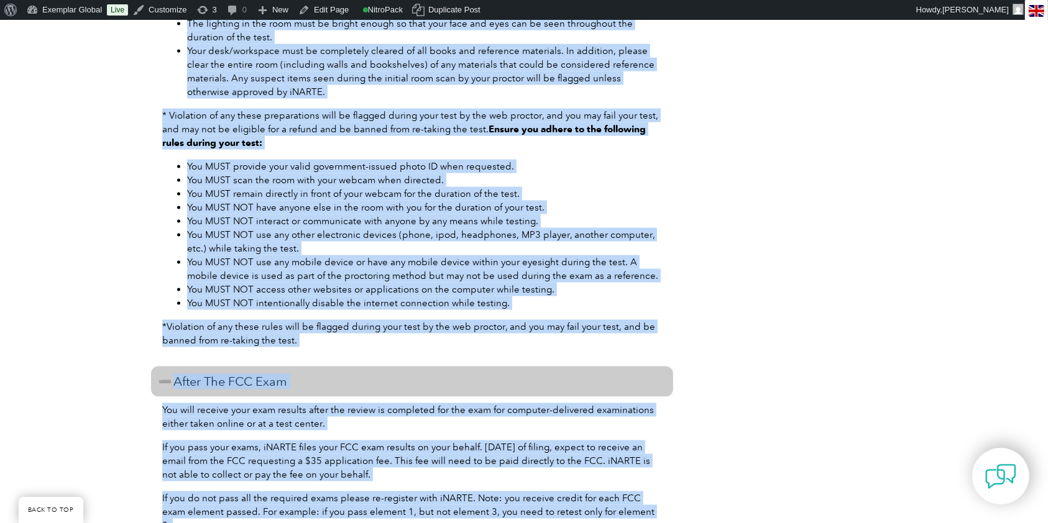
scroll to position [1866, 0]
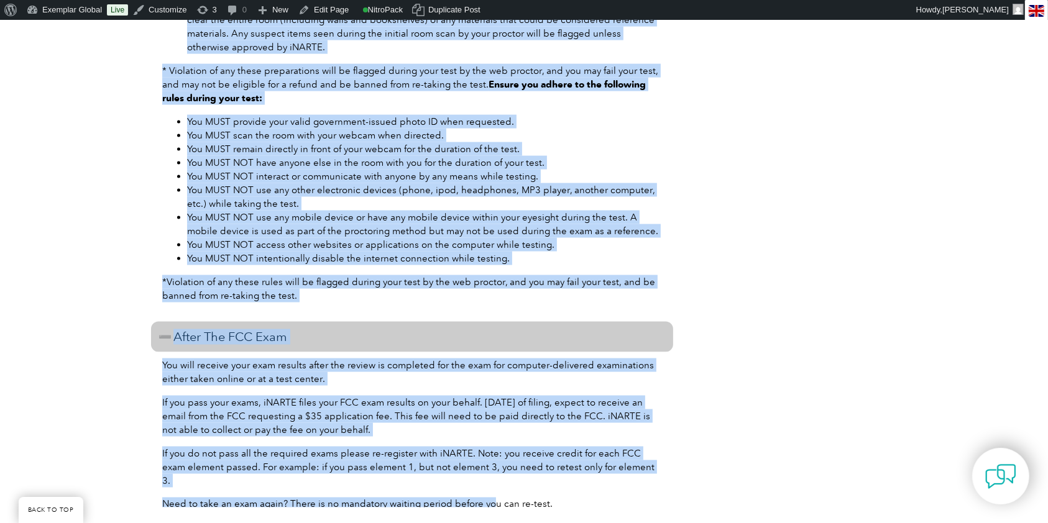
drag, startPoint x: 159, startPoint y: 306, endPoint x: 496, endPoint y: 481, distance: 379.5
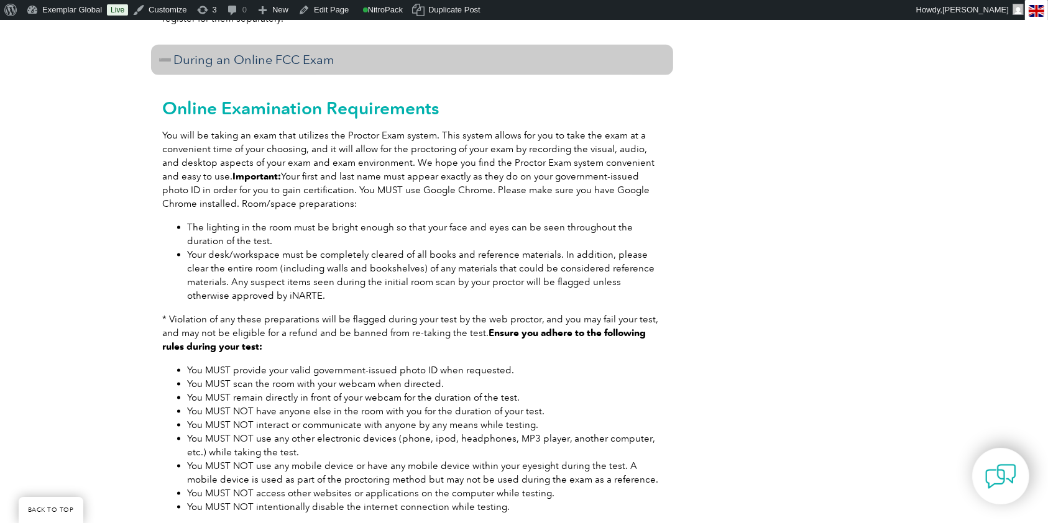
click at [145, 315] on div "Please note As of April 19, 2022, the FCC has implemented application fees for …" at bounding box center [524, 46] width 1048 height 2738
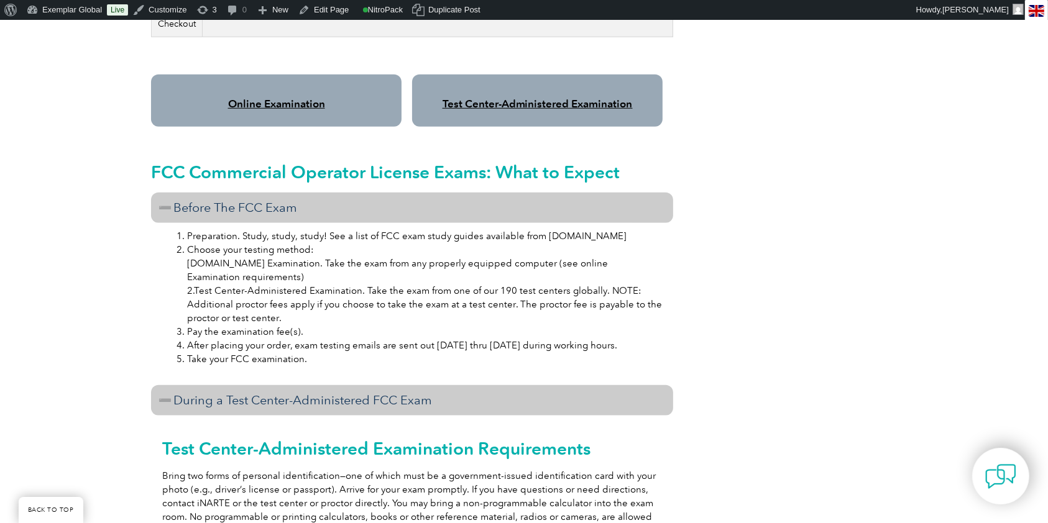
scroll to position [1037, 0]
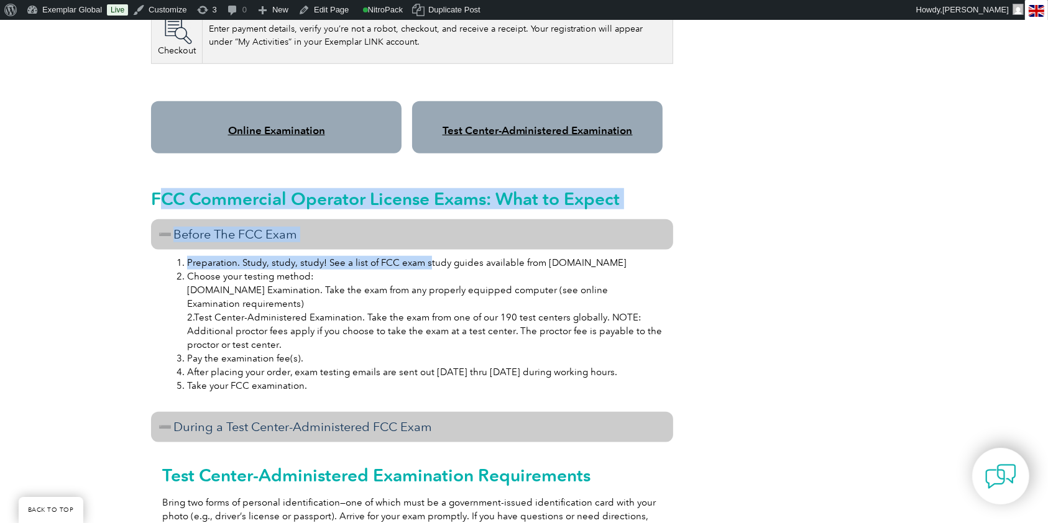
drag, startPoint x: 260, startPoint y: 198, endPoint x: 278, endPoint y: 246, distance: 50.8
click at [278, 256] on li "Preparation. Study, study, study! See a list of FCC exam study guides available…" at bounding box center [424, 263] width 475 height 14
click at [193, 219] on h3 "Before The FCC Exam" at bounding box center [412, 234] width 522 height 30
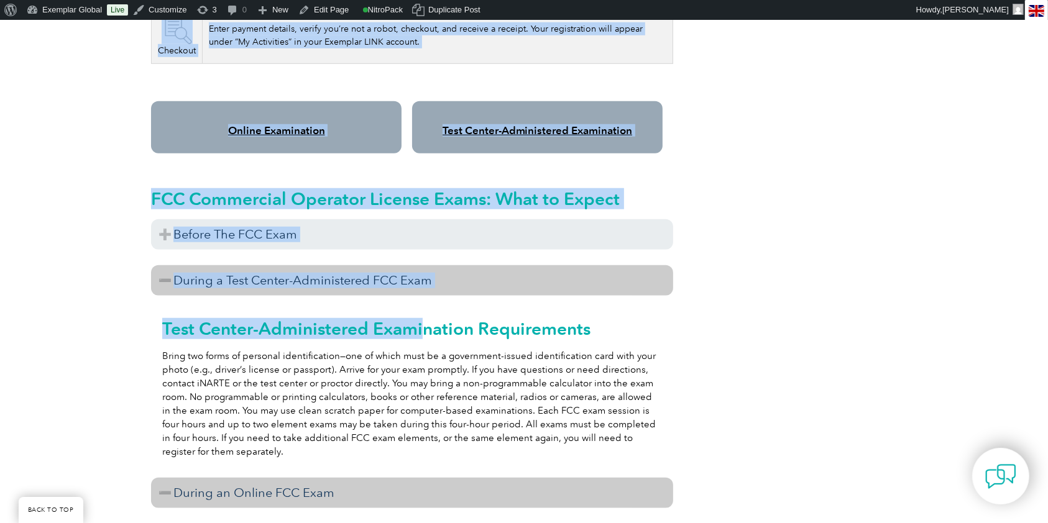
drag, startPoint x: 144, startPoint y: 180, endPoint x: 418, endPoint y: 293, distance: 296.6
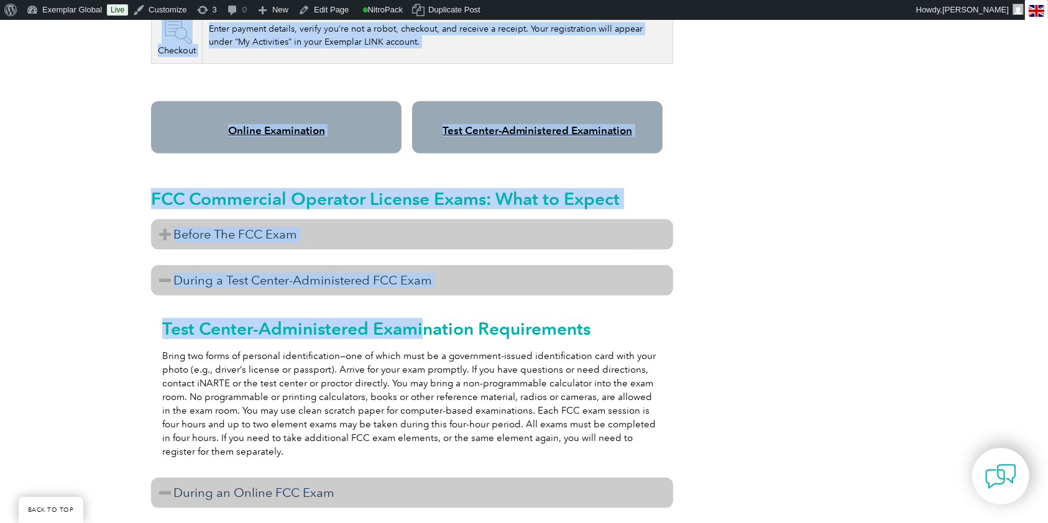
click at [223, 231] on h3 "Before The FCC Exam" at bounding box center [412, 234] width 522 height 30
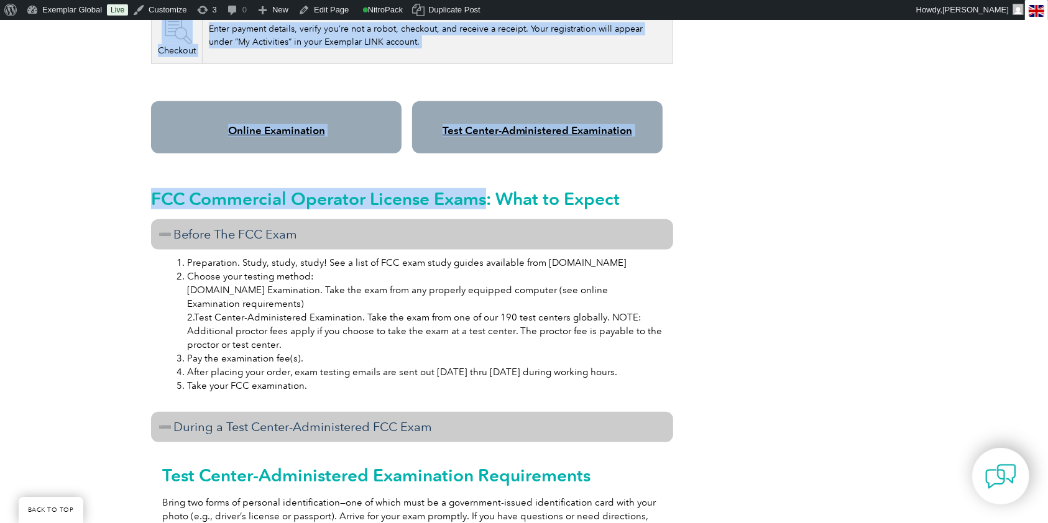
drag, startPoint x: 148, startPoint y: 188, endPoint x: 489, endPoint y: 186, distance: 341.3
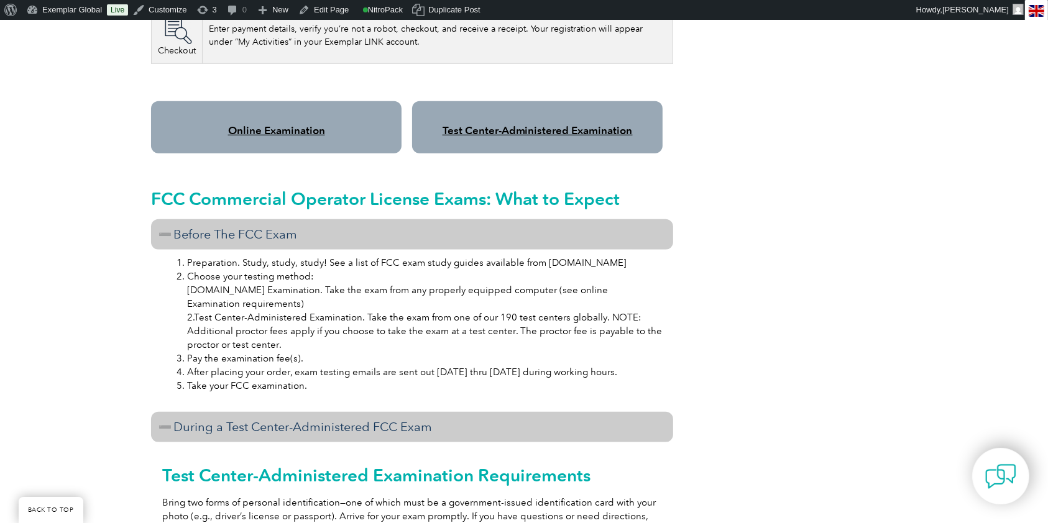
click at [491, 189] on h2 "FCC Commercial Operator License Exams: What to Expect" at bounding box center [412, 199] width 522 height 20
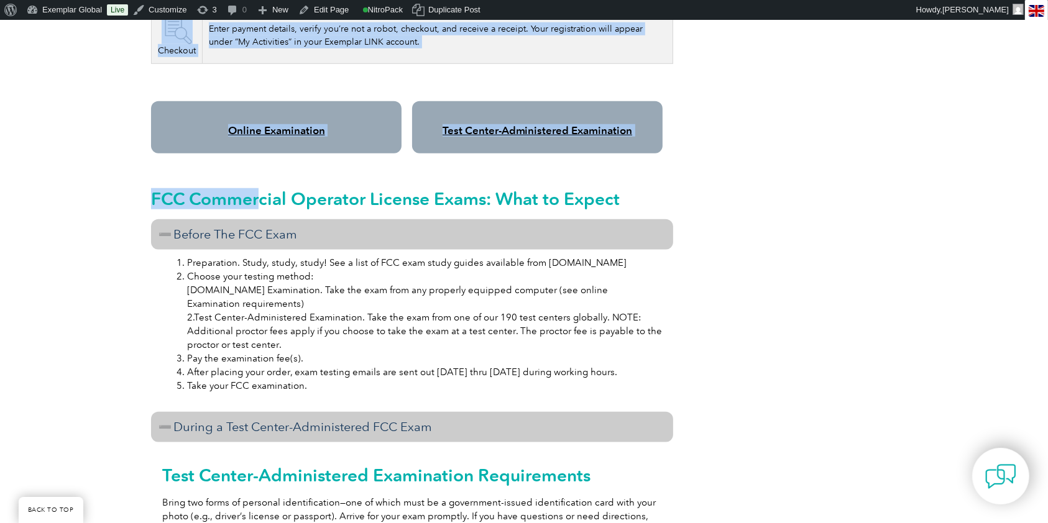
drag, startPoint x: 146, startPoint y: 184, endPoint x: 257, endPoint y: 184, distance: 111.3
drag, startPoint x: 214, startPoint y: 182, endPoint x: 120, endPoint y: 190, distance: 94.2
click at [214, 189] on h2 "FCC Commercial Operator License Exams: What to Expect" at bounding box center [412, 199] width 522 height 20
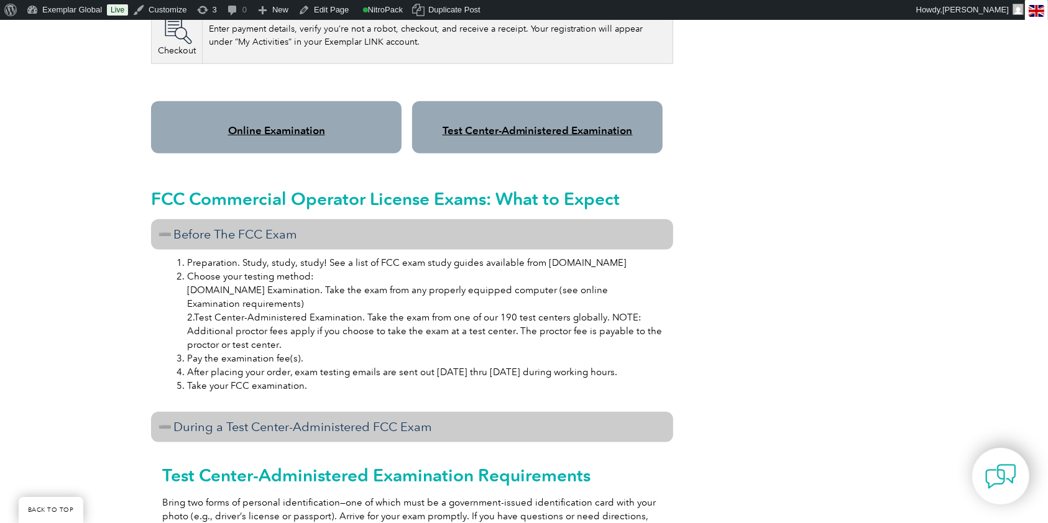
click at [154, 189] on h2 "FCC Commercial Operator License Exams: What to Expect" at bounding box center [412, 199] width 522 height 20
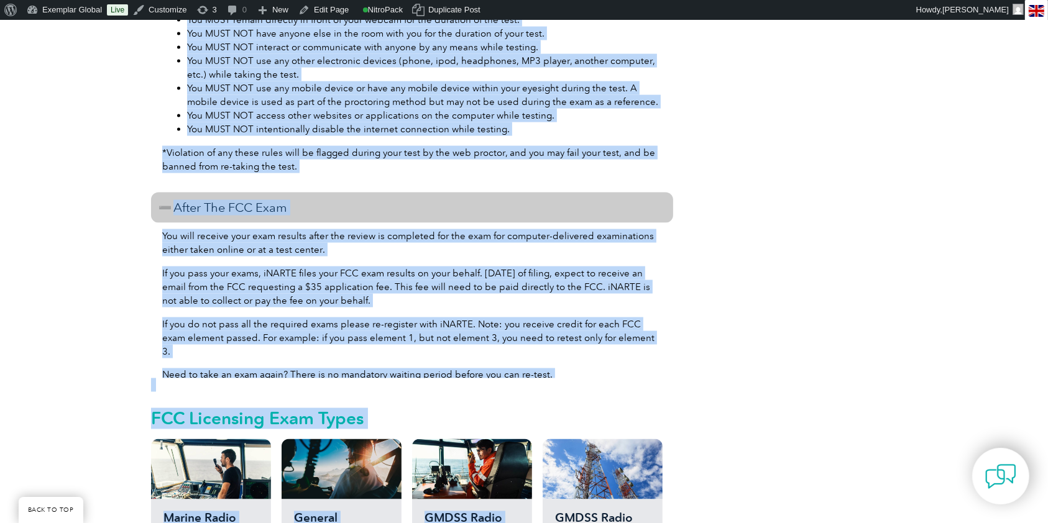
scroll to position [1999, 0]
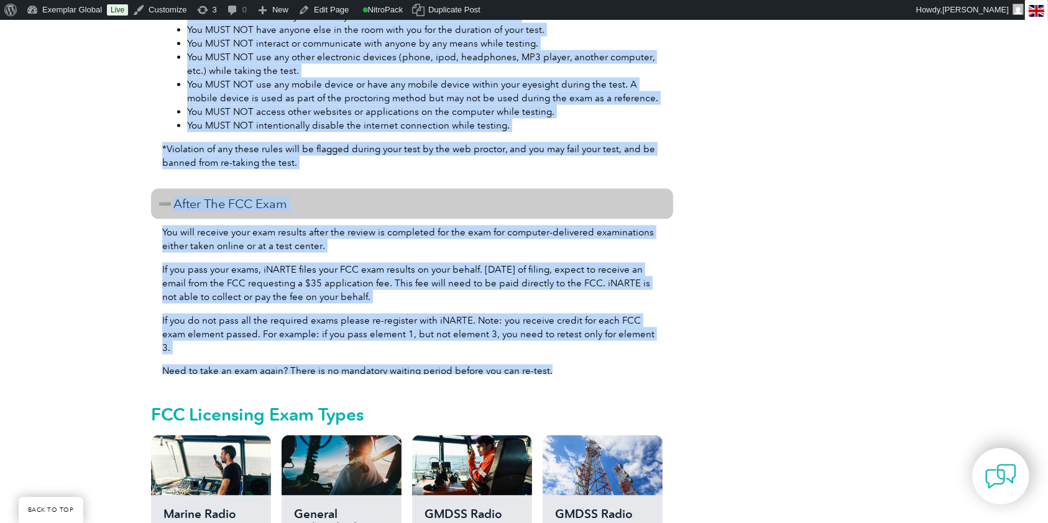
drag, startPoint x: 152, startPoint y: 186, endPoint x: 597, endPoint y: 333, distance: 468.4
copy div "FCC Commercial Operator License Exams: What to Expect Before The FCC Exam Prepa…"
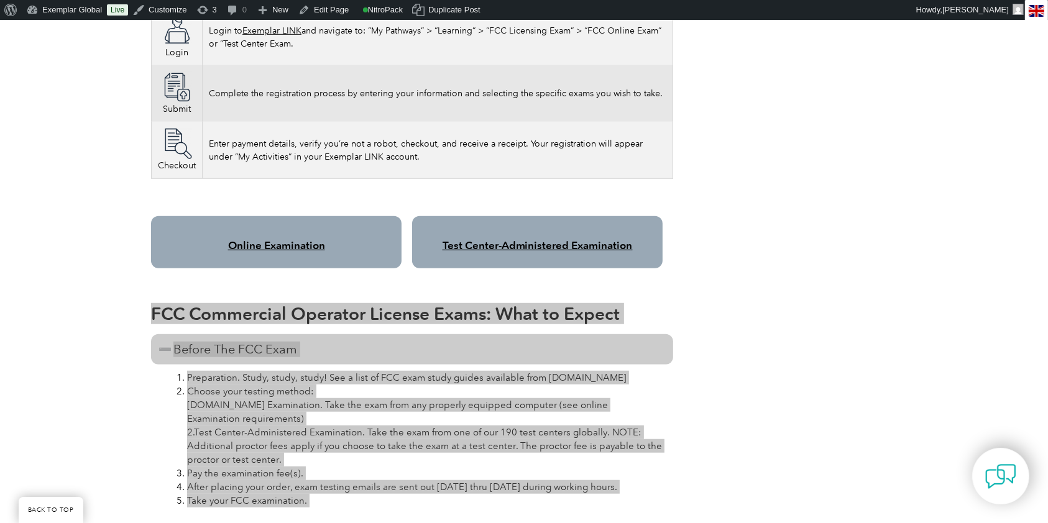
scroll to position [922, 0]
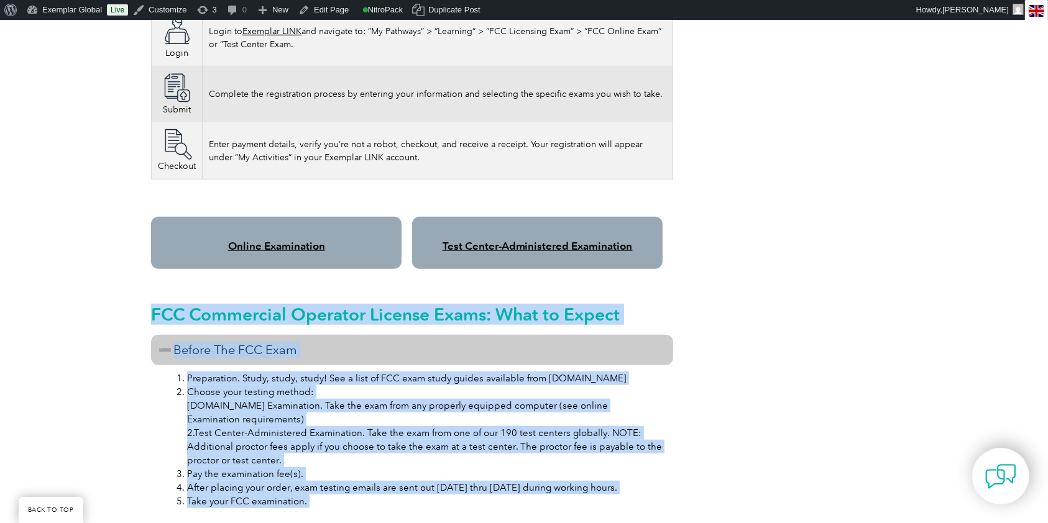
click at [199, 335] on h3 "Before The FCC Exam" at bounding box center [412, 350] width 522 height 30
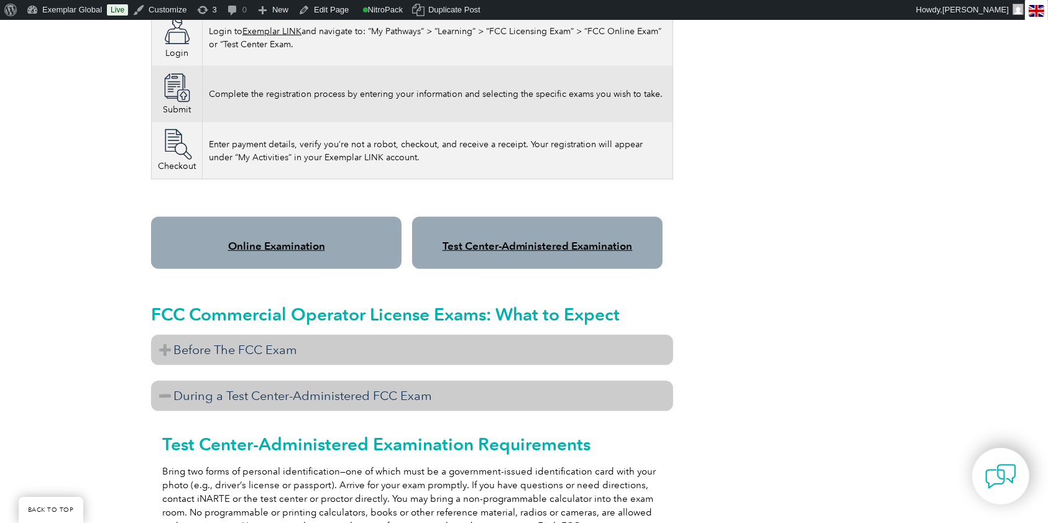
click at [170, 335] on h3 "Before The FCC Exam" at bounding box center [412, 350] width 522 height 30
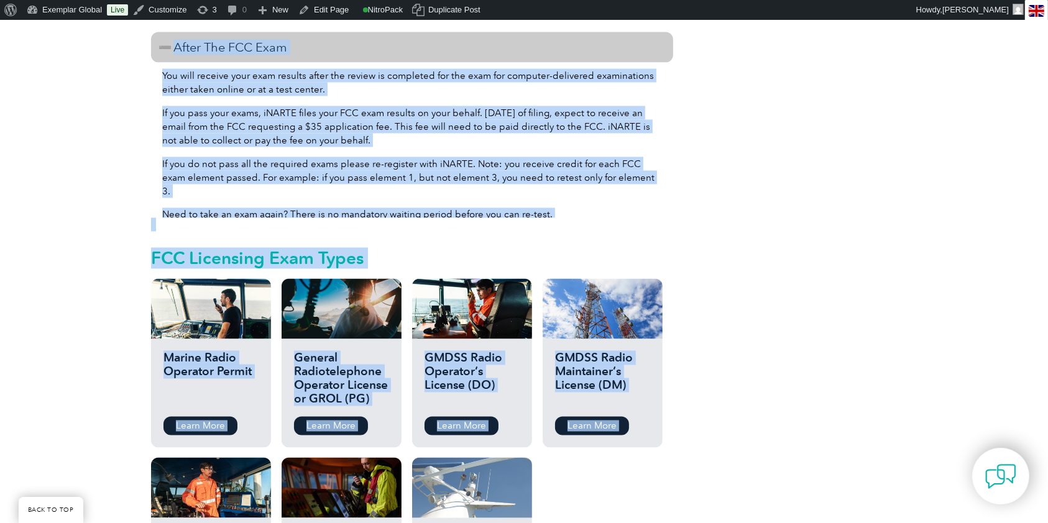
scroll to position [2269, 0]
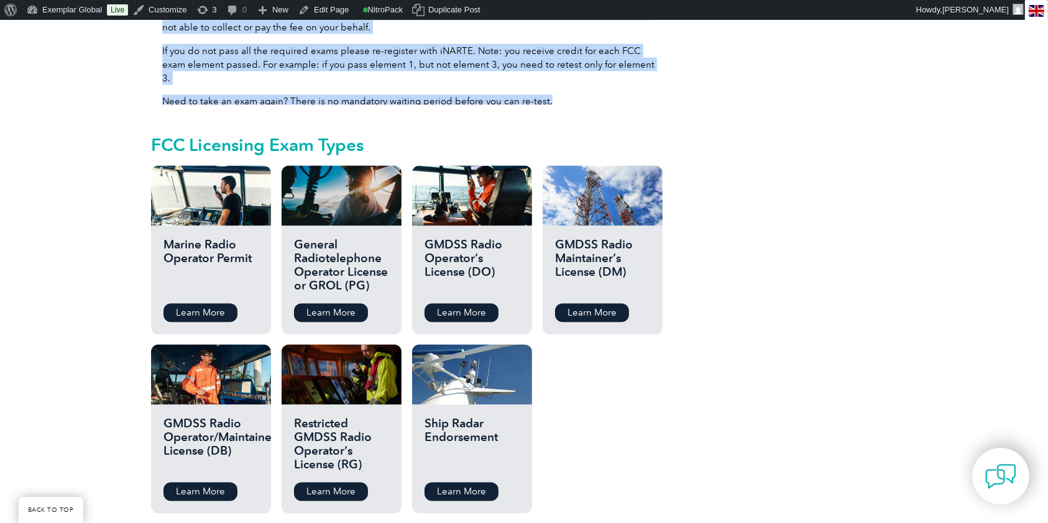
drag, startPoint x: 170, startPoint y: 256, endPoint x: 582, endPoint y: 70, distance: 451.8
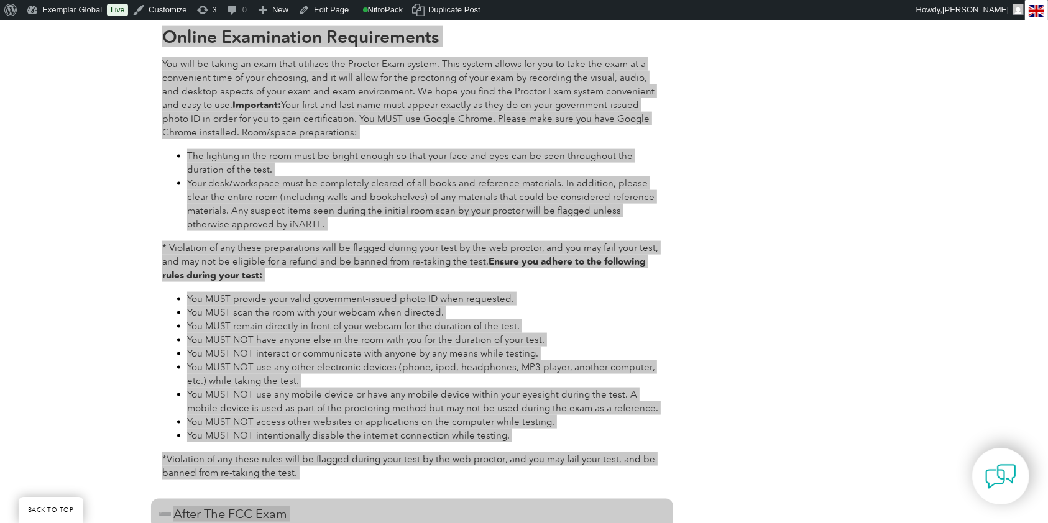
scroll to position [1772, 0]
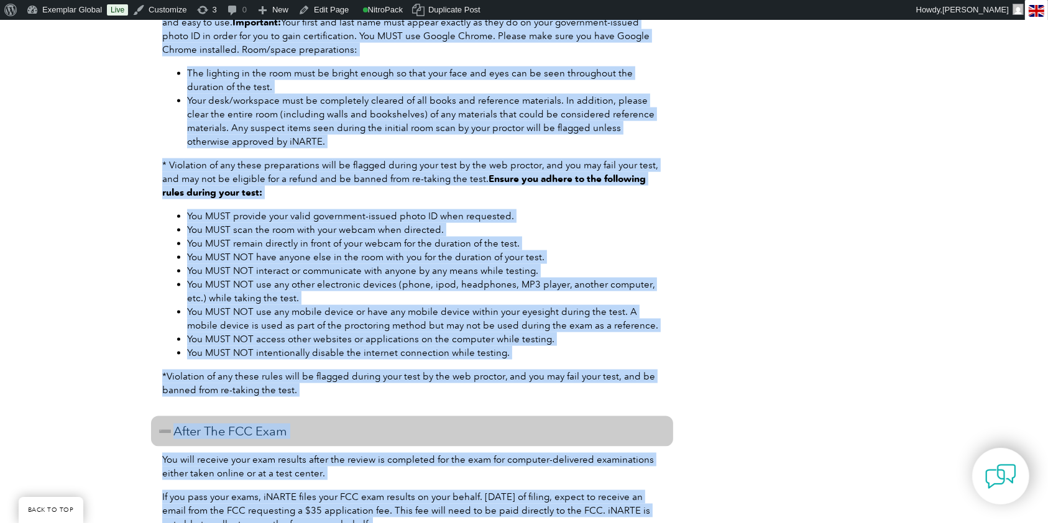
click at [422, 373] on p "*Violation of any these rules will be flagged during your test by the web proct…" at bounding box center [412, 383] width 500 height 27
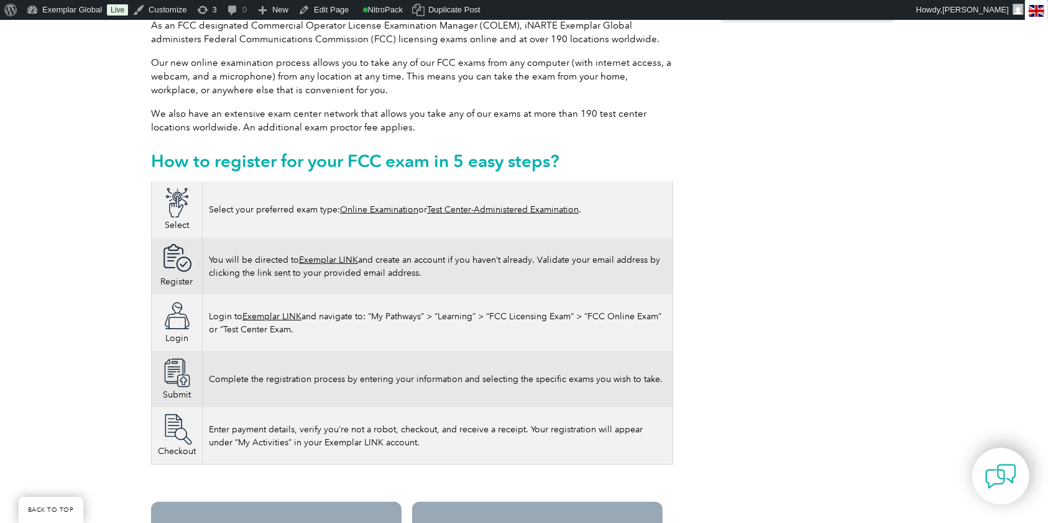
scroll to position [777, 0]
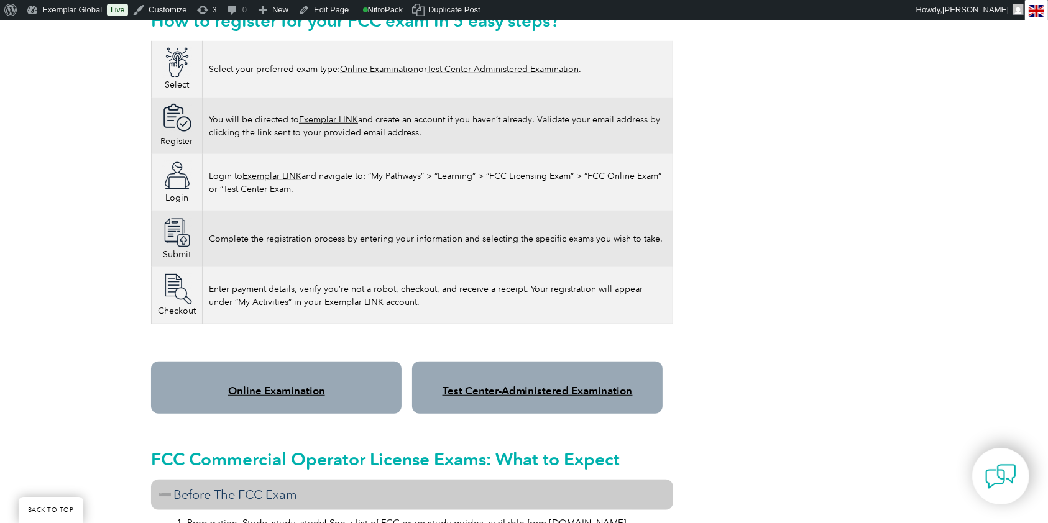
click at [255, 364] on div "Online Examination" at bounding box center [276, 388] width 251 height 52
click at [316, 387] on div "Online Examination" at bounding box center [276, 388] width 251 height 52
click at [306, 385] on link "Online Examination" at bounding box center [276, 391] width 97 height 12
click at [527, 369] on div "Test Center-Administered Examination" at bounding box center [537, 388] width 251 height 52
click at [536, 385] on link "Test Center-Administered Examination" at bounding box center [538, 391] width 190 height 12
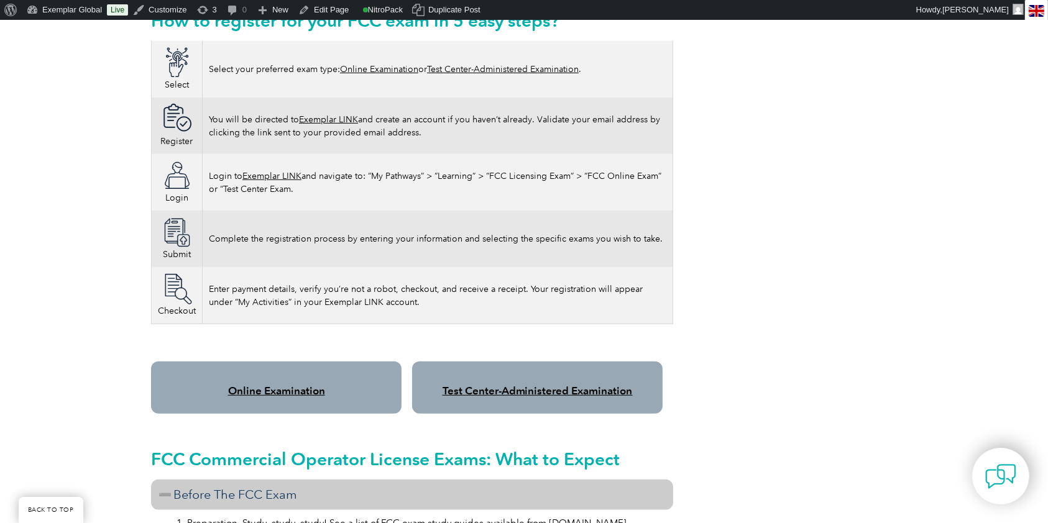
click at [552, 390] on div "Test Center-Administered Examination" at bounding box center [537, 388] width 251 height 52
click at [548, 385] on link "Test Center-Administered Examination" at bounding box center [538, 391] width 190 height 12
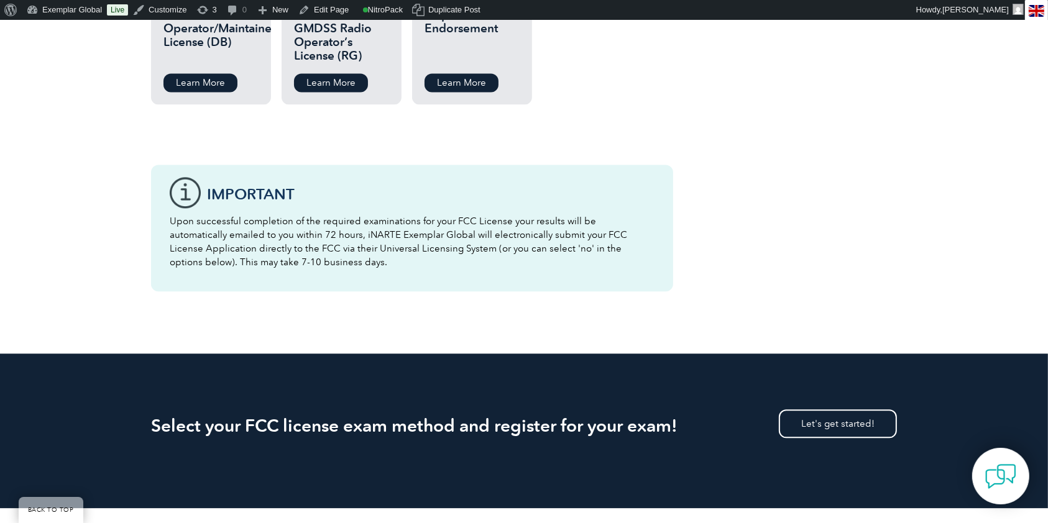
scroll to position [2684, 0]
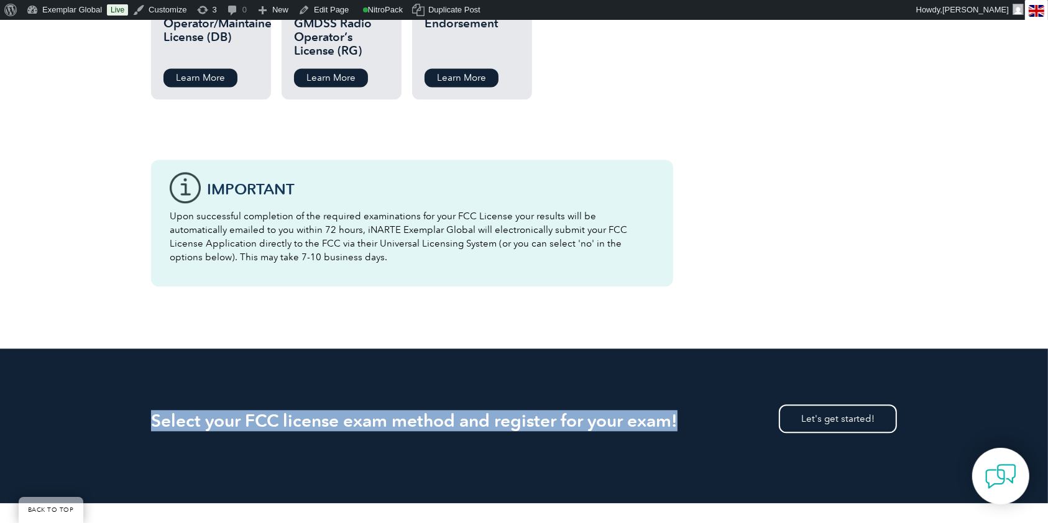
drag, startPoint x: 606, startPoint y: 407, endPoint x: 719, endPoint y: 410, distance: 112.6
click at [719, 410] on div "Select your FCC license exam method and register for your exam! Let's get start…" at bounding box center [524, 426] width 1048 height 155
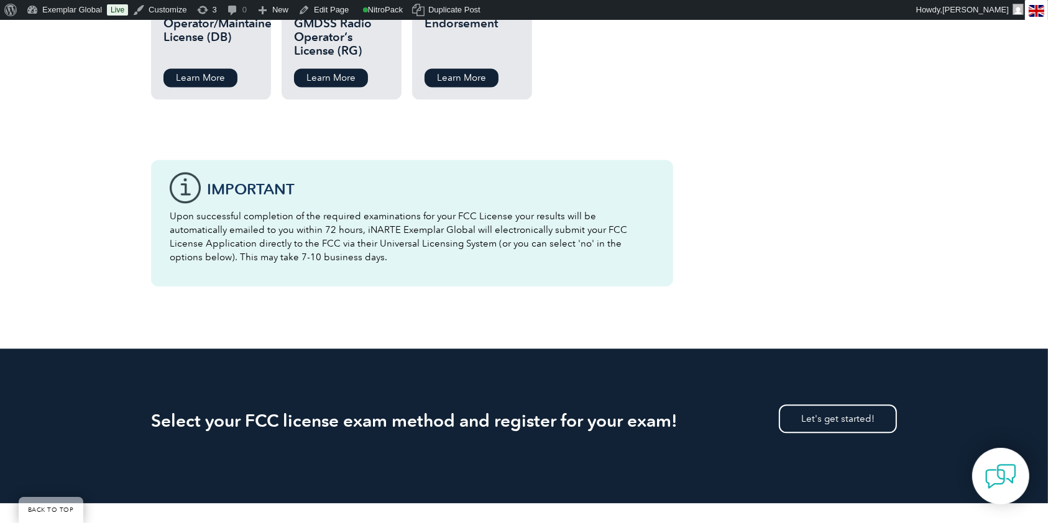
click at [922, 397] on div "Select your FCC license exam method and register for your exam! Let's get start…" at bounding box center [524, 426] width 1048 height 155
click at [806, 410] on link "Let's get started!" at bounding box center [838, 419] width 118 height 29
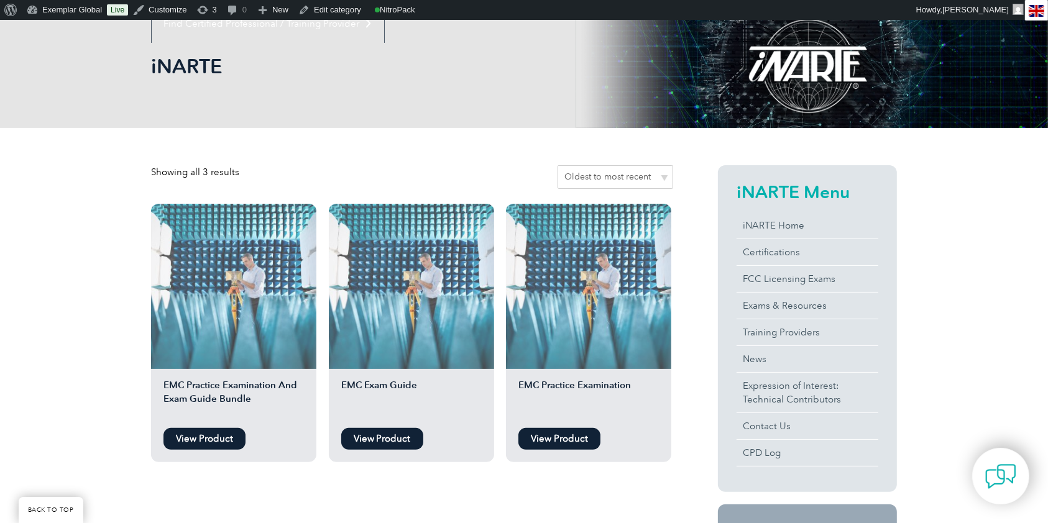
scroll to position [414, 0]
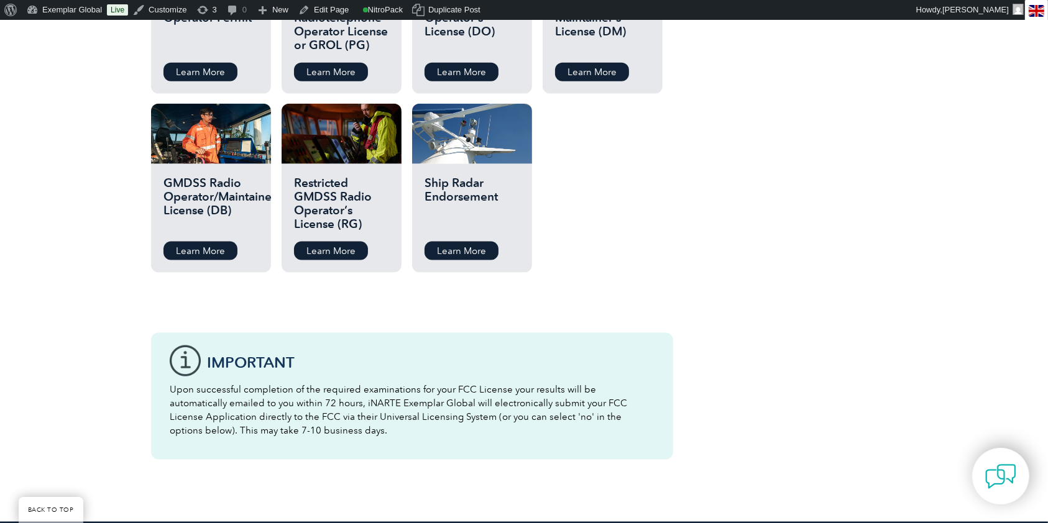
scroll to position [1542, 0]
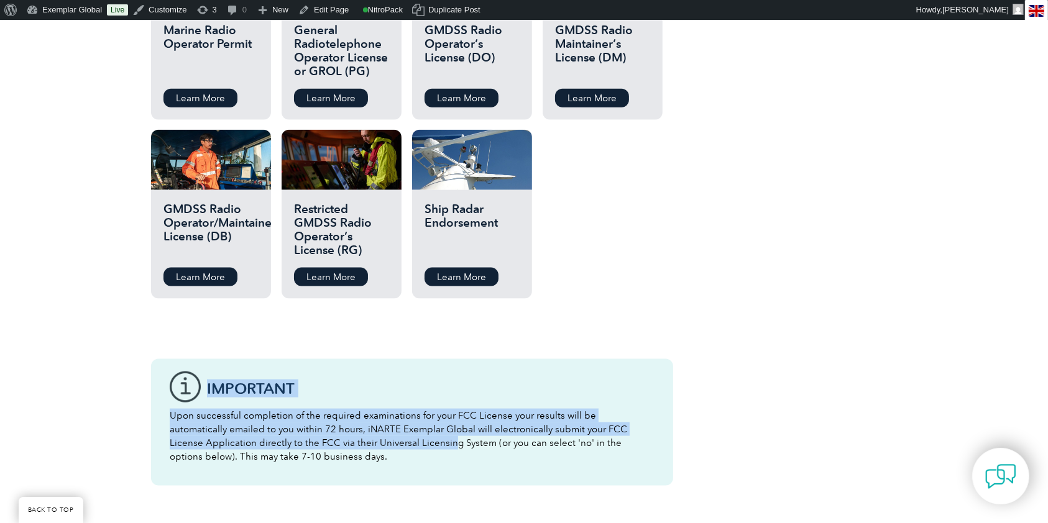
drag, startPoint x: 173, startPoint y: 378, endPoint x: 363, endPoint y: 430, distance: 197.1
click at [363, 430] on div "IMPORTANT Upon successful completion of the required examinations for your FCC …" at bounding box center [412, 422] width 522 height 127
click at [363, 430] on p "Upon successful completion of the required examinations for your FCC License yo…" at bounding box center [412, 436] width 485 height 55
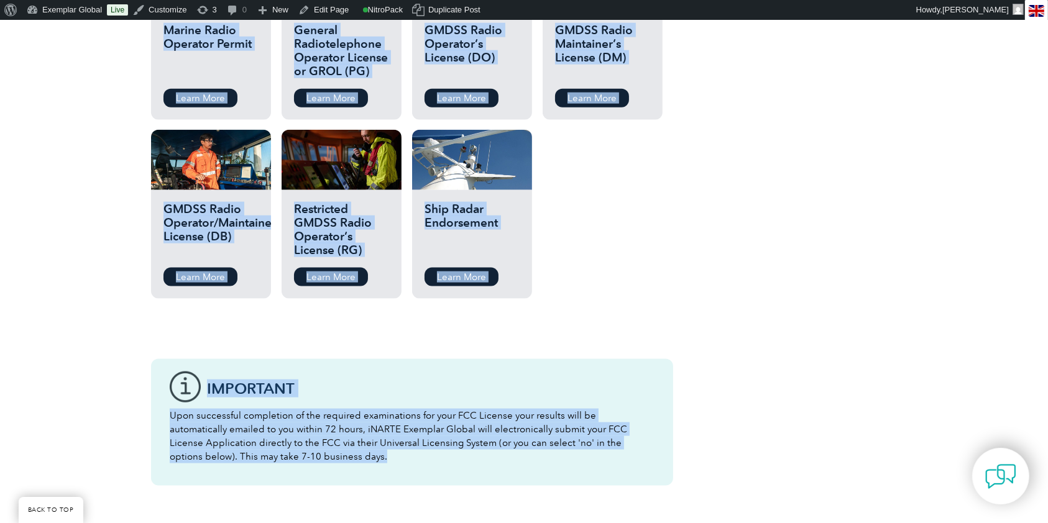
drag, startPoint x: 260, startPoint y: 413, endPoint x: 190, endPoint y: 342, distance: 99.8
